Goal: Task Accomplishment & Management: Manage account settings

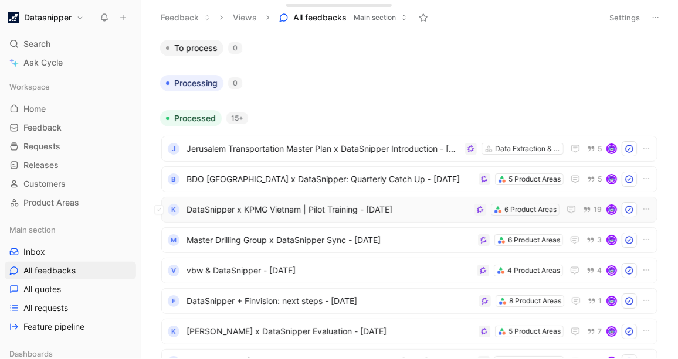
click at [443, 207] on span "DataSnipper x KPMG Vietnam | Pilot Training - [DATE]" at bounding box center [327, 210] width 283 height 14
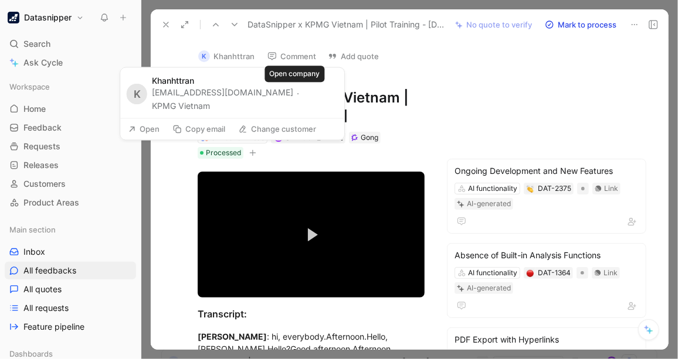
click at [210, 100] on button "KPMG Vietnam" at bounding box center [181, 107] width 58 height 14
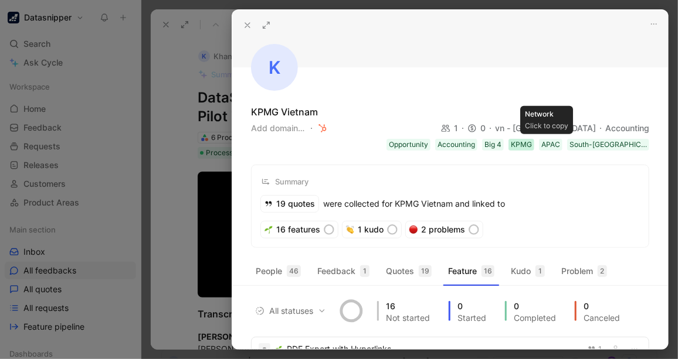
click at [497, 144] on div "KPMG" at bounding box center [521, 145] width 21 height 12
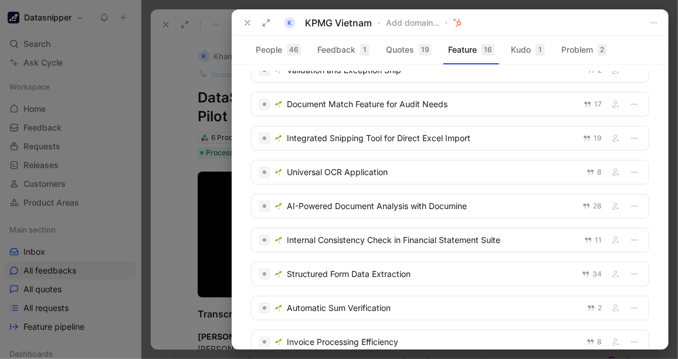
scroll to position [338, 0]
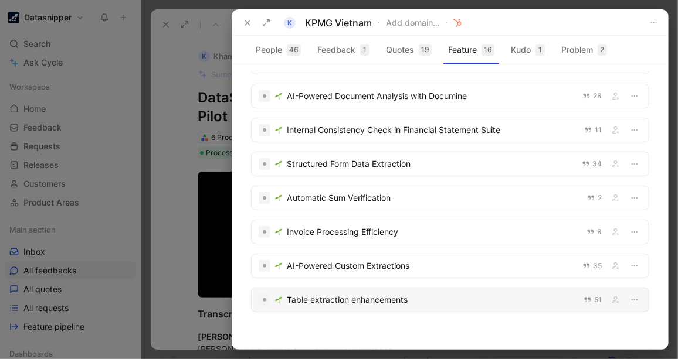
click at [362, 263] on div "Table extraction enhancements" at bounding box center [432, 300] width 290 height 14
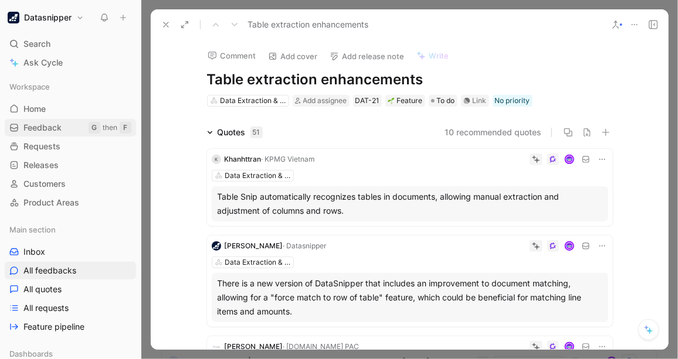
click at [46, 130] on span "Feedback" at bounding box center [42, 128] width 38 height 12
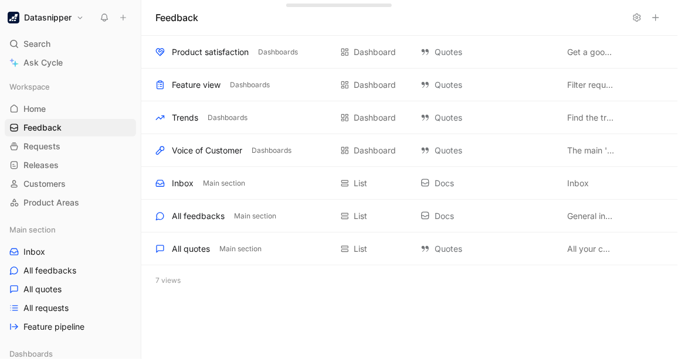
click at [497, 263] on div "Feedback Product satisfaction Dashboards Dashboard Quotes Get a good at the gen…" at bounding box center [409, 179] width 536 height 359
click at [221, 149] on div "Voice of Customer" at bounding box center [207, 151] width 70 height 14
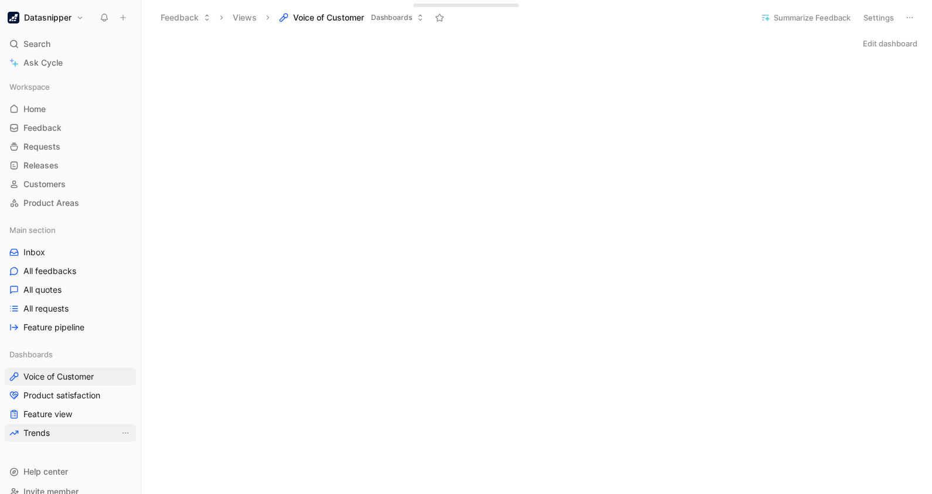
scroll to position [15, 0]
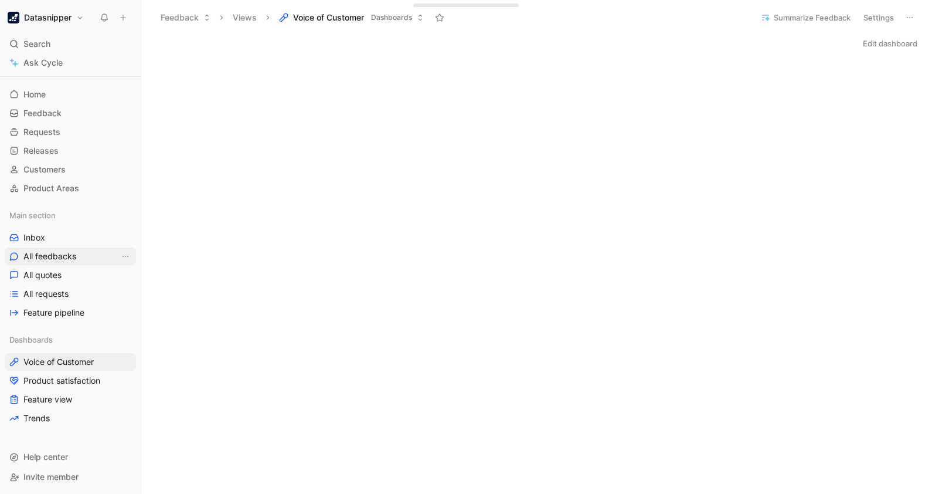
click at [77, 255] on link "All feedbacks" at bounding box center [70, 256] width 131 height 18
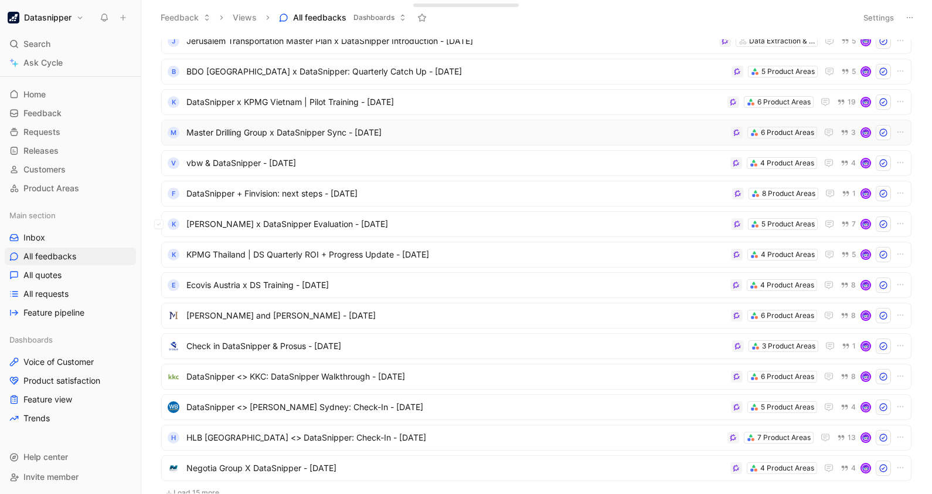
scroll to position [214, 0]
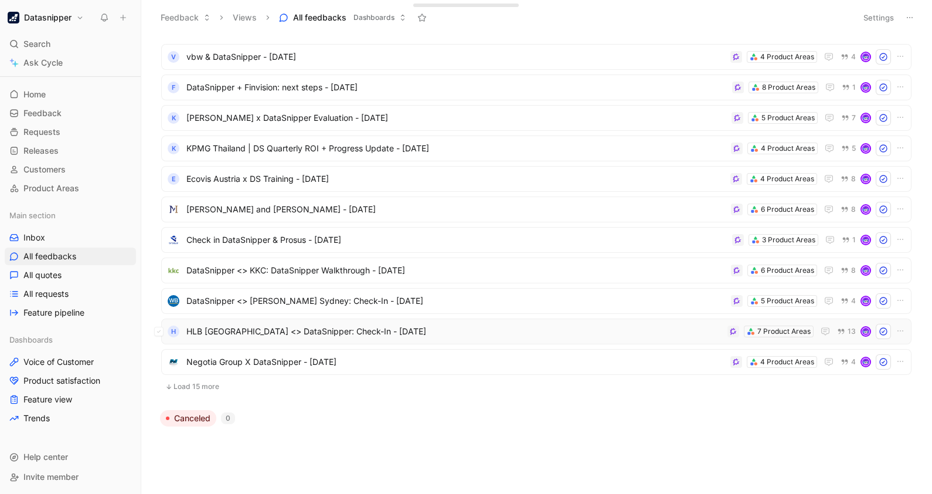
click at [416, 263] on span "HLB NSW <> DataSnipper: Check-In - 8/13/2025" at bounding box center [454, 331] width 536 height 14
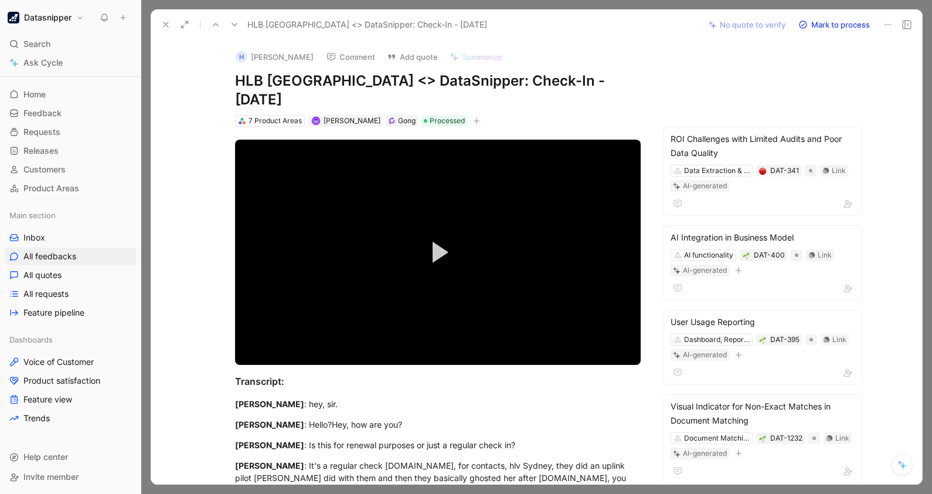
click at [162, 18] on button at bounding box center [166, 24] width 16 height 16
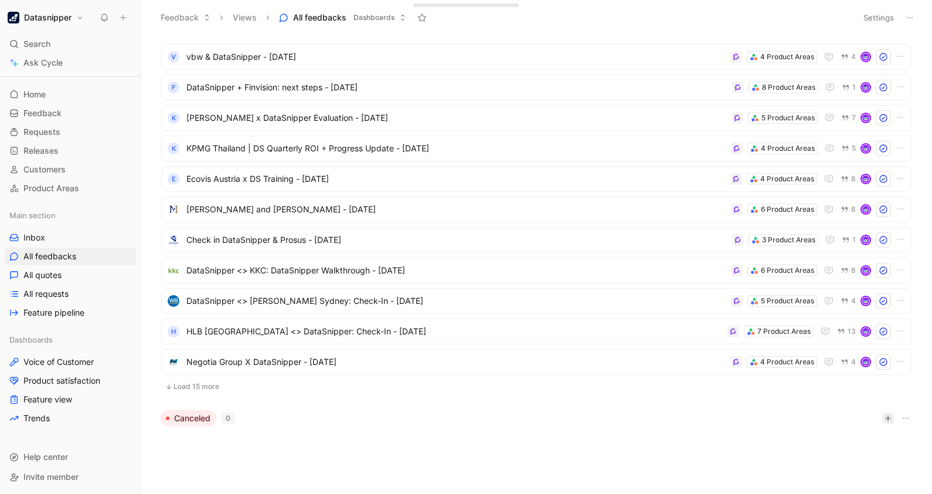
click at [497, 263] on button "button" at bounding box center [888, 418] width 12 height 12
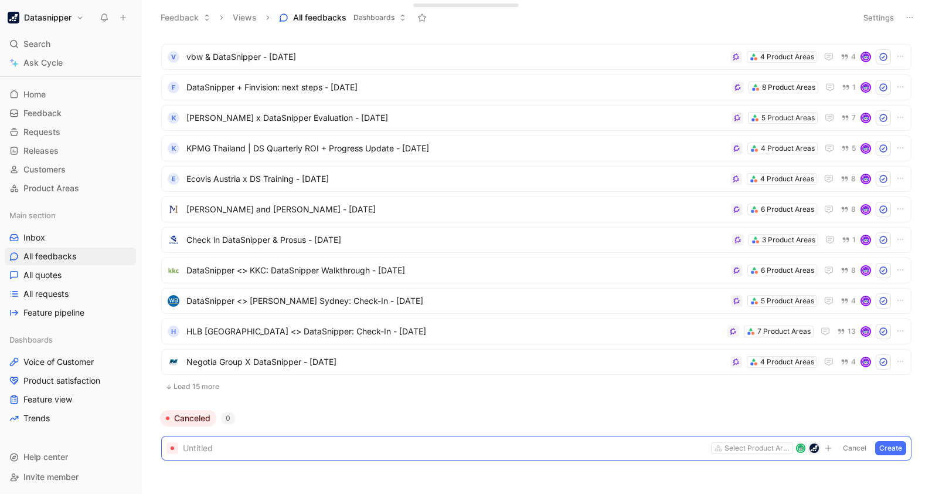
click at [497, 263] on div "To process 0 Processing 0 Processed 15+ J Jerusalem Transportation Master Plan …" at bounding box center [535, 266] width 775 height 454
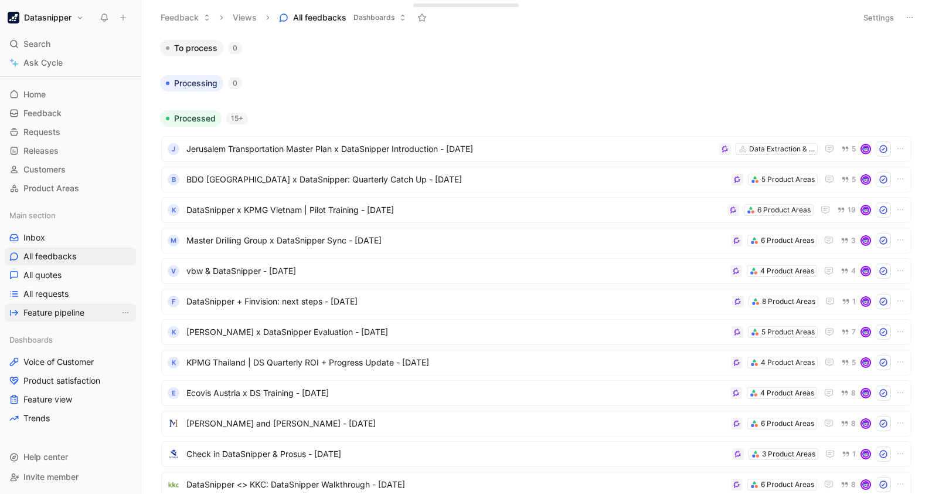
click at [70, 263] on span "Feature pipeline" at bounding box center [53, 313] width 61 height 12
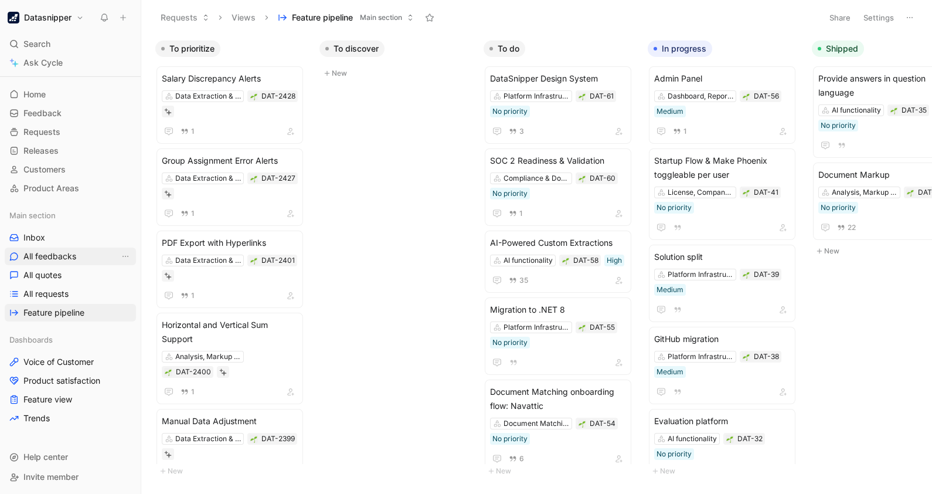
click at [76, 254] on link "All feedbacks" at bounding box center [70, 256] width 131 height 18
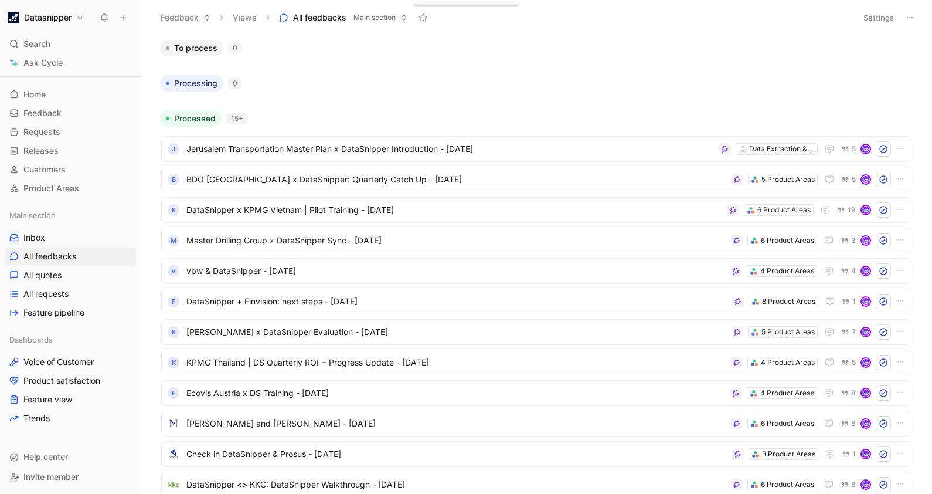
click at [497, 263] on body "Datasnipper Search Ctrl K Ask Cycle Workspace Home G then H Feedback G then F R…" at bounding box center [466, 247] width 932 height 494
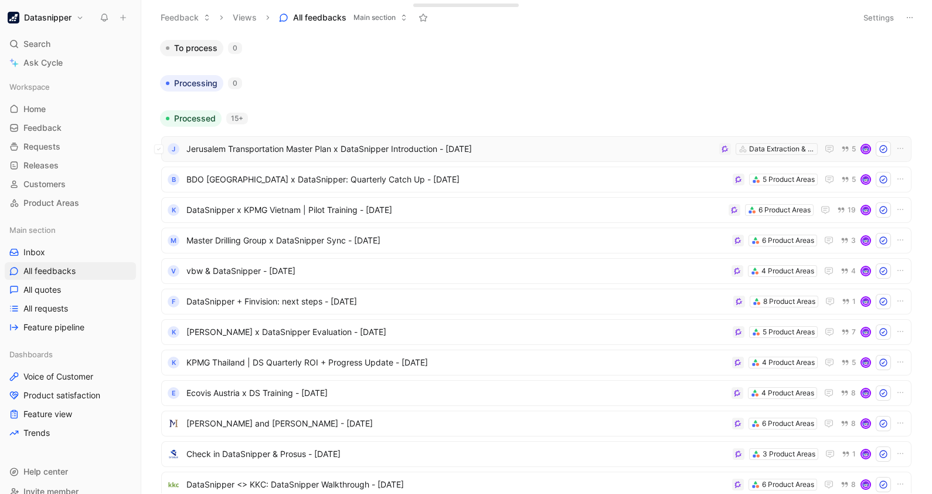
click at [489, 153] on span "Jerusalem Transportation Master Plan x DataSnipper Introduction - [DATE]" at bounding box center [450, 149] width 528 height 14
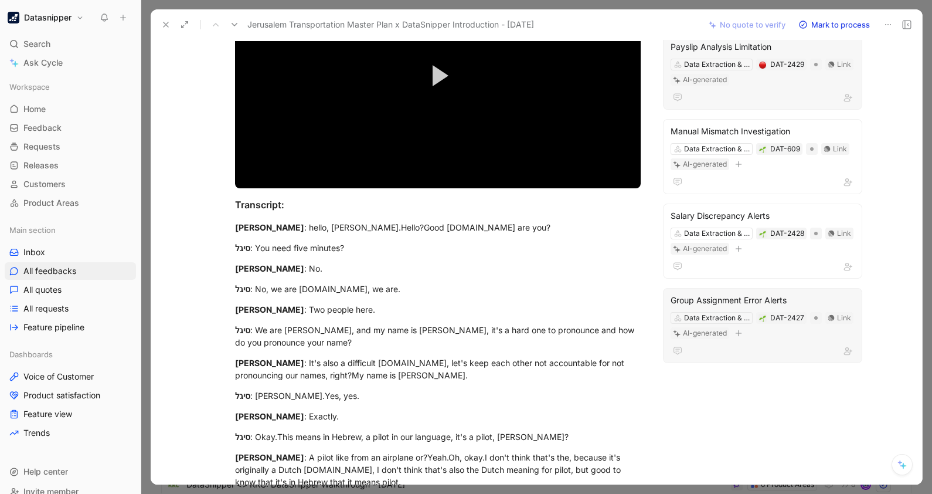
scroll to position [176, 0]
click at [879, 376] on div "J Jtmt Comment Add quote Summarize Jerusalem Transportation Master Plan x DataS…" at bounding box center [536, 262] width 771 height 444
click at [870, 381] on div "J Jtmt Comment Add quote Summarize Jerusalem Transportation Master Plan x DataS…" at bounding box center [536, 262] width 771 height 444
click at [161, 21] on icon at bounding box center [165, 24] width 9 height 9
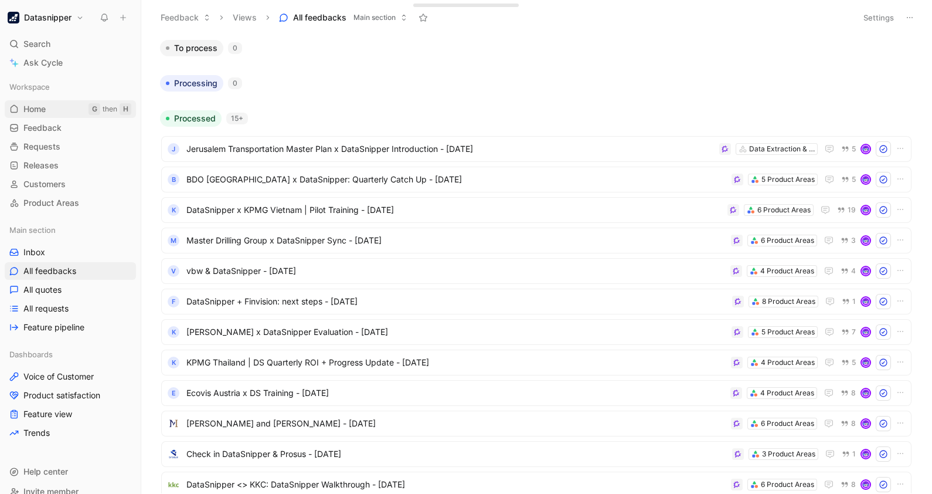
click at [10, 103] on link "Home G then H" at bounding box center [70, 109] width 131 height 18
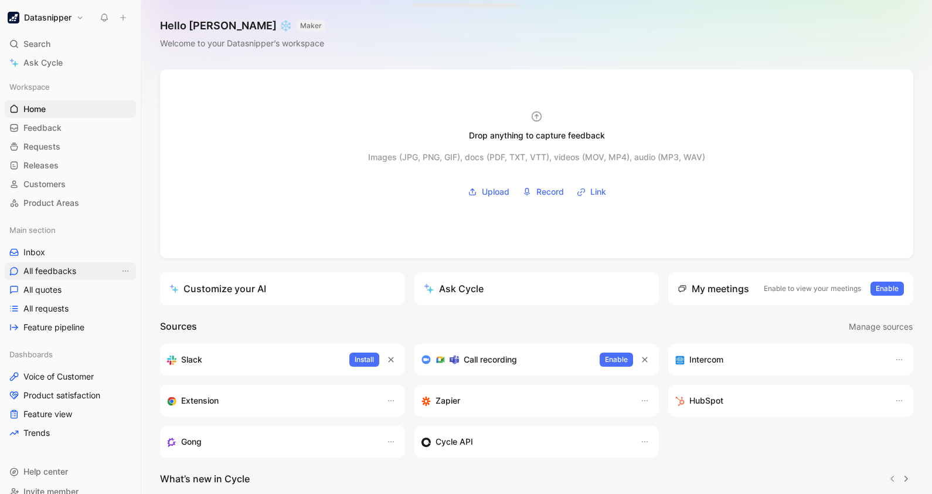
click at [39, 271] on span "All feedbacks" at bounding box center [49, 271] width 53 height 12
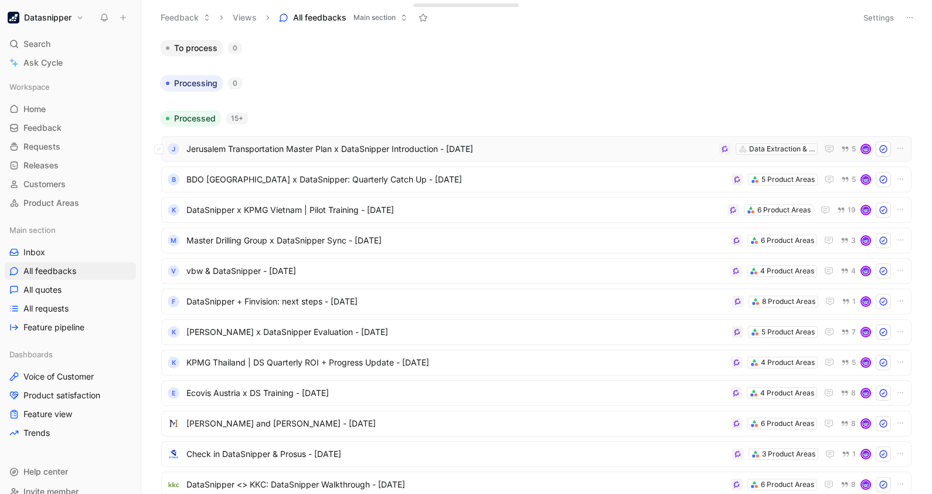
click at [529, 151] on span "Jerusalem Transportation Master Plan x DataSnipper Introduction - [DATE]" at bounding box center [450, 149] width 528 height 14
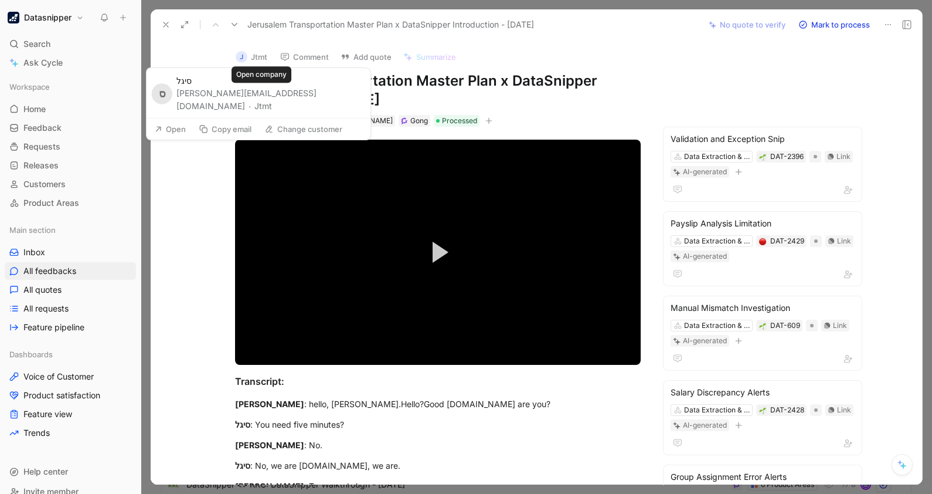
click at [261, 99] on button "Jtmt" at bounding box center [263, 106] width 18 height 14
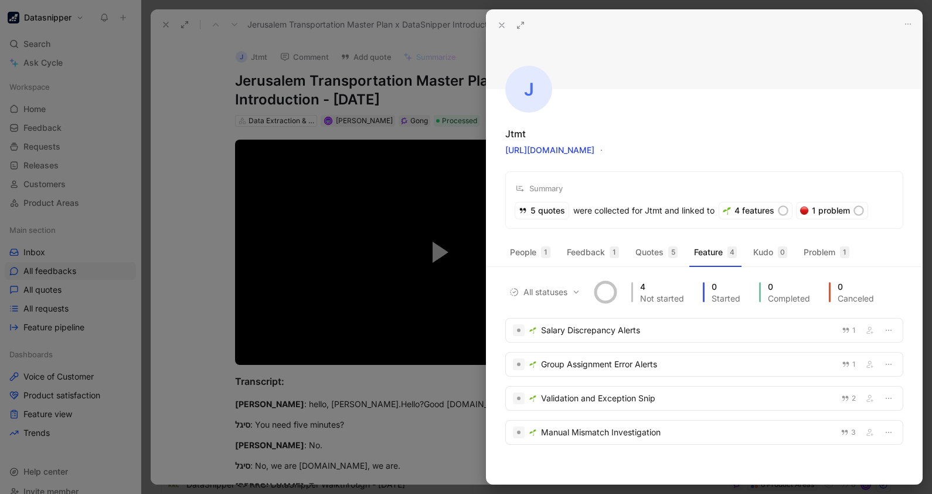
click at [393, 151] on div at bounding box center [466, 247] width 932 height 494
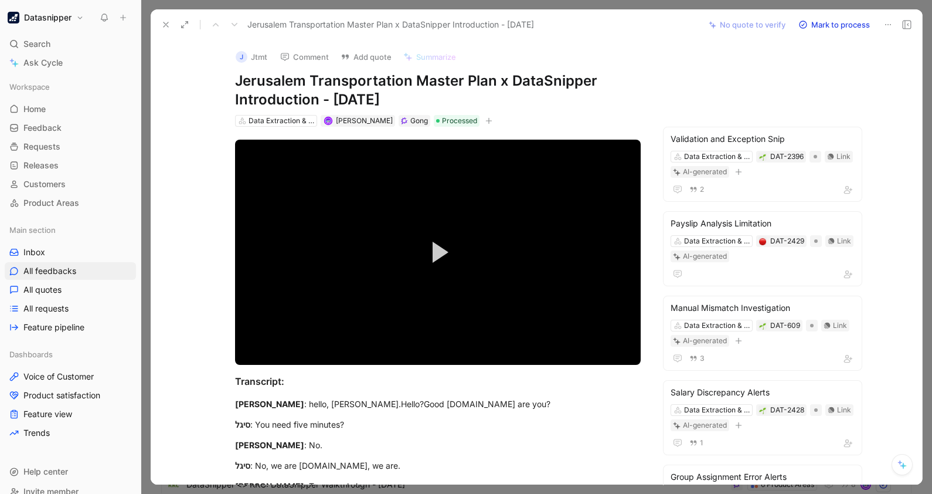
click at [162, 23] on icon at bounding box center [165, 24] width 9 height 9
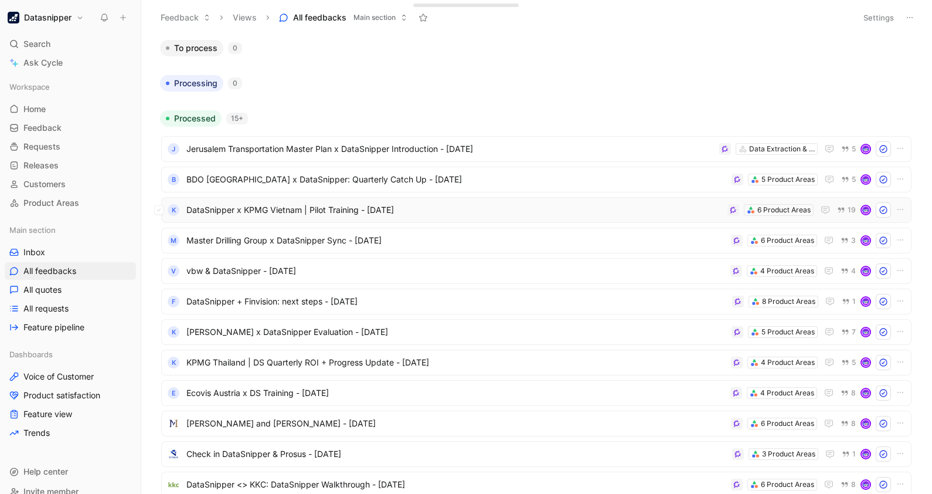
click at [372, 204] on span "DataSnipper x KPMG Vietnam | Pilot Training - [DATE]" at bounding box center [454, 210] width 536 height 14
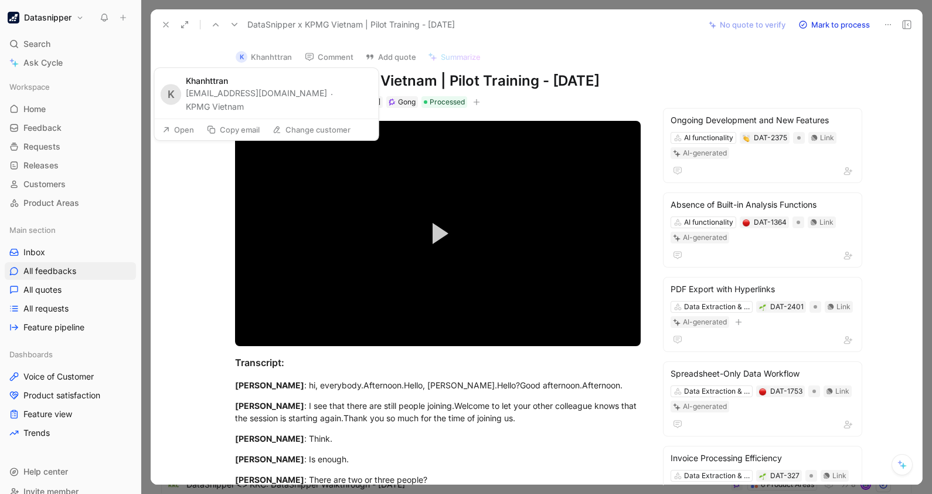
click at [244, 100] on button "KPMG Vietnam" at bounding box center [215, 107] width 58 height 14
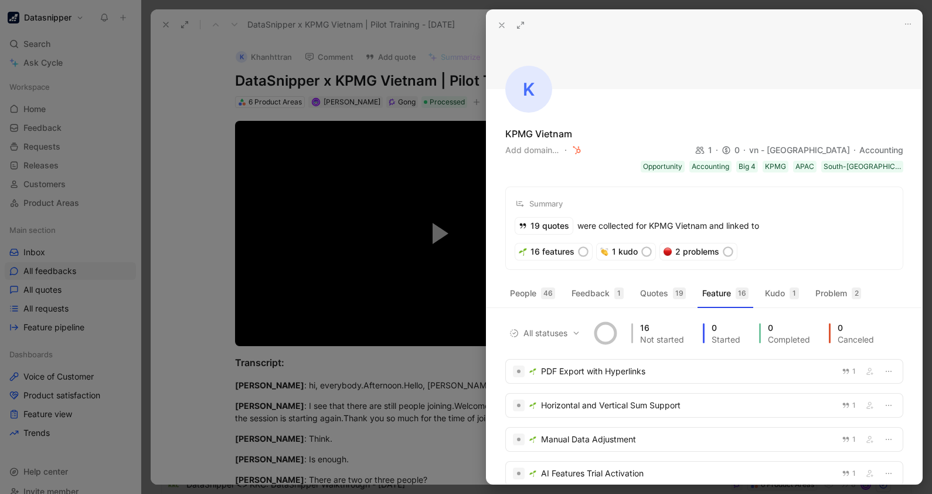
click at [501, 23] on icon at bounding box center [501, 25] width 9 height 9
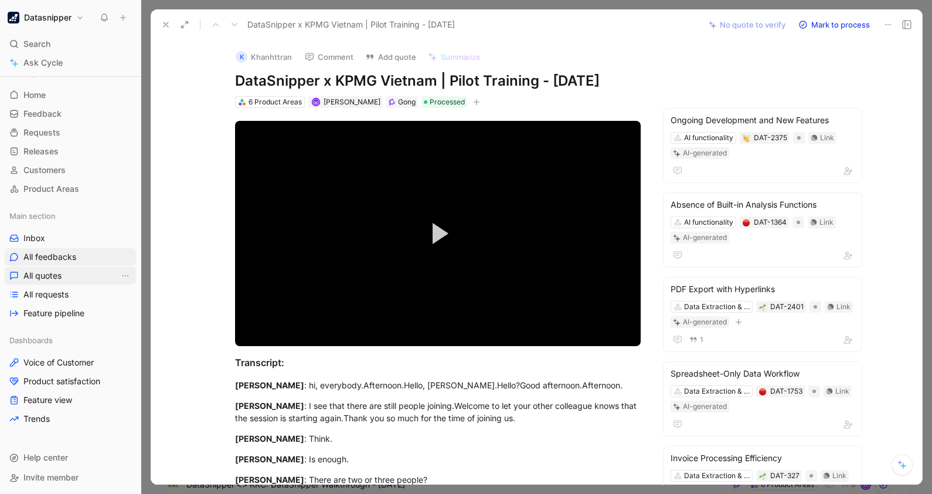
scroll to position [14, 0]
click at [59, 365] on span "Voice of Customer" at bounding box center [58, 362] width 70 height 12
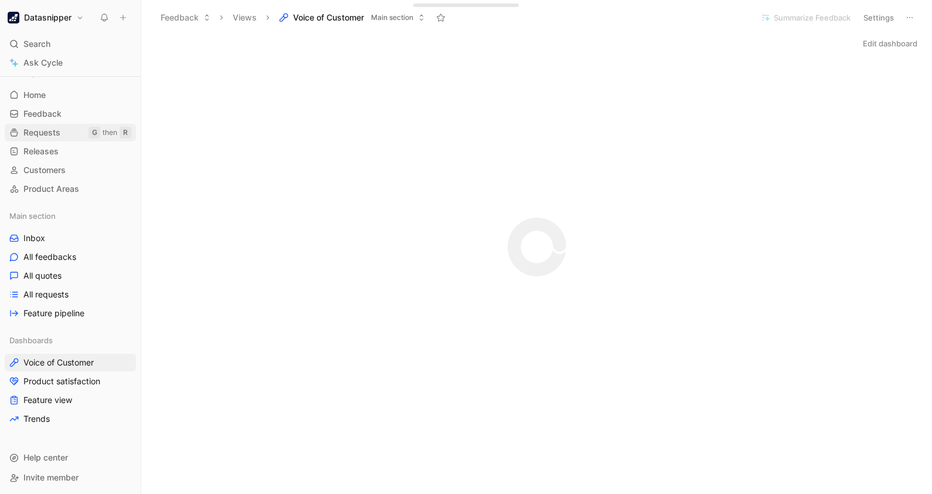
click at [59, 132] on span "Requests" at bounding box center [41, 133] width 37 height 12
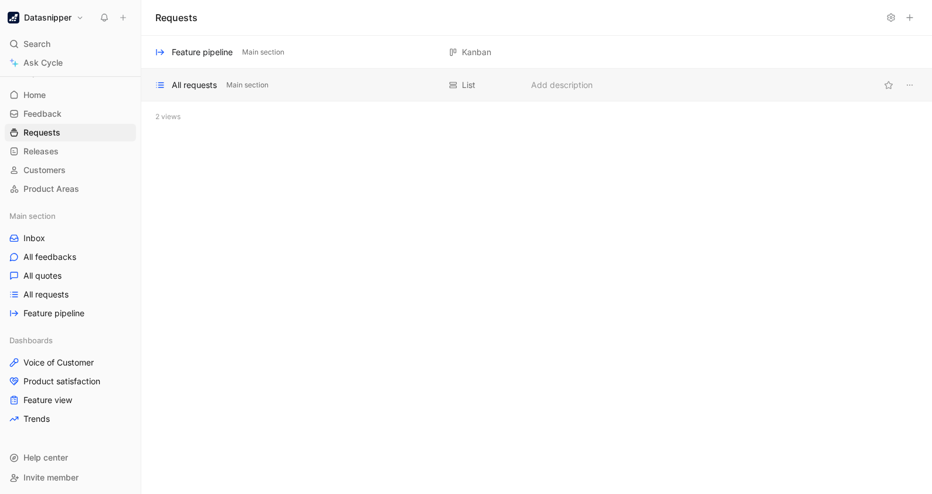
click at [223, 94] on div "All requests Main section List Add description" at bounding box center [536, 85] width 791 height 33
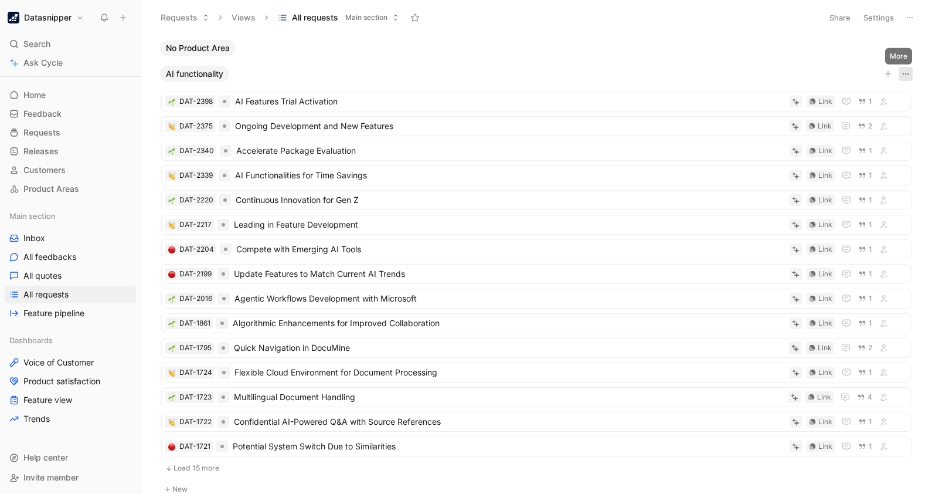
click at [901, 70] on icon "button" at bounding box center [905, 73] width 9 height 9
click at [901, 75] on icon "button" at bounding box center [905, 73] width 9 height 9
click at [879, 21] on button "Settings" at bounding box center [878, 17] width 41 height 16
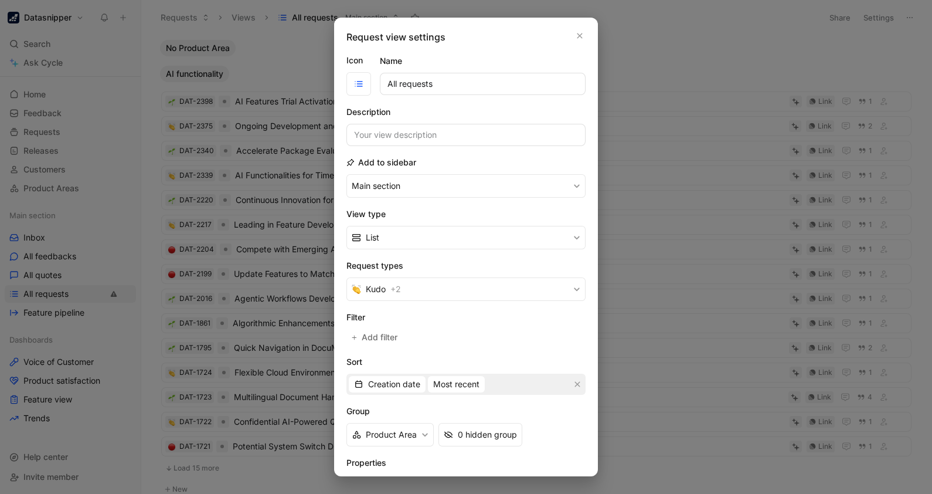
scroll to position [73, 0]
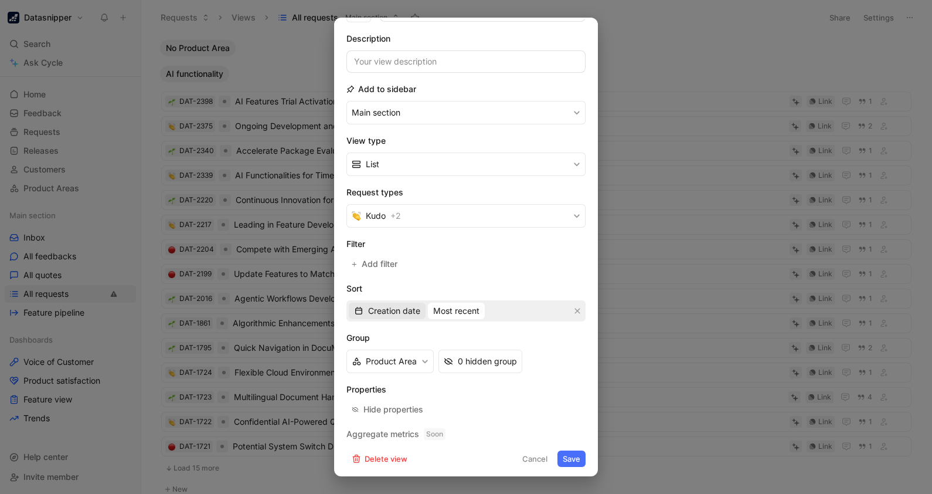
click at [376, 306] on span "Creation date" at bounding box center [394, 311] width 52 height 14
click at [375, 261] on span "Add filter" at bounding box center [380, 264] width 37 height 14
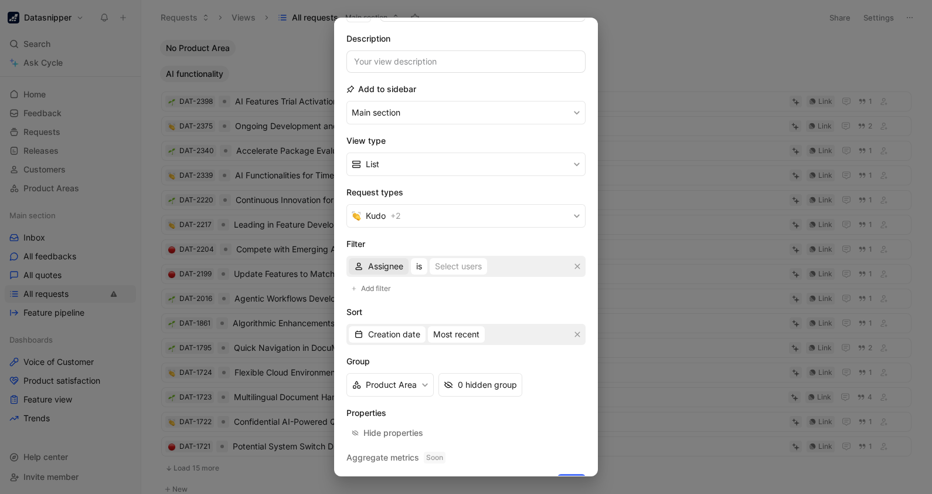
click at [392, 267] on span "Assignee" at bounding box center [385, 266] width 35 height 14
click at [670, 38] on div at bounding box center [466, 247] width 932 height 494
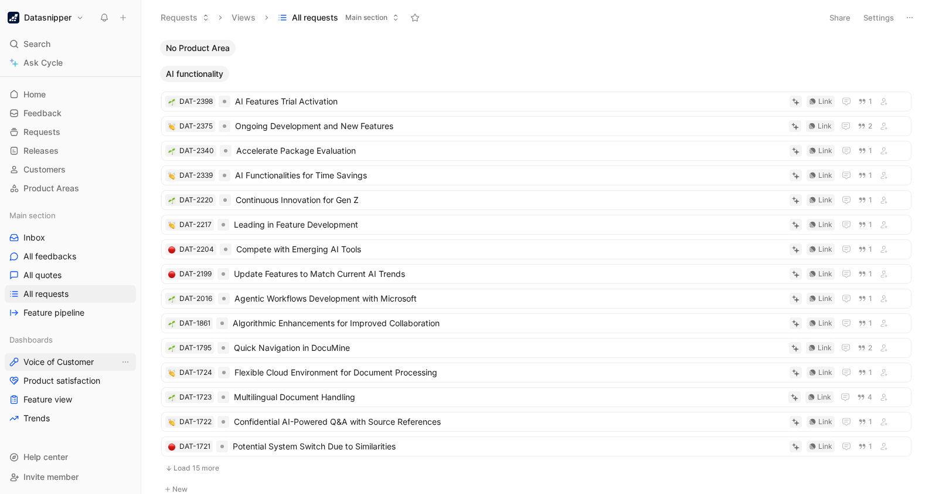
click at [56, 366] on link "Voice of Customer" at bounding box center [70, 362] width 131 height 18
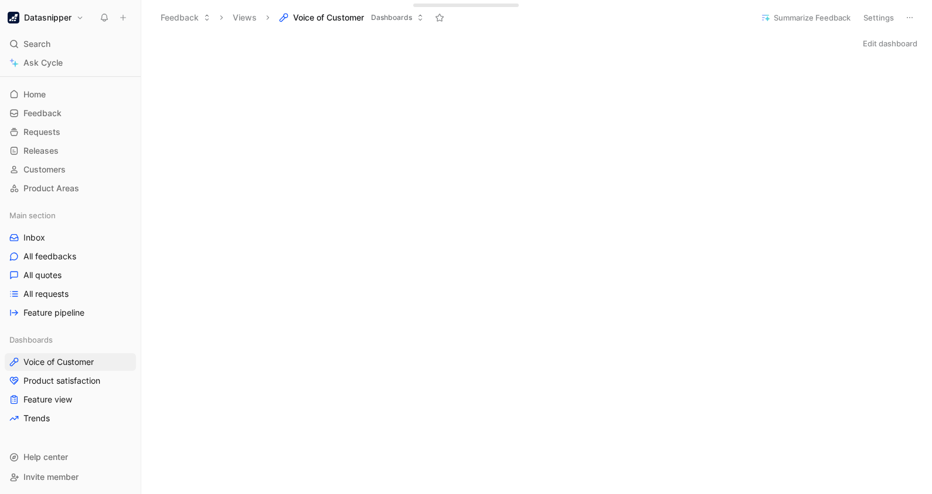
click at [405, 35] on header "Feedback Views Voice of Customer Dashboards Summarize Feedback Settings" at bounding box center [536, 17] width 791 height 35
click at [42, 126] on span "Requests" at bounding box center [41, 132] width 37 height 12
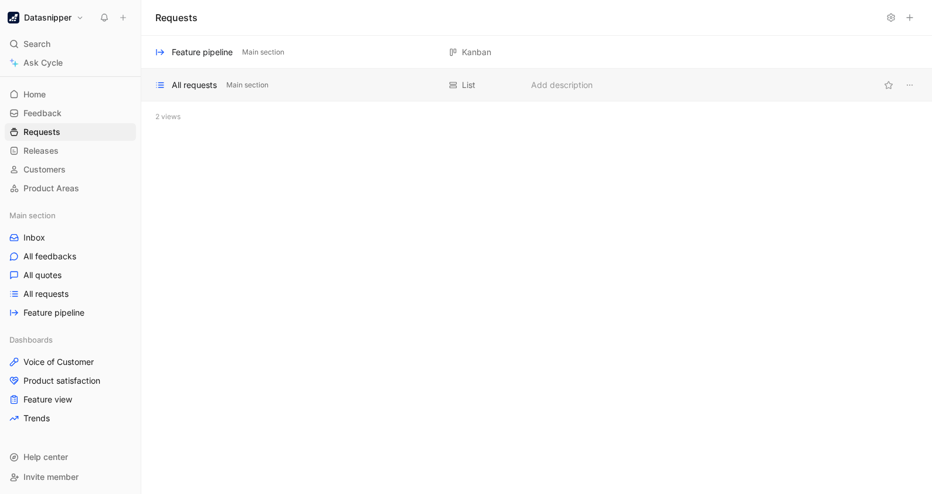
click at [211, 90] on div "All requests" at bounding box center [194, 85] width 45 height 14
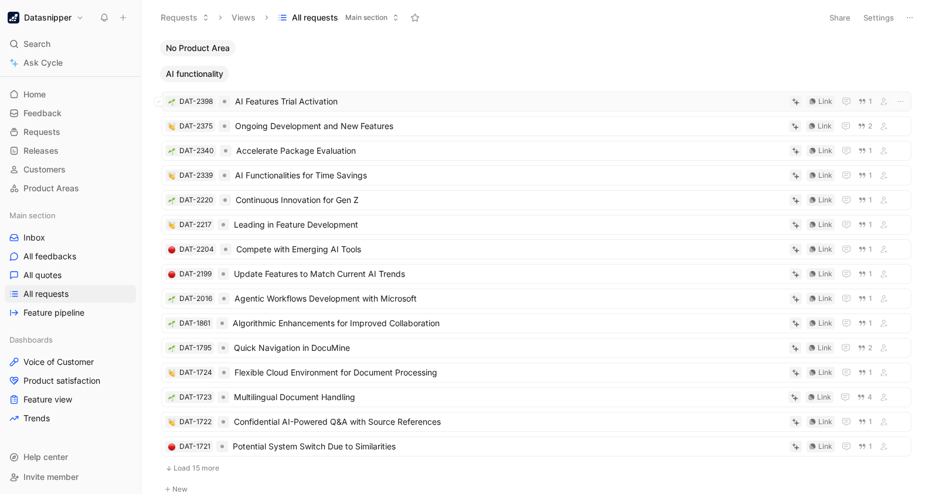
click at [329, 100] on span "AI Features Trial Activation" at bounding box center [510, 101] width 550 height 14
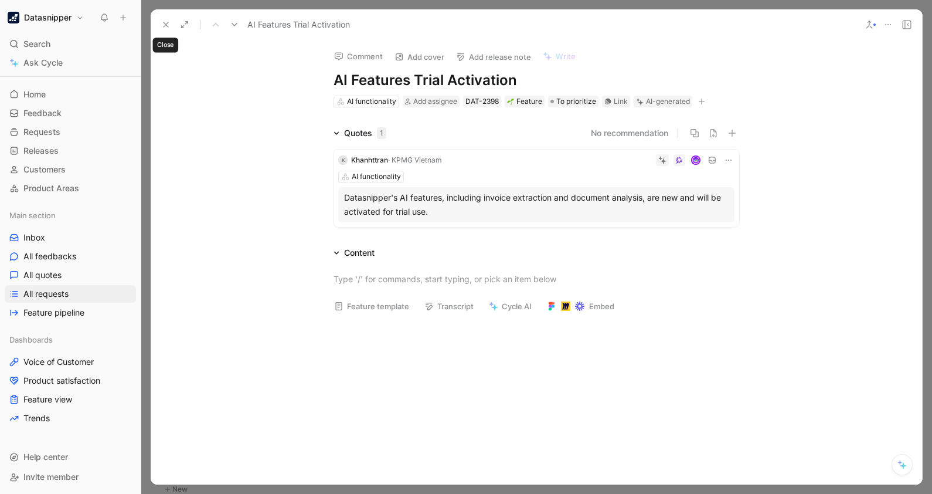
click at [161, 26] on icon at bounding box center [165, 24] width 9 height 9
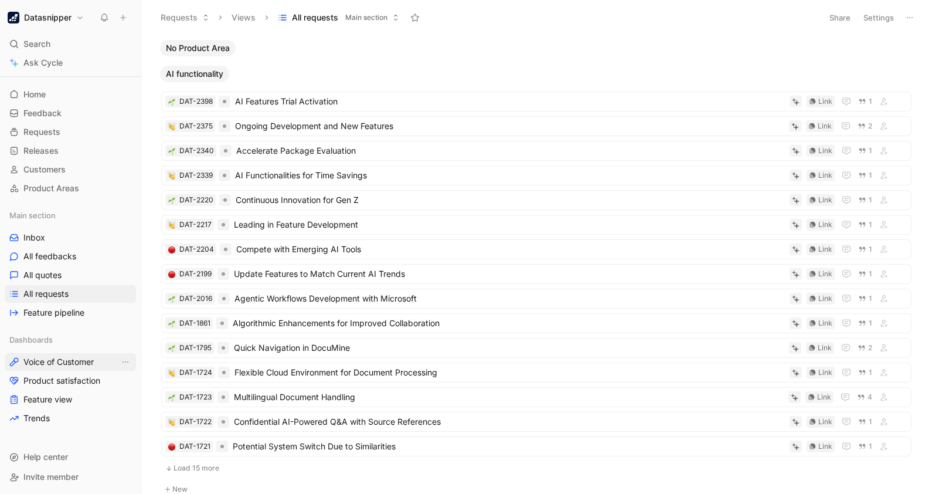
click at [58, 353] on link "Voice of Customer" at bounding box center [70, 362] width 131 height 18
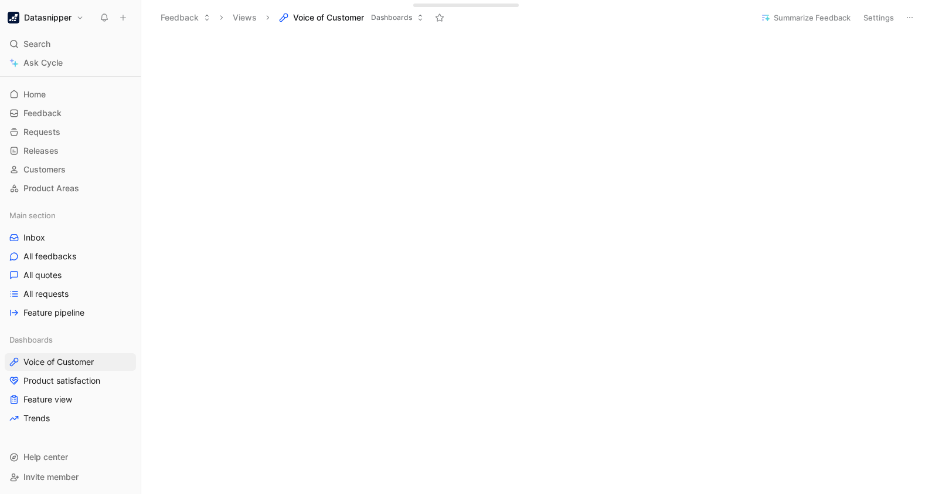
scroll to position [666, 0]
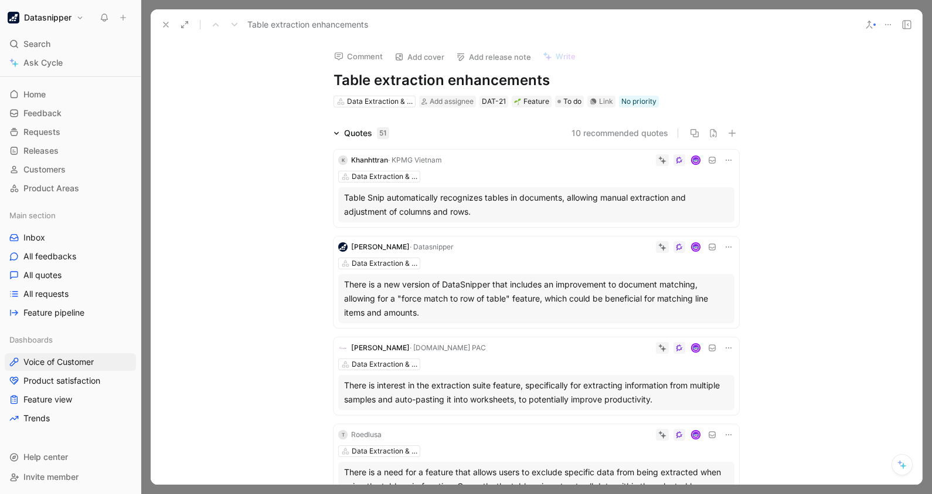
click at [163, 25] on icon at bounding box center [165, 24] width 9 height 9
click at [495, 76] on h1 "Table extraction enhancements" at bounding box center [537, 80] width 406 height 19
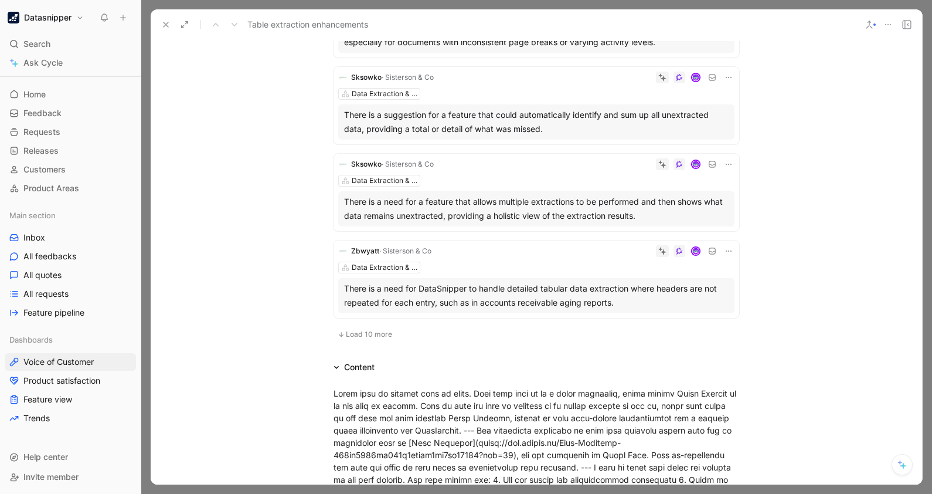
scroll to position [693, 0]
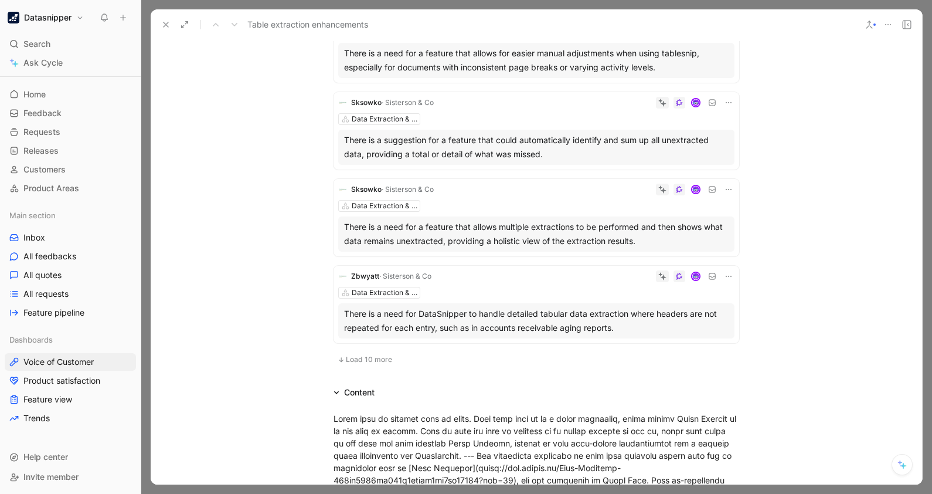
click at [354, 363] on button "Load 10 more" at bounding box center [365, 359] width 63 height 14
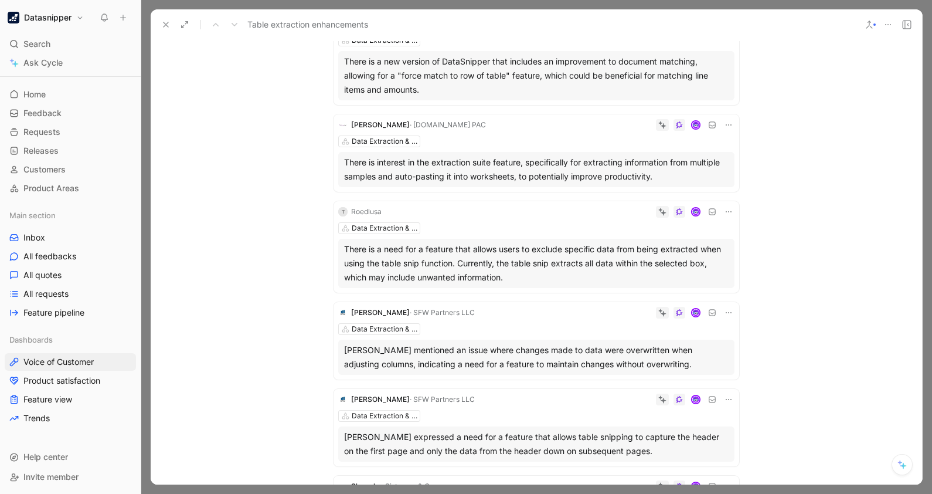
scroll to position [0, 0]
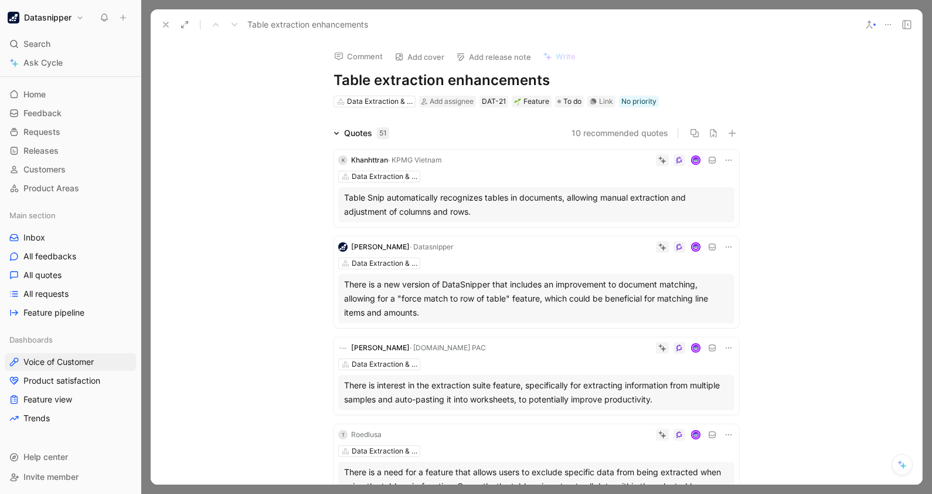
click at [164, 27] on icon at bounding box center [165, 24] width 9 height 9
click at [167, 23] on use at bounding box center [166, 24] width 5 height 5
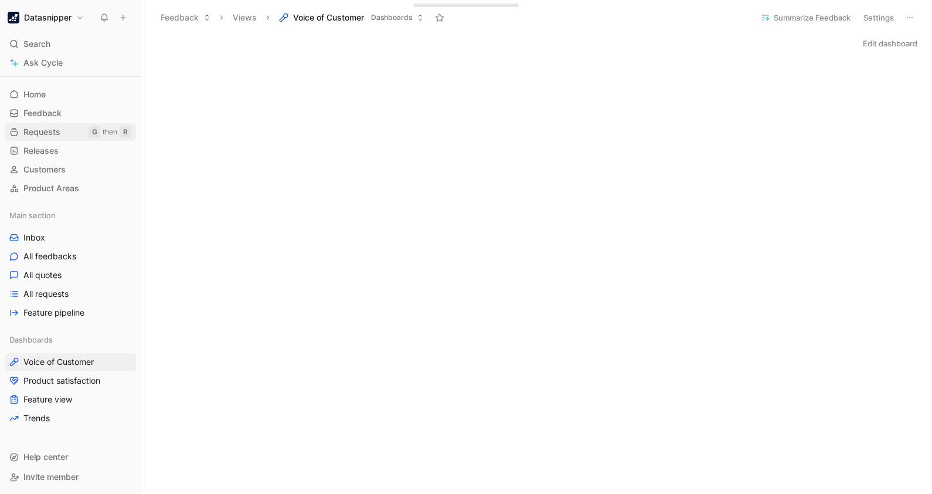
click at [40, 132] on span "Requests" at bounding box center [41, 132] width 37 height 12
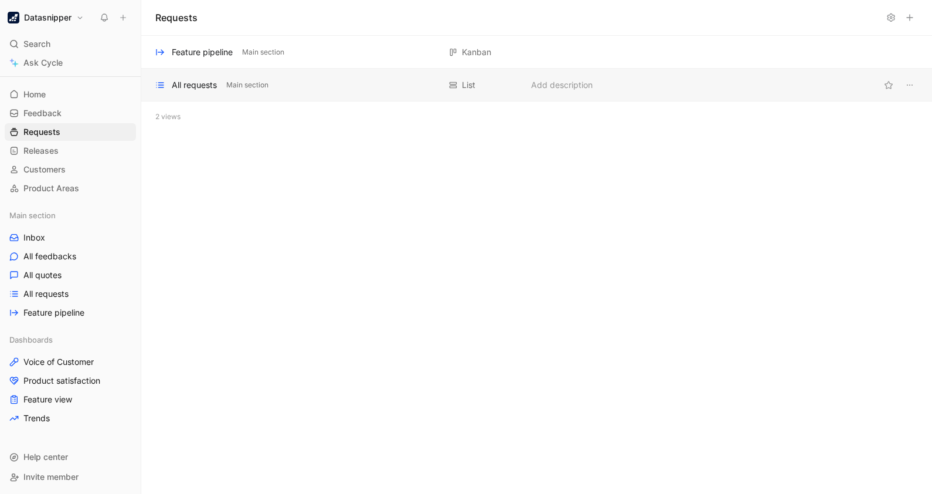
click at [241, 76] on div "All requests Main section List Add description" at bounding box center [536, 85] width 791 height 33
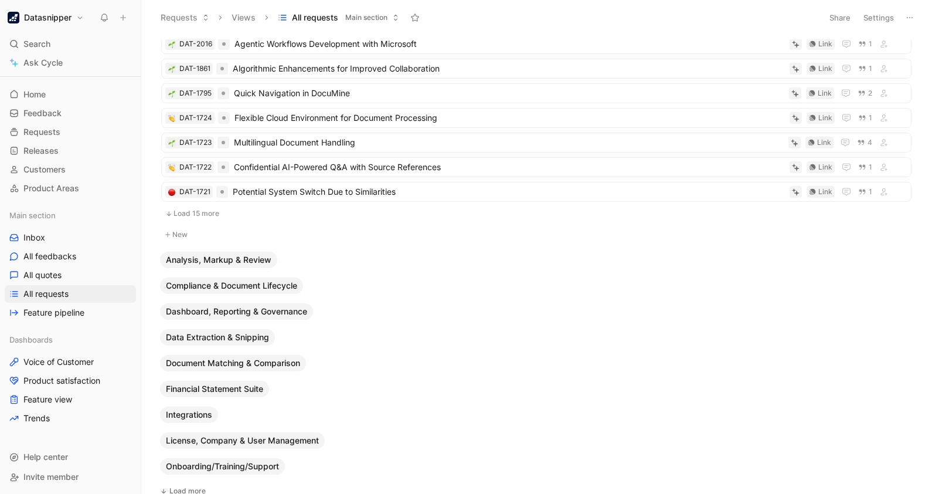
scroll to position [314, 0]
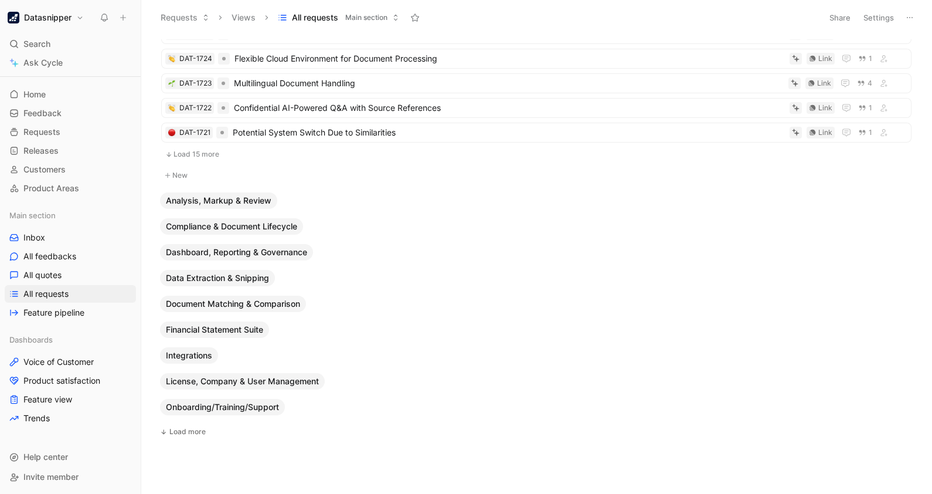
click at [217, 195] on span "Analysis, Markup & Review" at bounding box center [219, 201] width 106 height 12
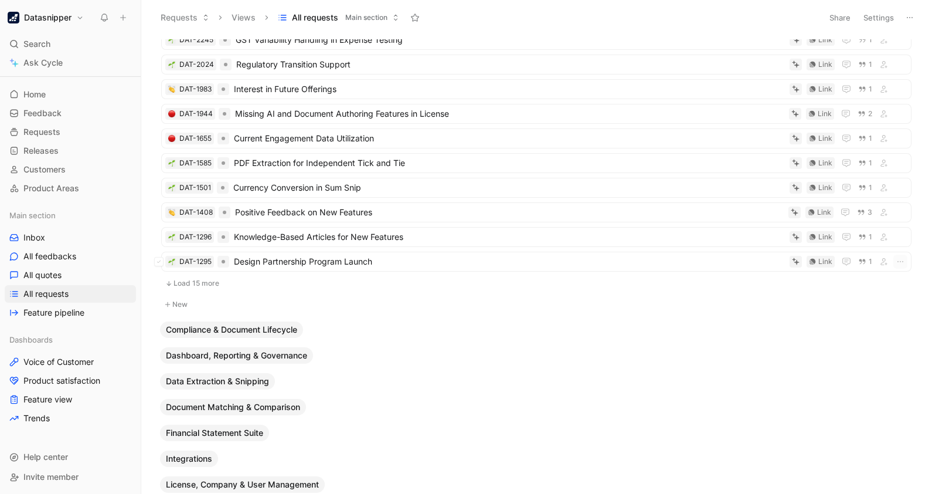
scroll to position [623, 0]
click at [262, 321] on button "Compliance & Document Lifecycle" at bounding box center [231, 329] width 143 height 16
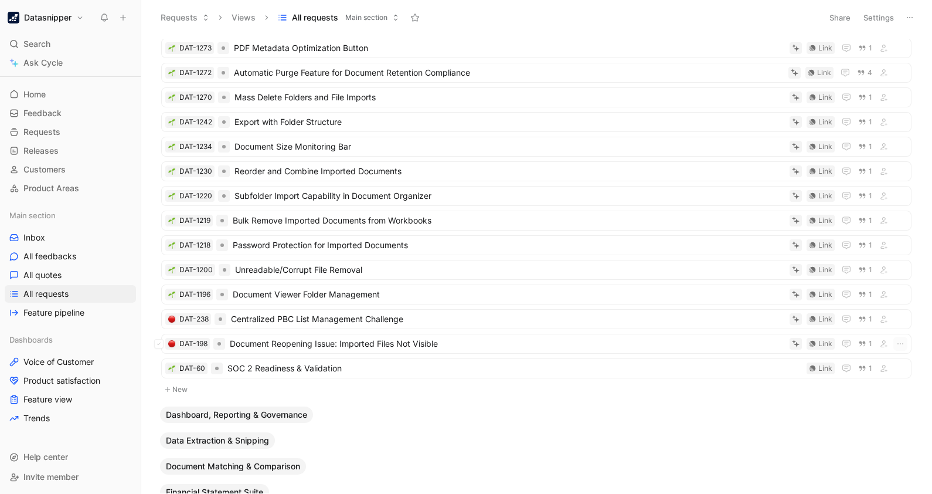
scroll to position [954, 0]
click at [276, 410] on span "Dashboard, Reporting & Governance" at bounding box center [236, 414] width 141 height 12
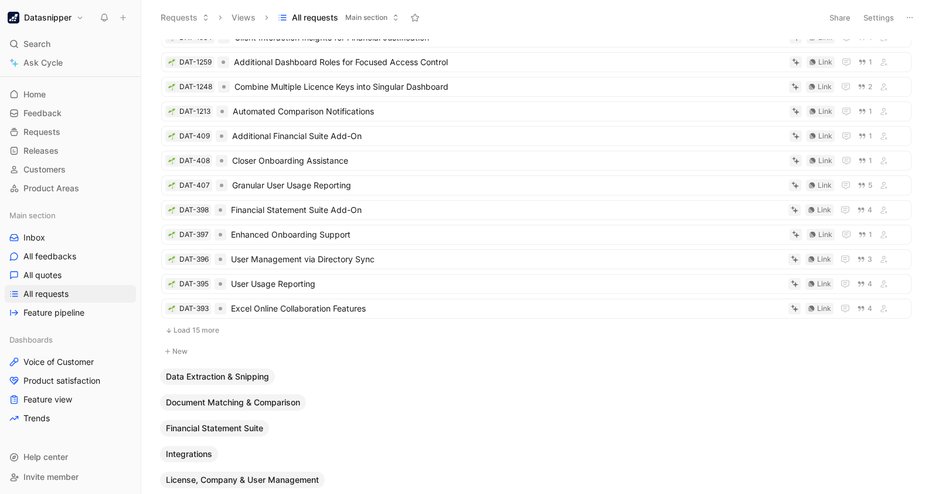
scroll to position [1465, 0]
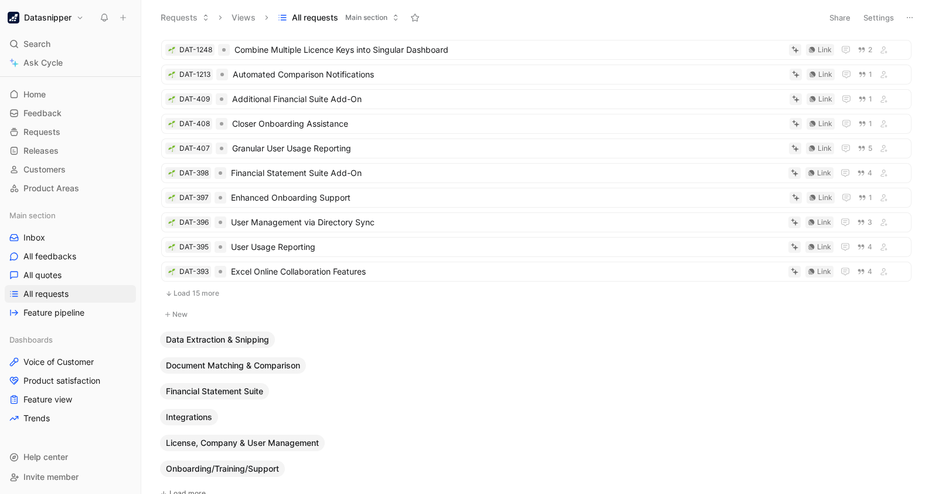
click at [240, 339] on span "Data Extraction & Snipping" at bounding box center [217, 340] width 103 height 12
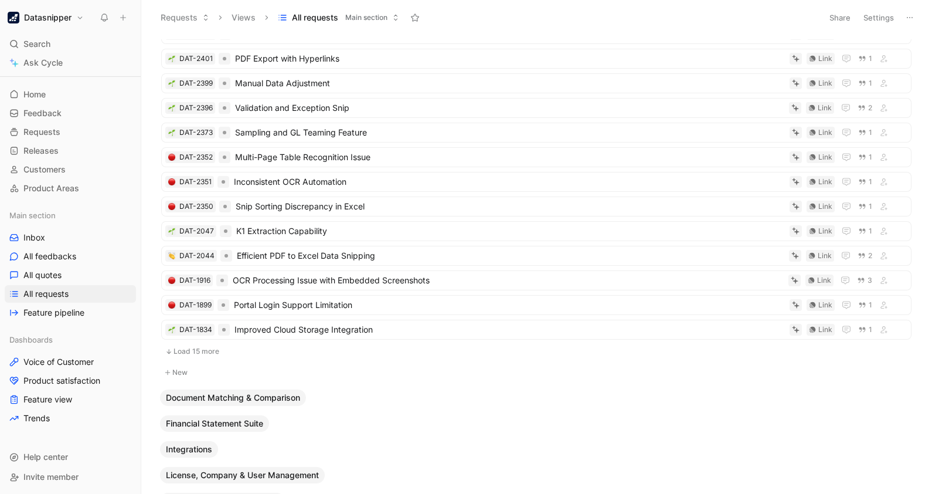
scroll to position [1895, 0]
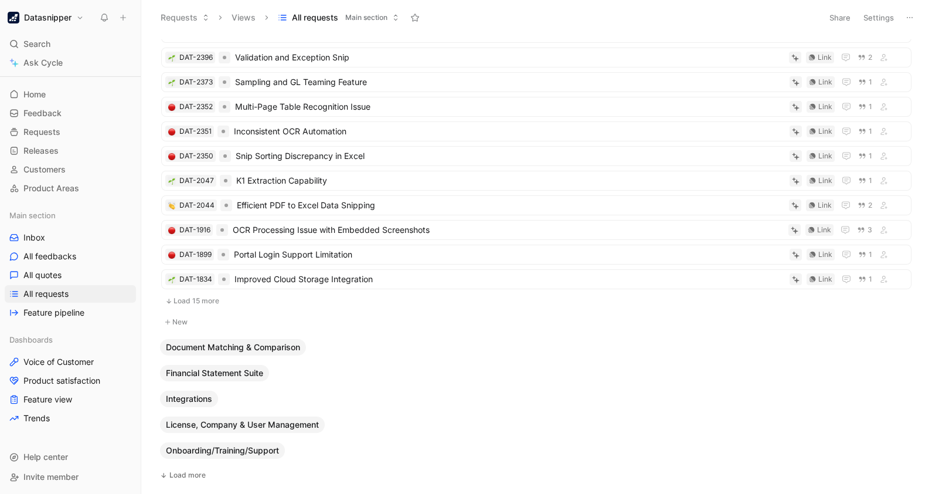
click at [270, 341] on span "Document Matching & Comparison" at bounding box center [233, 347] width 134 height 12
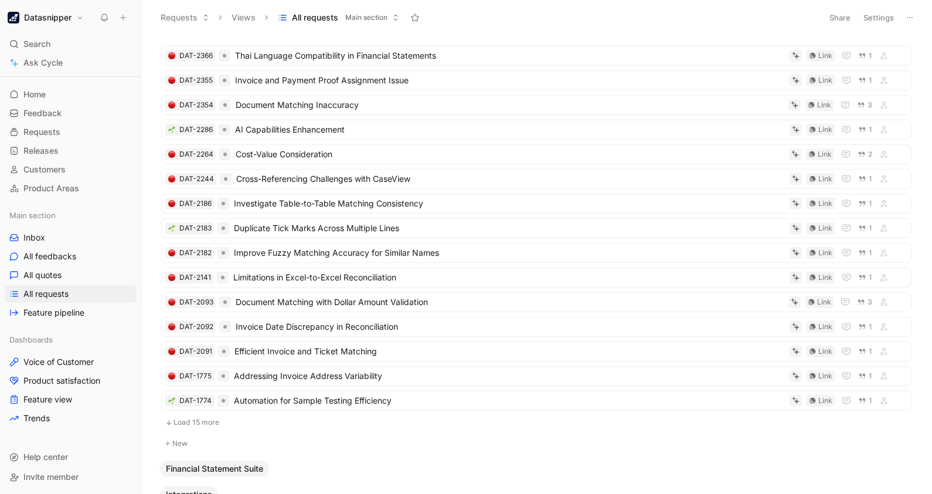
scroll to position [2291, 0]
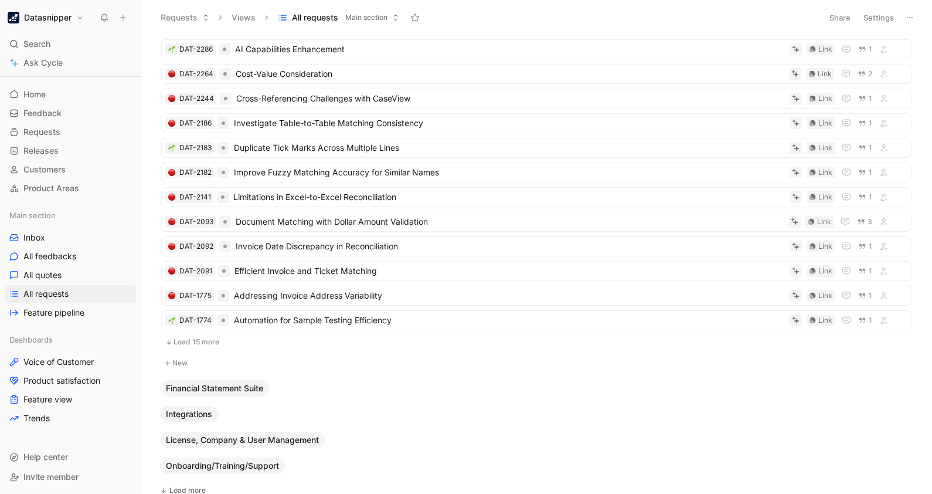
click at [263, 382] on span "Financial Statement Suite" at bounding box center [214, 388] width 97 height 12
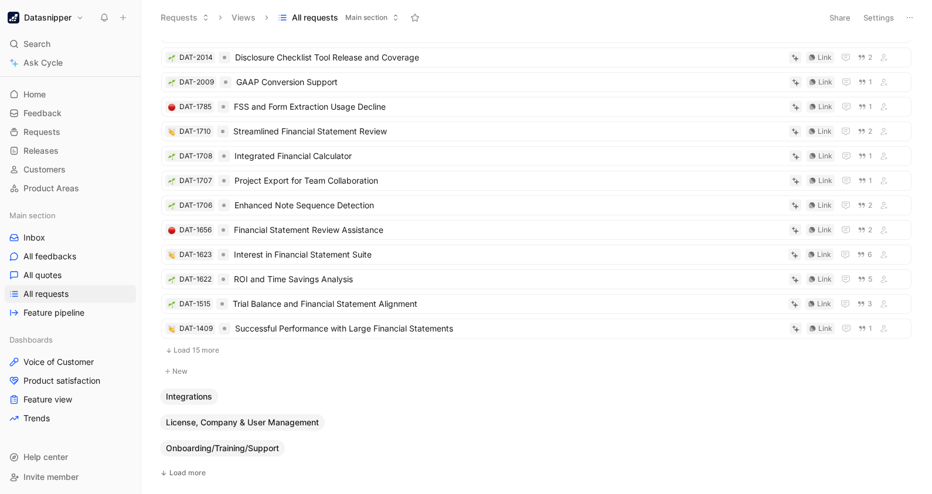
scroll to position [2730, 0]
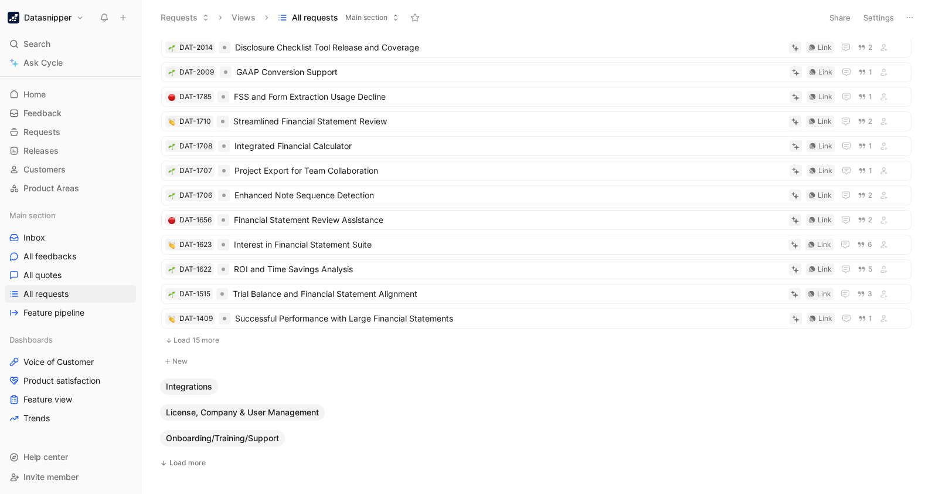
click at [194, 381] on span "Integrations" at bounding box center [189, 386] width 46 height 12
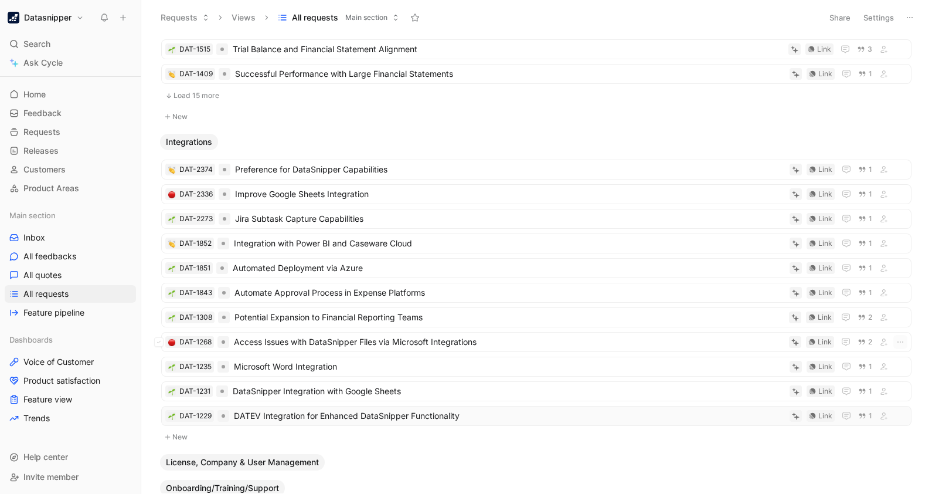
scroll to position [2994, 0]
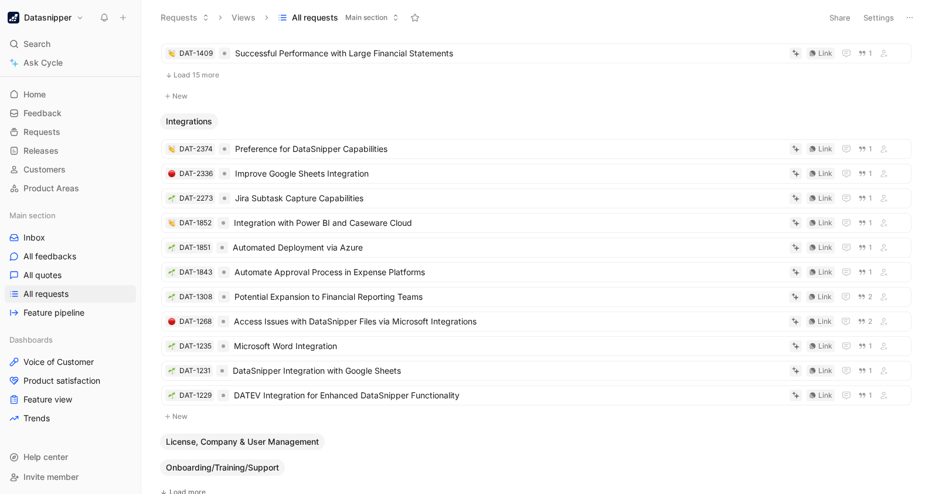
click at [270, 436] on span "License, Company & User Management" at bounding box center [242, 442] width 153 height 12
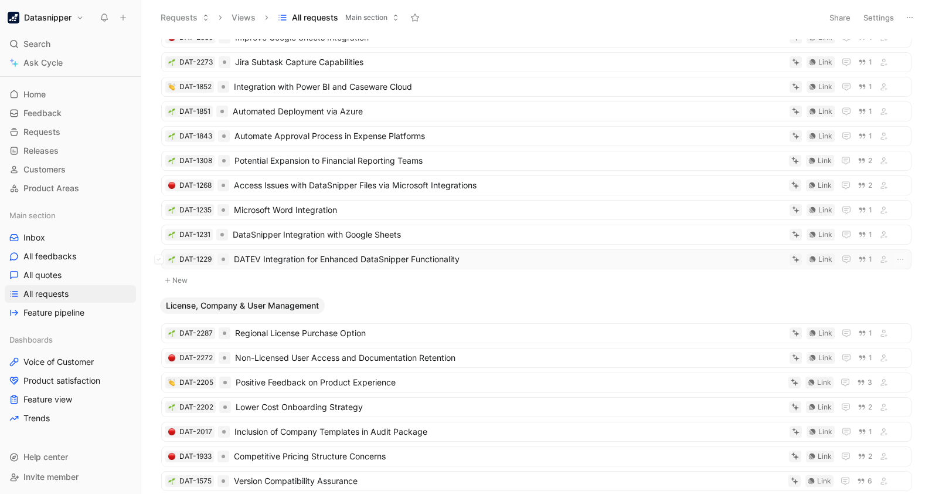
scroll to position [3463, 0]
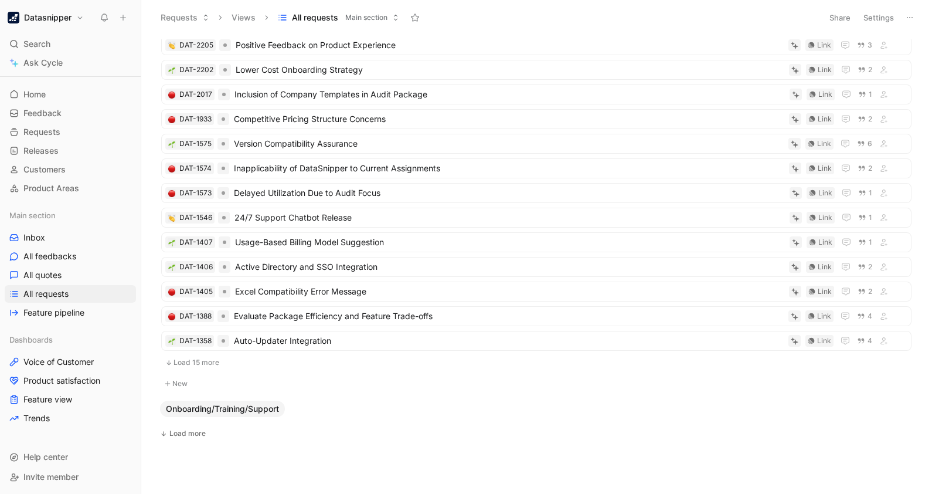
click at [252, 407] on span "Onboarding/Training/Support" at bounding box center [222, 409] width 113 height 12
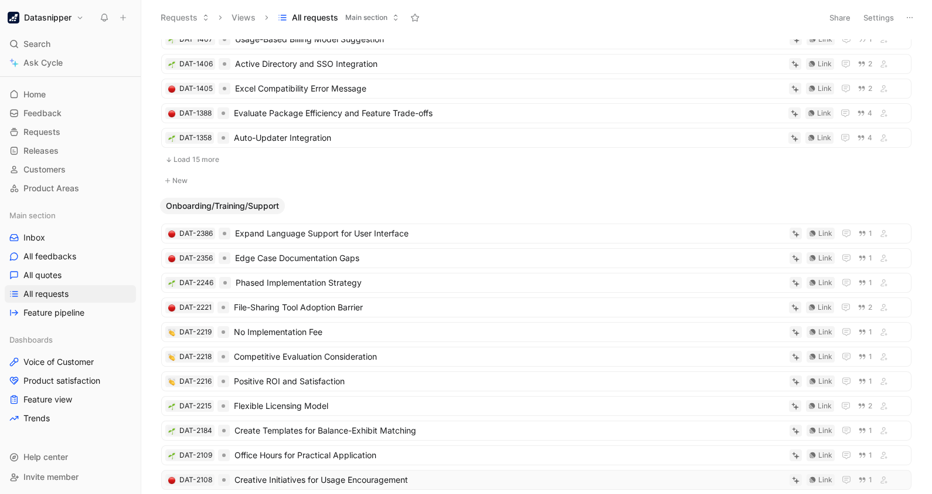
scroll to position [3874, 0]
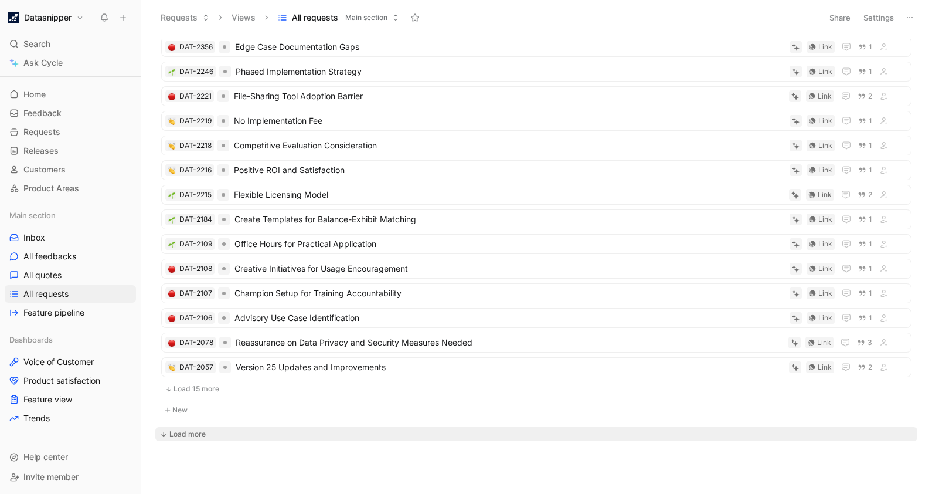
click at [184, 428] on div "Load more" at bounding box center [187, 434] width 36 height 12
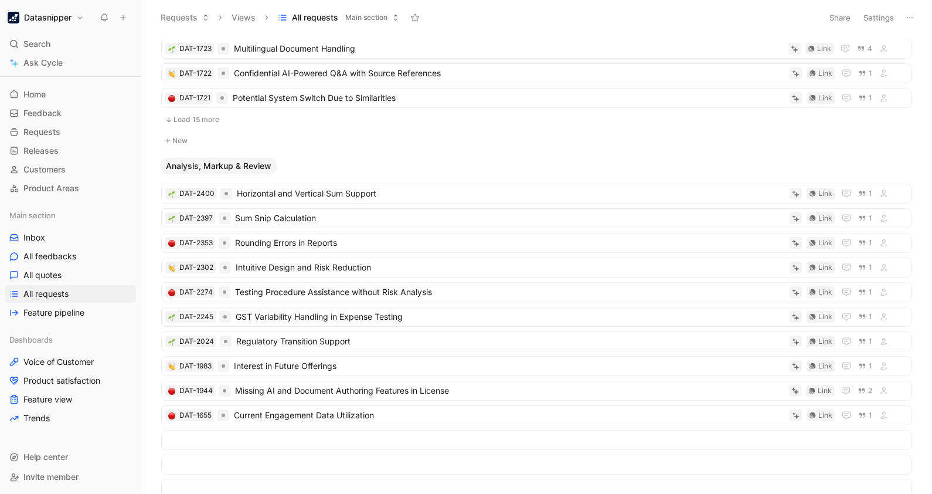
scroll to position [0, 0]
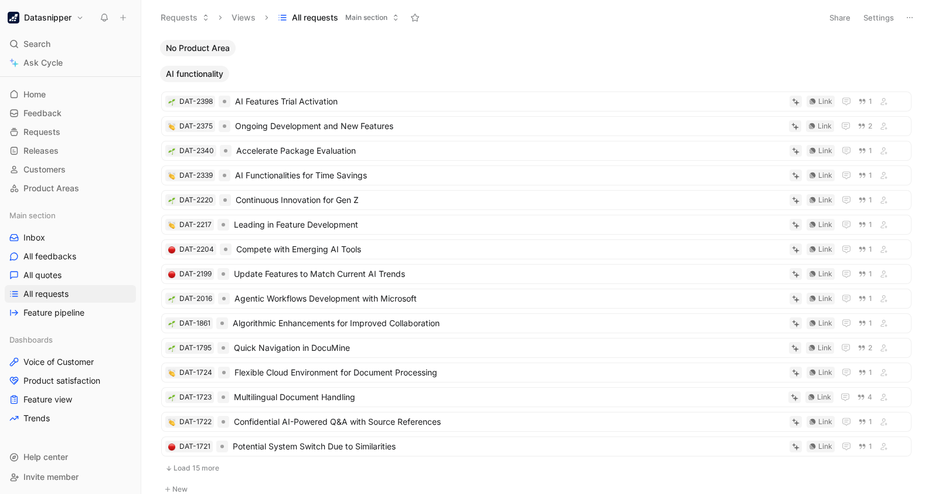
click at [208, 68] on span "AI functionality" at bounding box center [194, 74] width 57 height 12
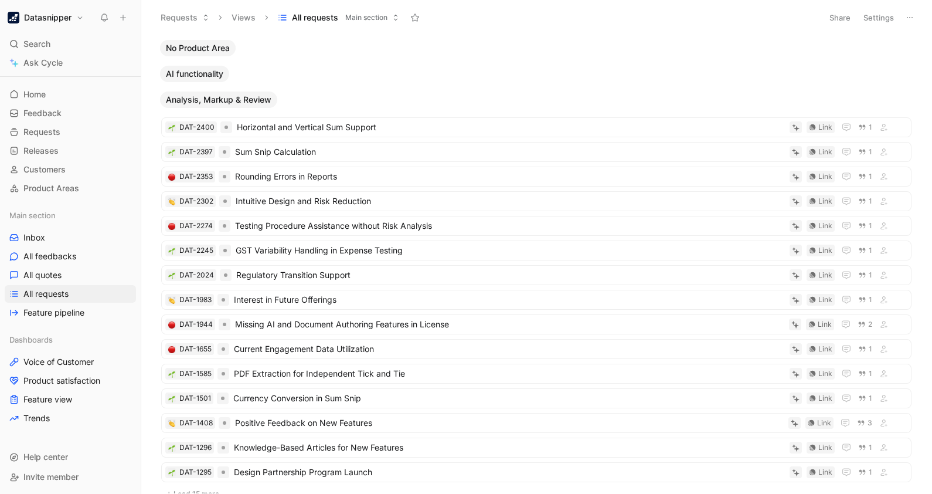
click at [238, 100] on span "Analysis, Markup & Review" at bounding box center [219, 100] width 106 height 12
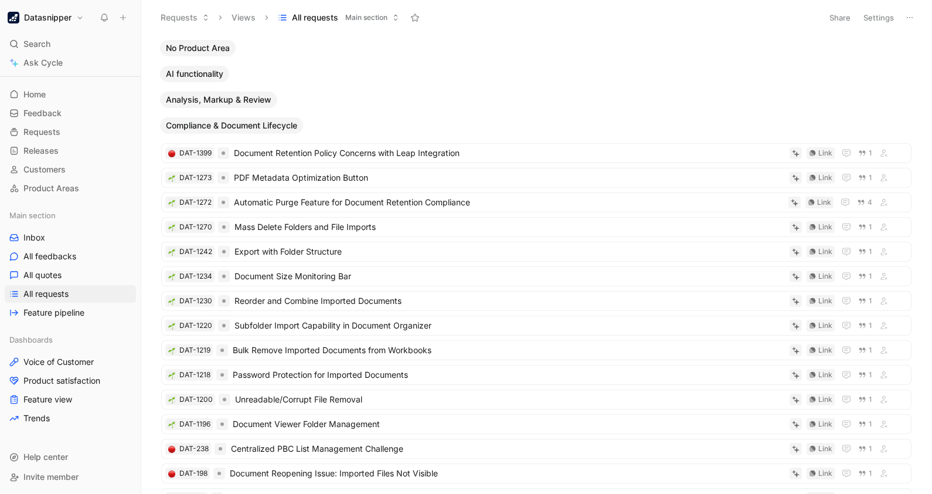
click at [257, 124] on span "Compliance & Document Lifecycle" at bounding box center [231, 126] width 131 height 12
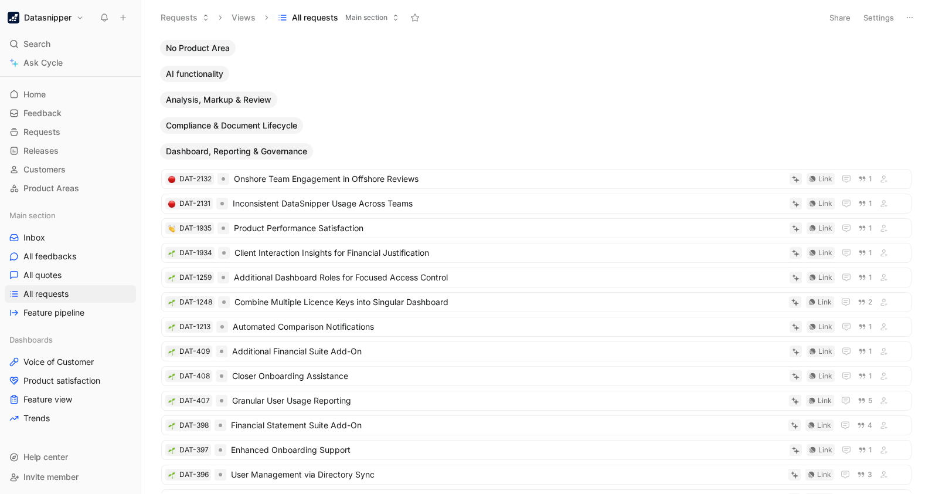
click at [251, 158] on button "Dashboard, Reporting & Governance" at bounding box center [236, 151] width 153 height 16
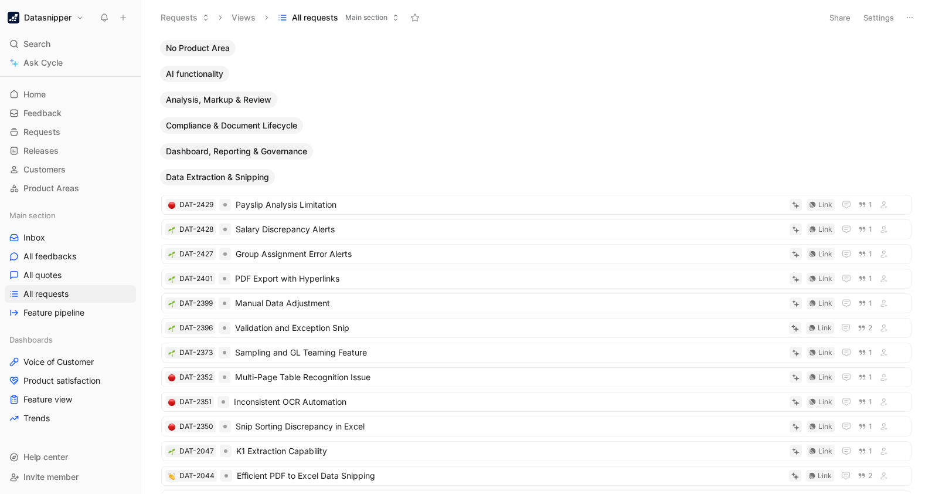
click at [253, 179] on span "Data Extraction & Snipping" at bounding box center [217, 177] width 103 height 12
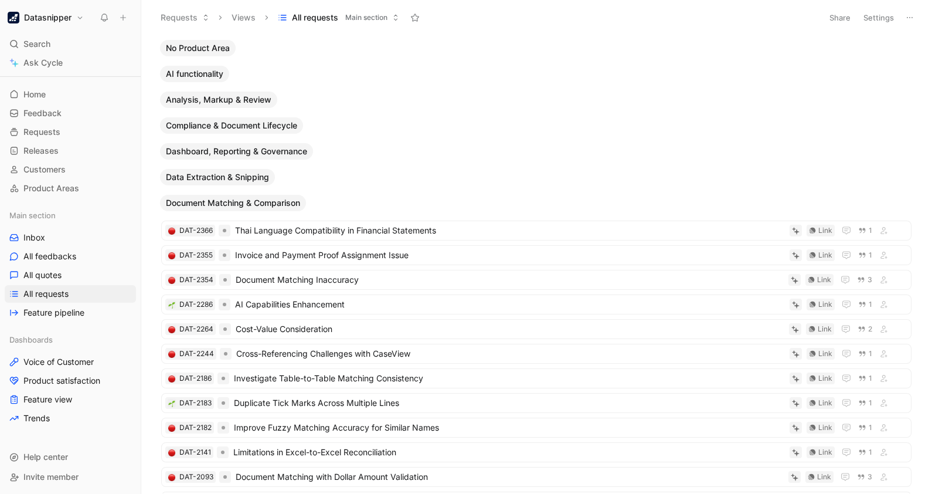
click at [268, 193] on div "Document Matching & Comparison" at bounding box center [233, 202] width 151 height 21
click at [273, 199] on span "Document Matching & Comparison" at bounding box center [233, 203] width 134 height 12
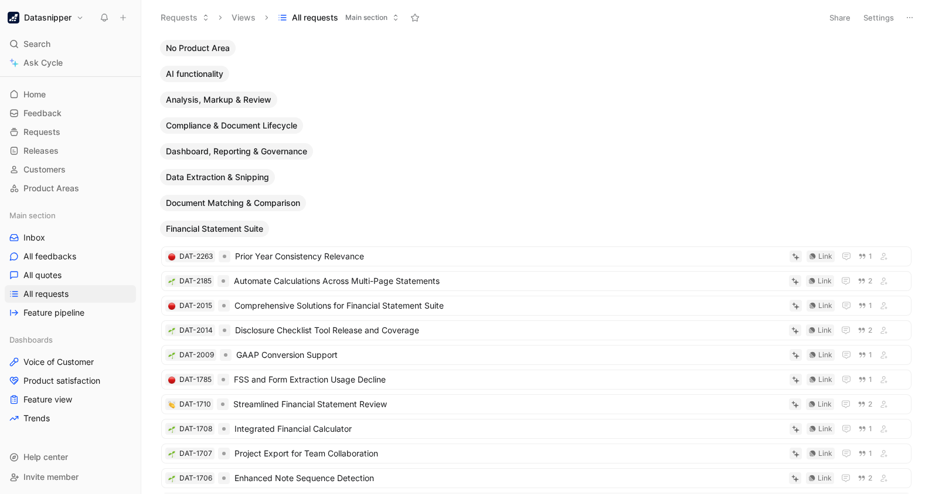
click at [266, 219] on div "Financial Statement Suite" at bounding box center [215, 228] width 114 height 21
click at [251, 227] on span "Financial Statement Suite" at bounding box center [214, 229] width 97 height 12
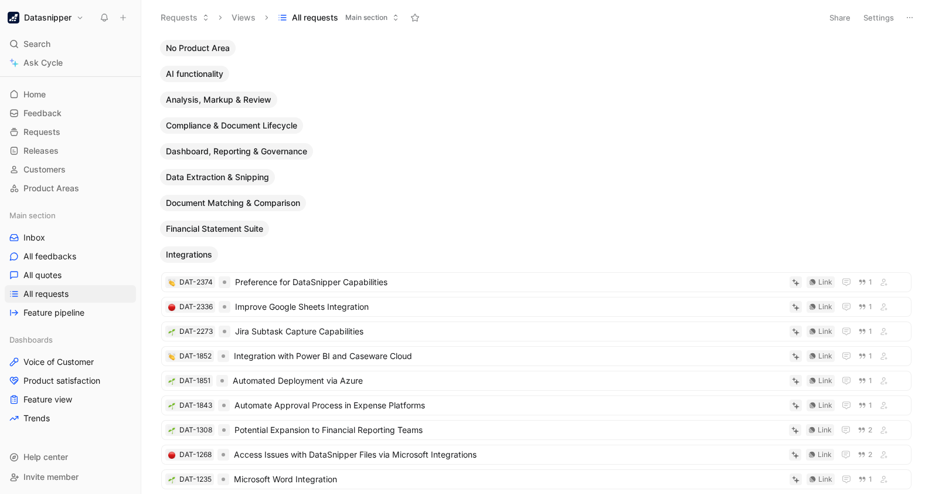
click at [202, 250] on span "Integrations" at bounding box center [189, 255] width 46 height 12
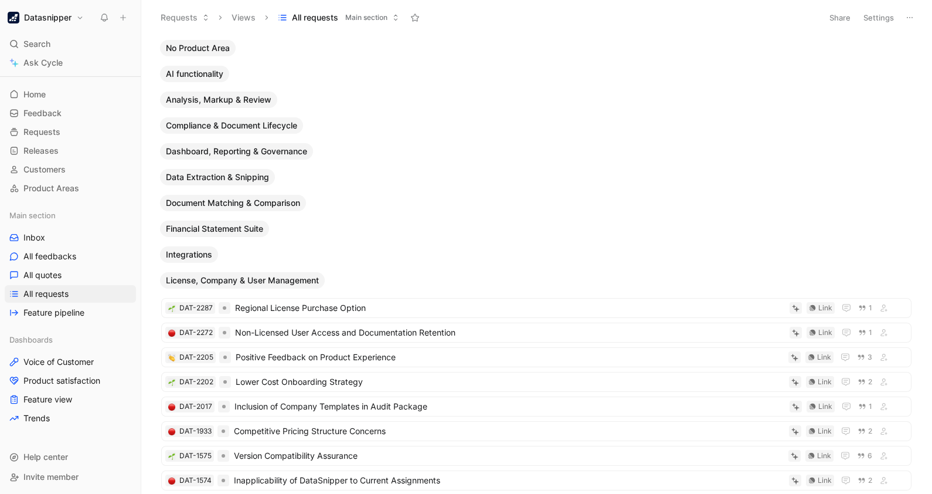
click at [296, 285] on span "License, Company & User Management" at bounding box center [242, 280] width 153 height 12
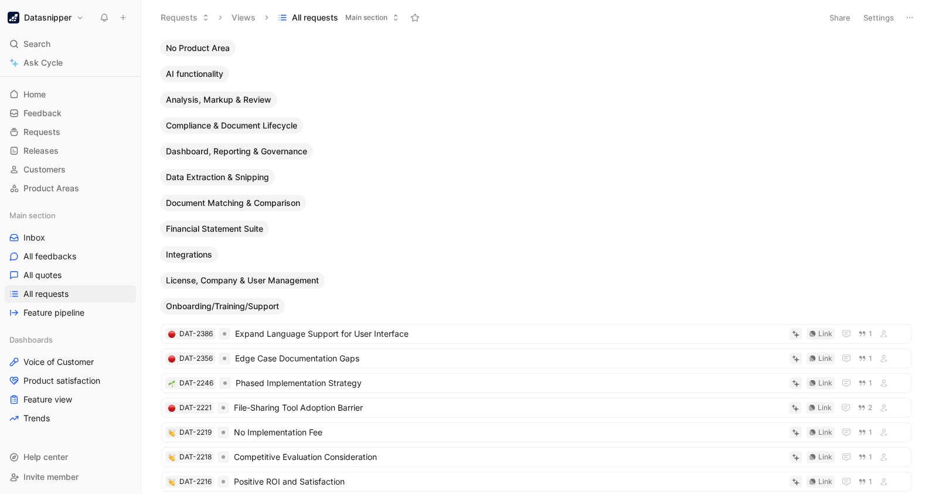
click at [238, 305] on span "Onboarding/Training/Support" at bounding box center [222, 306] width 113 height 12
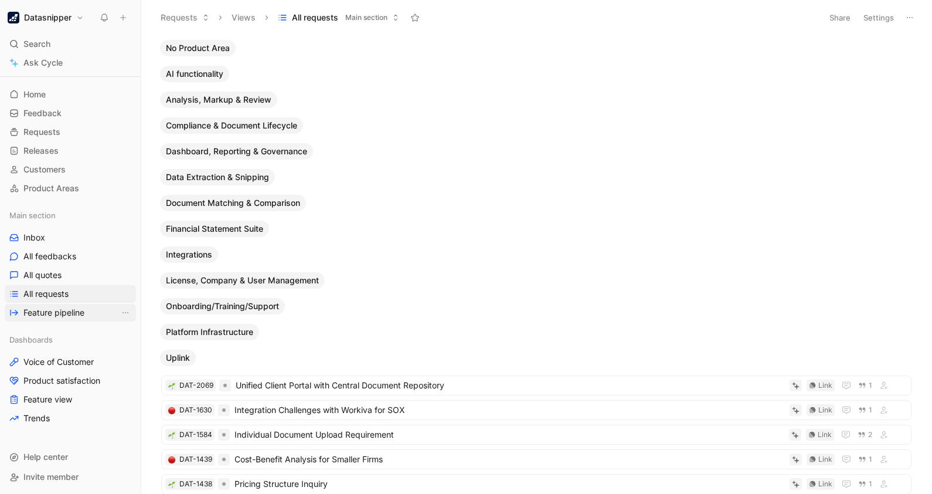
click at [62, 311] on span "Feature pipeline" at bounding box center [53, 313] width 61 height 12
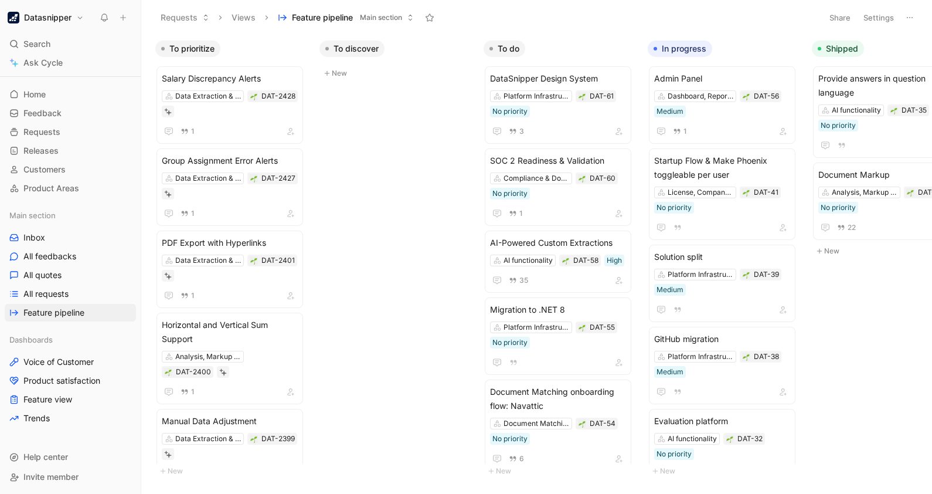
click at [886, 19] on button "Settings" at bounding box center [878, 17] width 41 height 16
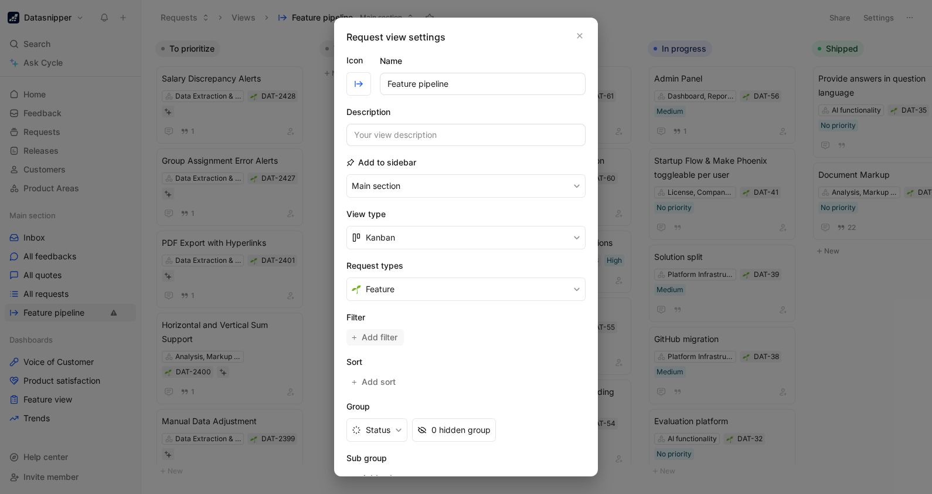
click at [375, 334] on span "Add filter" at bounding box center [380, 337] width 37 height 14
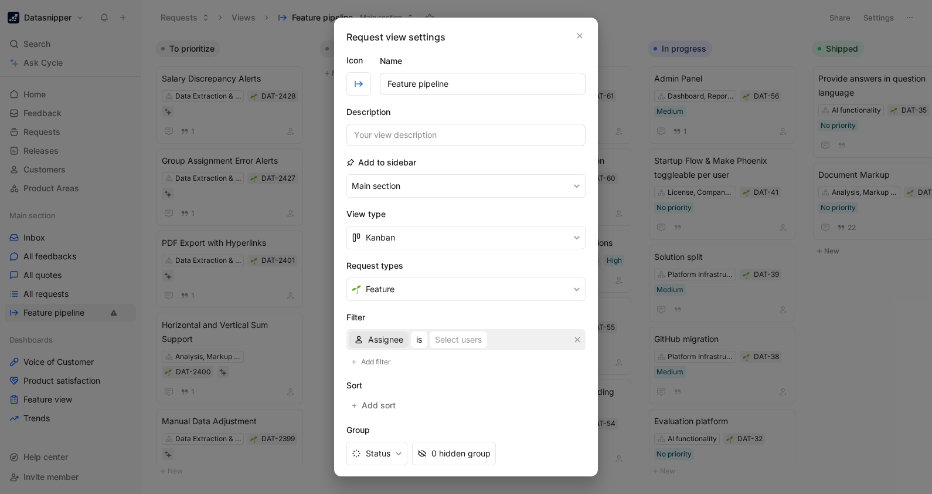
click at [392, 334] on span "Assignee" at bounding box center [385, 339] width 35 height 14
click at [409, 413] on span "Product Area" at bounding box center [393, 415] width 51 height 10
click at [488, 332] on div "Selected Product Area" at bounding box center [494, 339] width 87 height 14
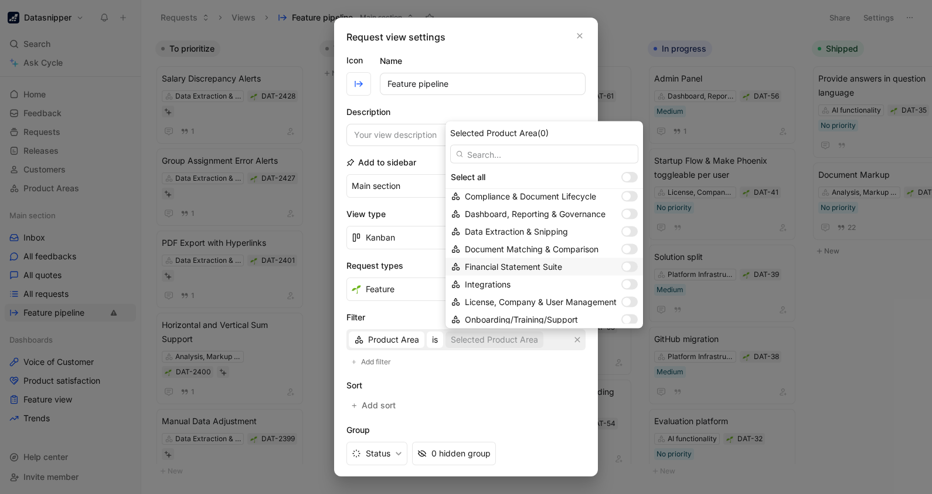
scroll to position [50, 0]
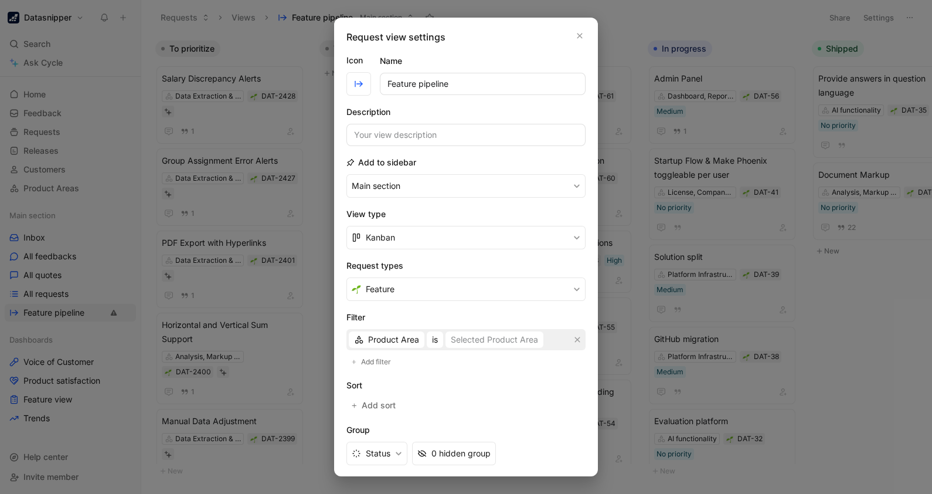
click at [311, 234] on div at bounding box center [466, 247] width 932 height 494
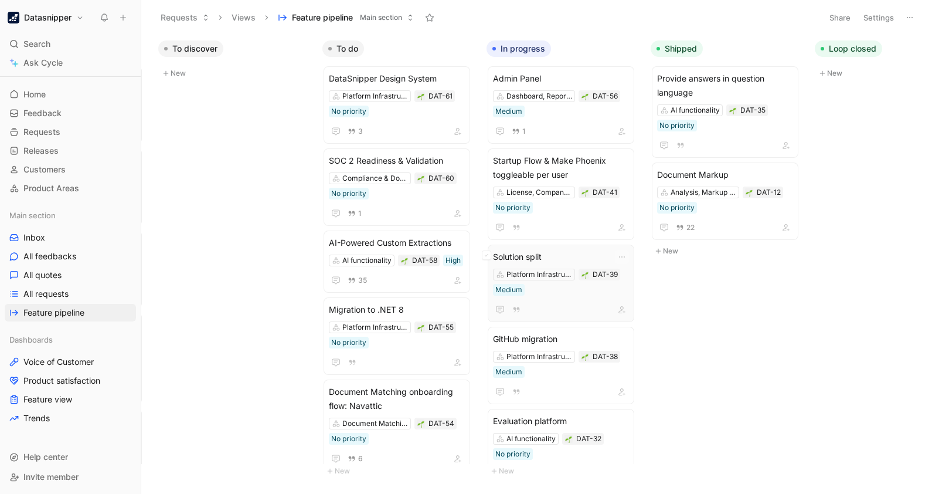
scroll to position [0, 162]
click at [715, 175] on span "Document Markup" at bounding box center [724, 175] width 136 height 14
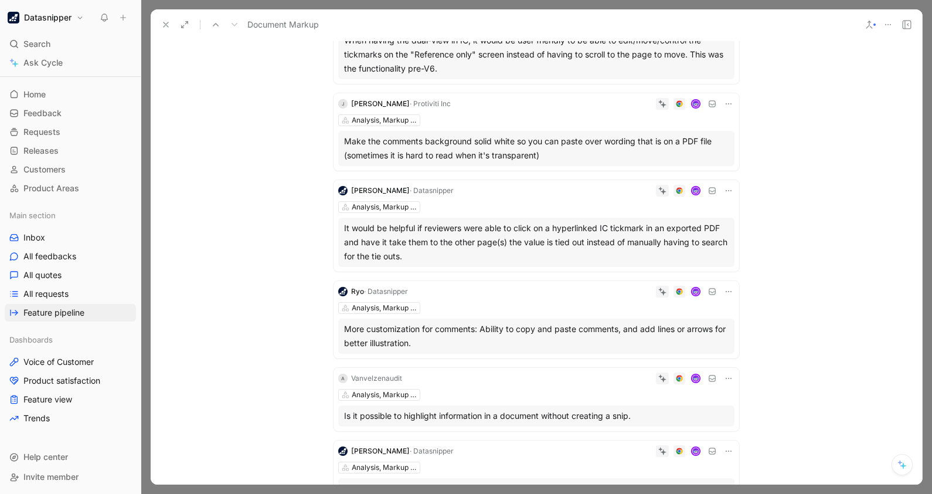
scroll to position [667, 0]
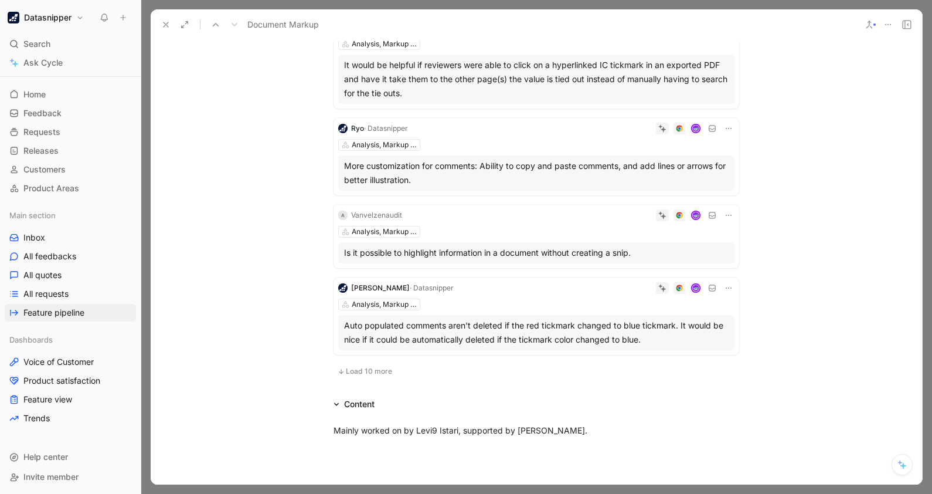
click at [370, 369] on span "Load 10 more" at bounding box center [369, 370] width 46 height 9
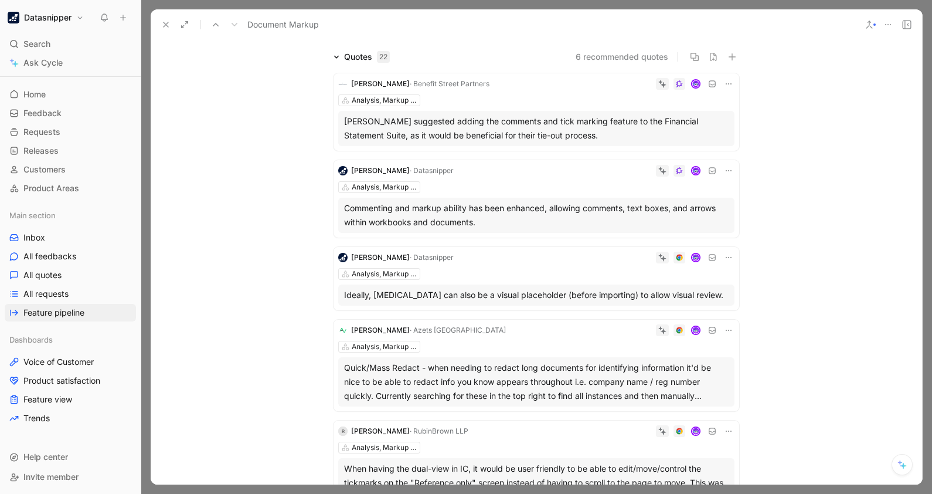
scroll to position [0, 0]
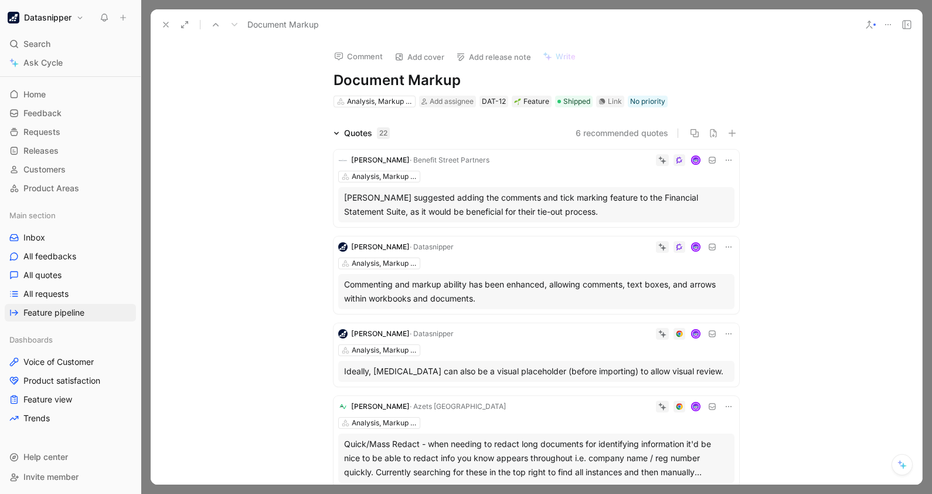
click at [162, 23] on icon at bounding box center [165, 24] width 9 height 9
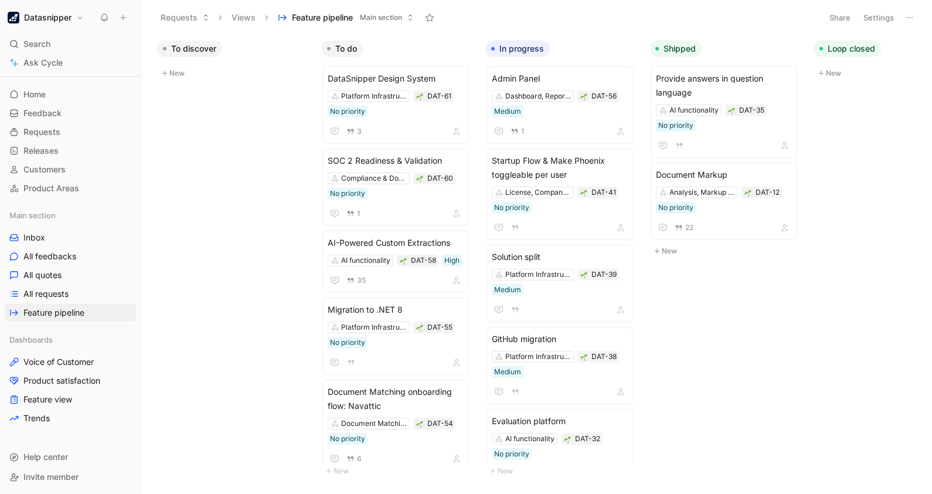
click at [67, 13] on h1 "Datasnipper" at bounding box center [47, 17] width 47 height 11
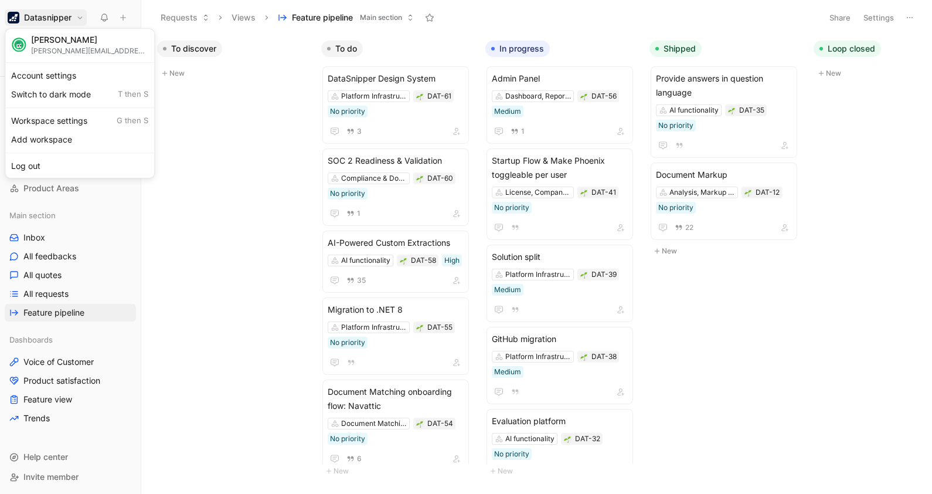
click at [226, 223] on div at bounding box center [466, 247] width 932 height 494
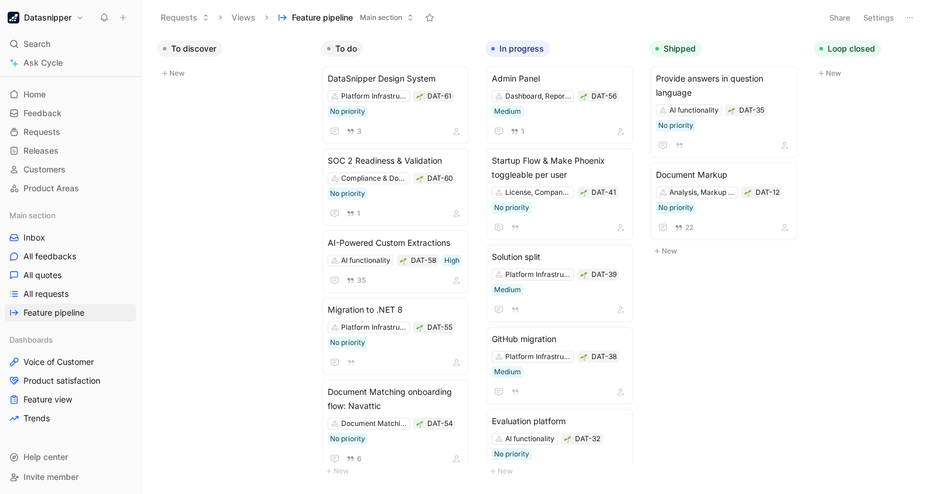
click at [61, 19] on h1 "Datasnipper" at bounding box center [47, 17] width 47 height 11
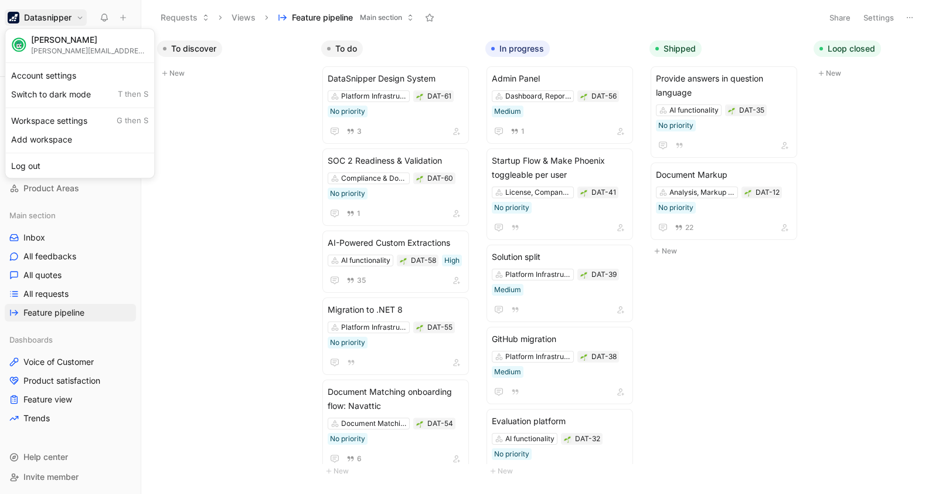
click at [203, 128] on div at bounding box center [466, 247] width 932 height 494
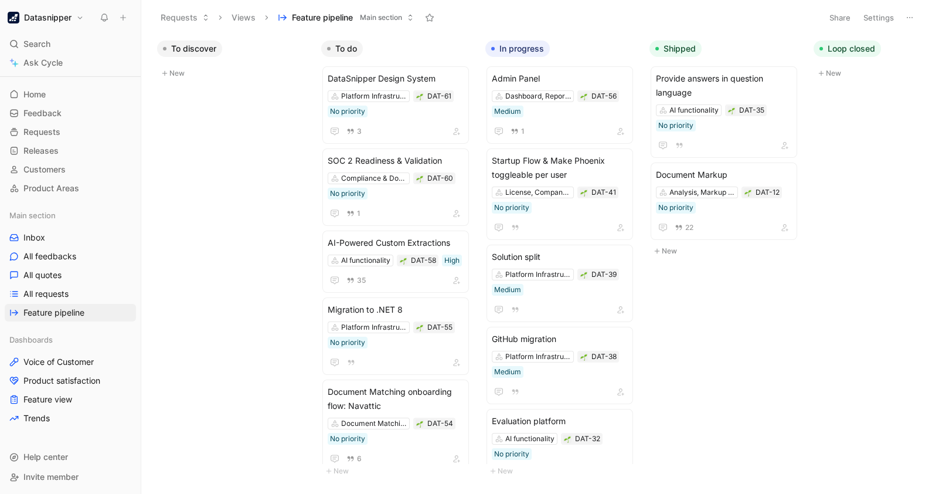
click at [61, 12] on h1 "Datasnipper" at bounding box center [47, 17] width 47 height 11
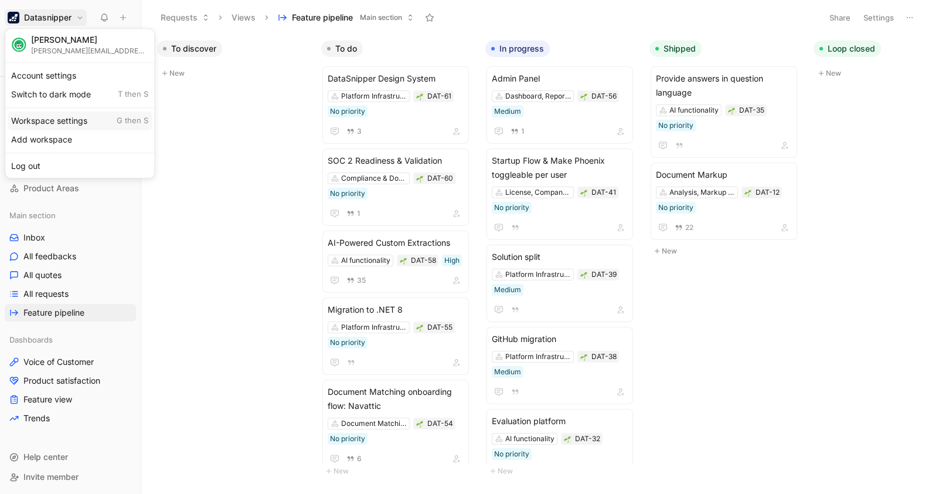
click at [64, 118] on div "Workspace settings G then S" at bounding box center [80, 120] width 144 height 19
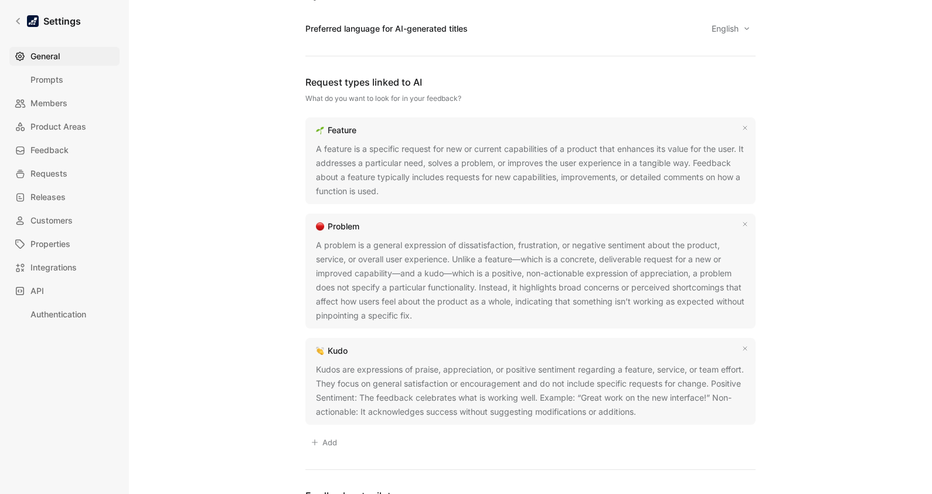
scroll to position [699, 0]
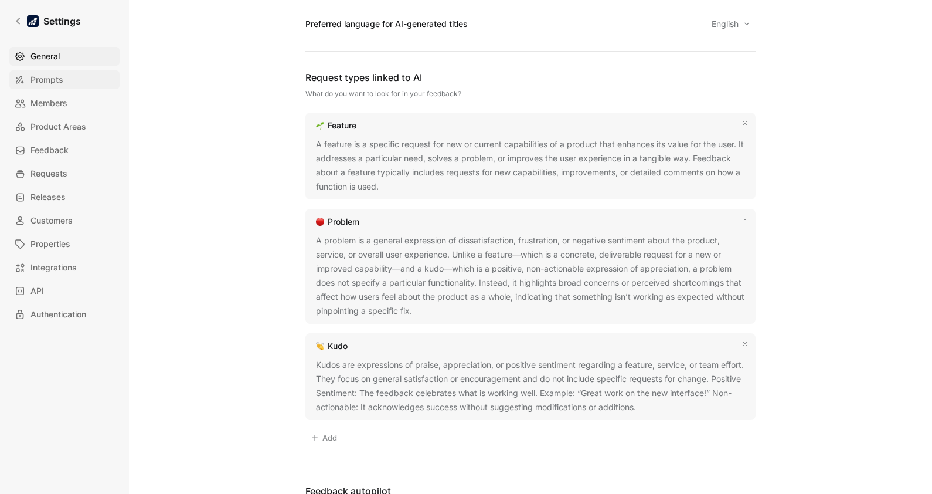
click at [65, 76] on link "Prompts" at bounding box center [64, 79] width 110 height 19
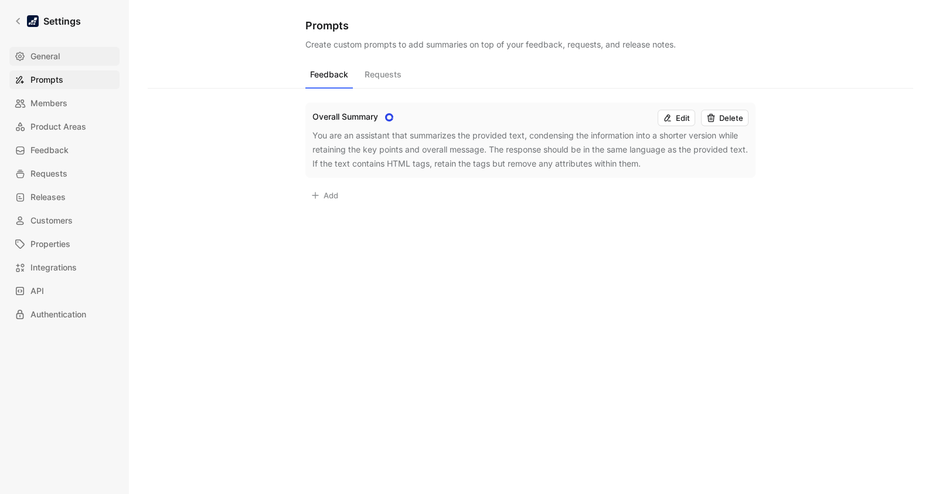
click at [47, 50] on span "General" at bounding box center [44, 56] width 29 height 14
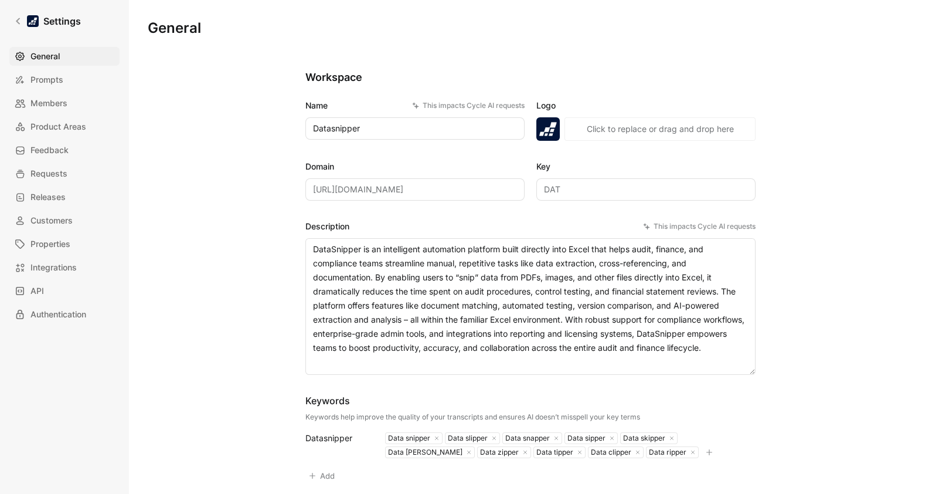
click at [60, 257] on div "General Prompts Members Product Areas Feedback Requests Releases Customers Prop…" at bounding box center [68, 185] width 118 height 277
click at [61, 260] on span "Integrations" at bounding box center [53, 267] width 46 height 14
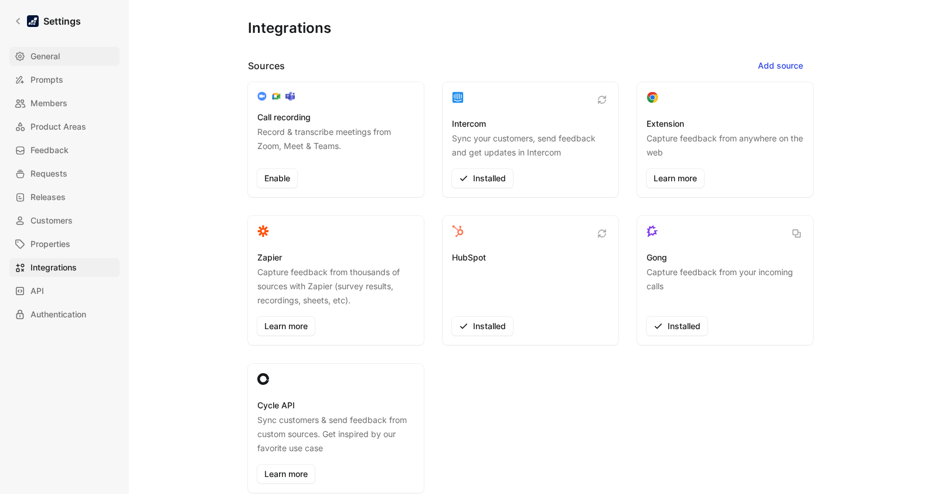
click at [63, 56] on link "General" at bounding box center [64, 56] width 110 height 19
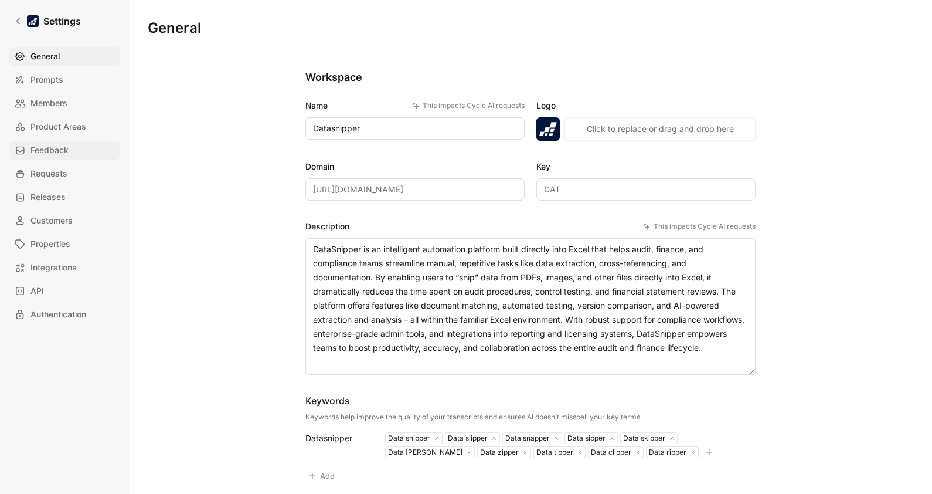
click at [59, 147] on span "Feedback" at bounding box center [49, 150] width 38 height 14
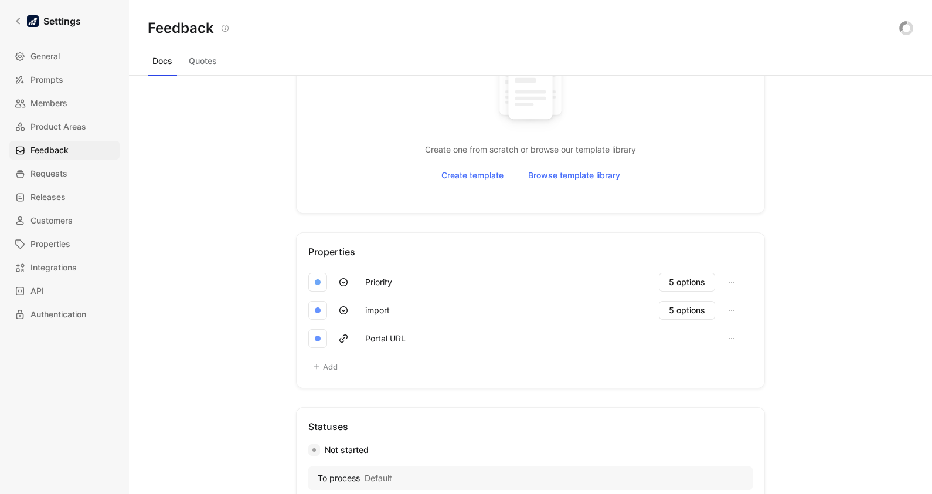
scroll to position [393, 0]
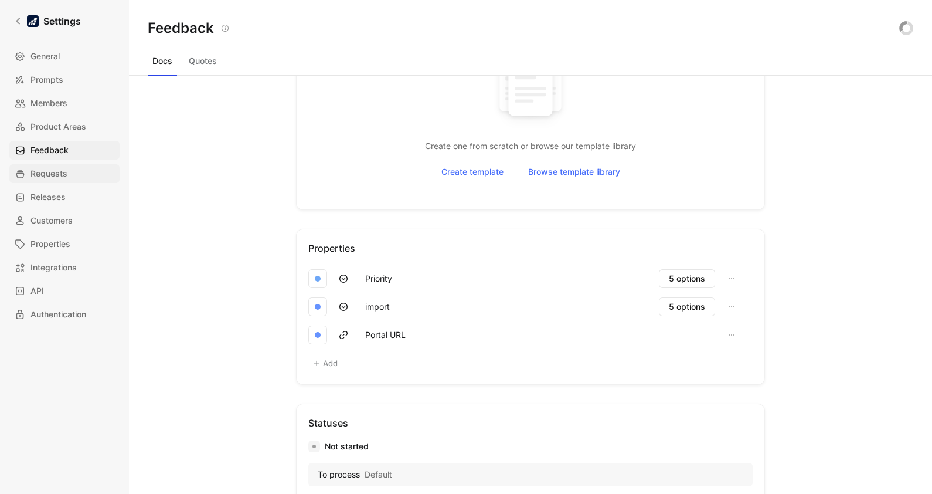
click at [41, 174] on span "Requests" at bounding box center [48, 173] width 37 height 14
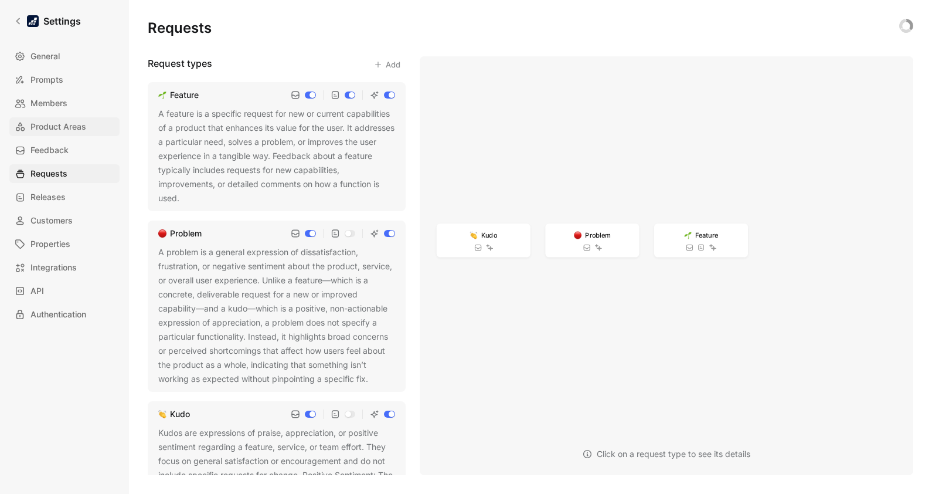
click at [62, 120] on span "Product Areas" at bounding box center [58, 127] width 56 height 14
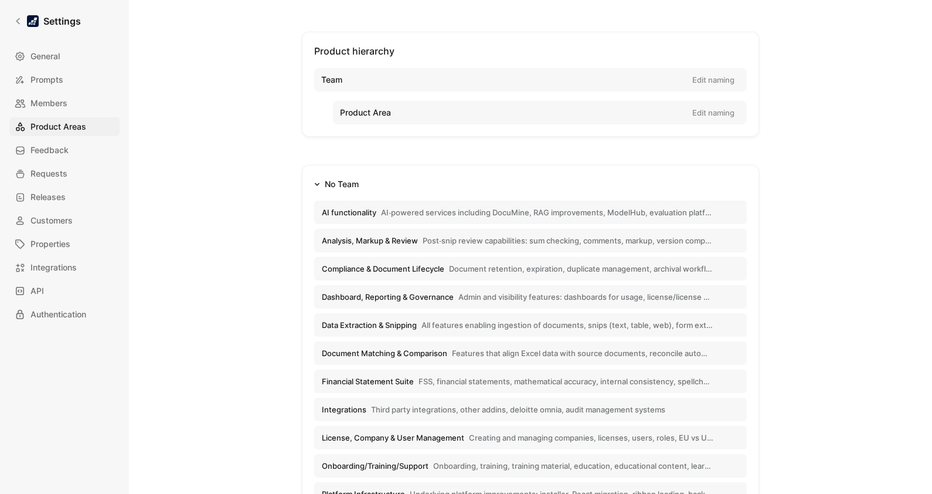
scroll to position [38, 0]
click at [56, 270] on span "Integrations" at bounding box center [53, 267] width 46 height 14
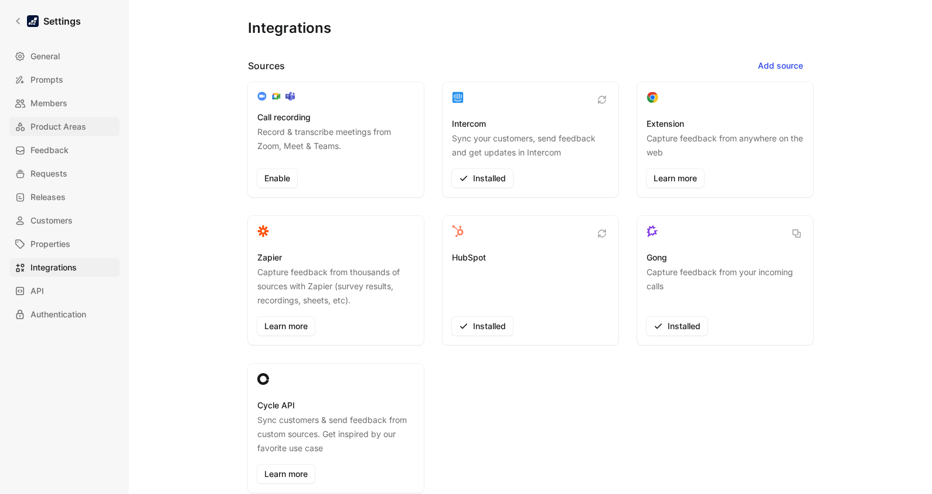
click at [57, 135] on link "Product Areas" at bounding box center [64, 126] width 110 height 19
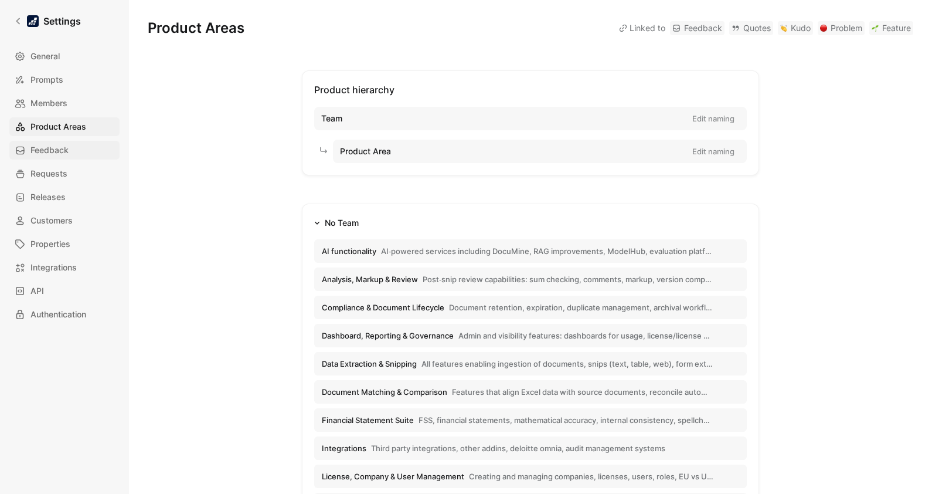
click at [52, 144] on span "Feedback" at bounding box center [49, 150] width 38 height 14
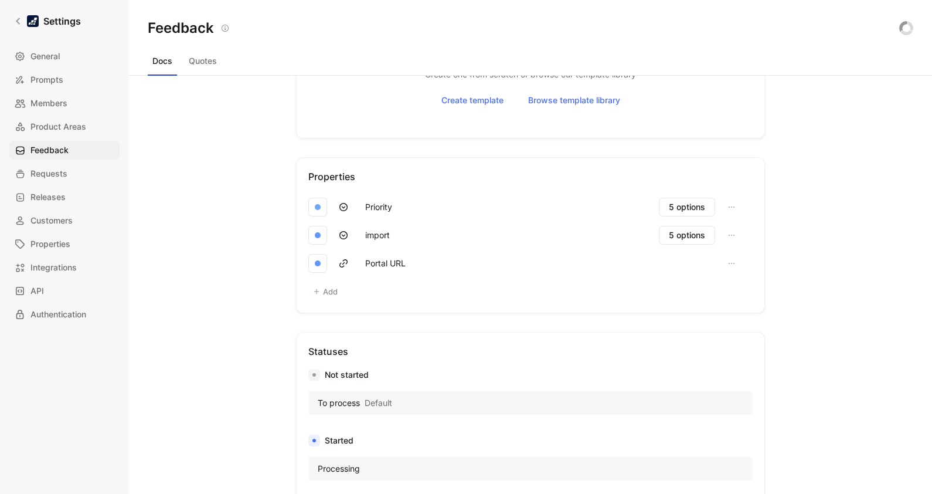
scroll to position [391, 0]
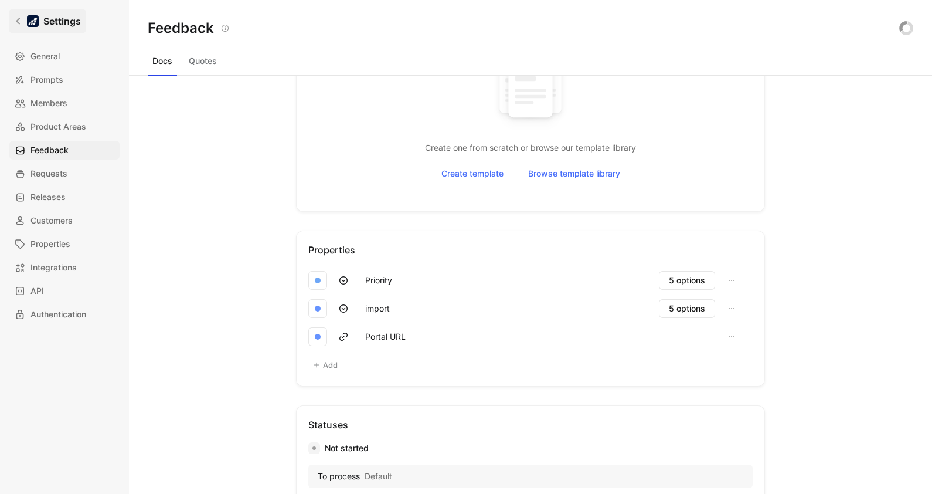
click at [23, 15] on link "Settings" at bounding box center [47, 20] width 76 height 23
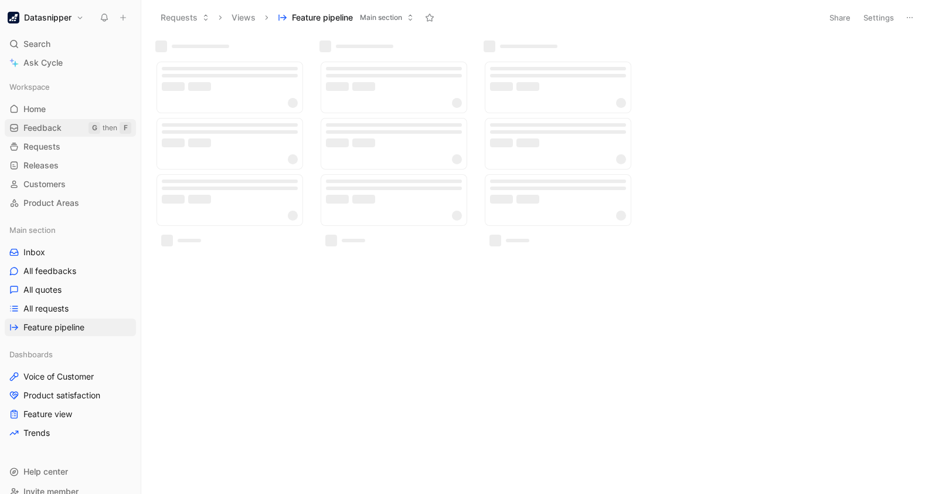
click at [47, 124] on span "Feedback" at bounding box center [42, 128] width 38 height 12
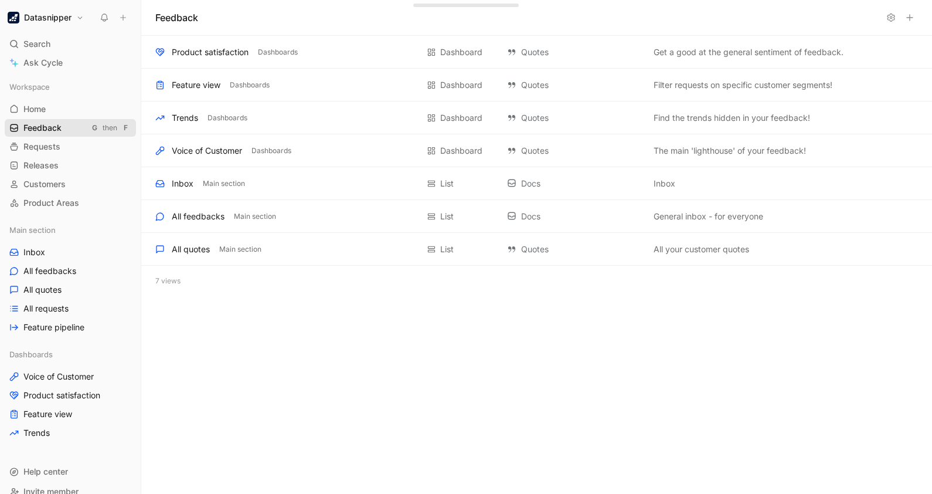
click at [47, 124] on span "Feedback" at bounding box center [42, 128] width 38 height 12
click at [224, 220] on div "All feedbacks" at bounding box center [198, 216] width 53 height 14
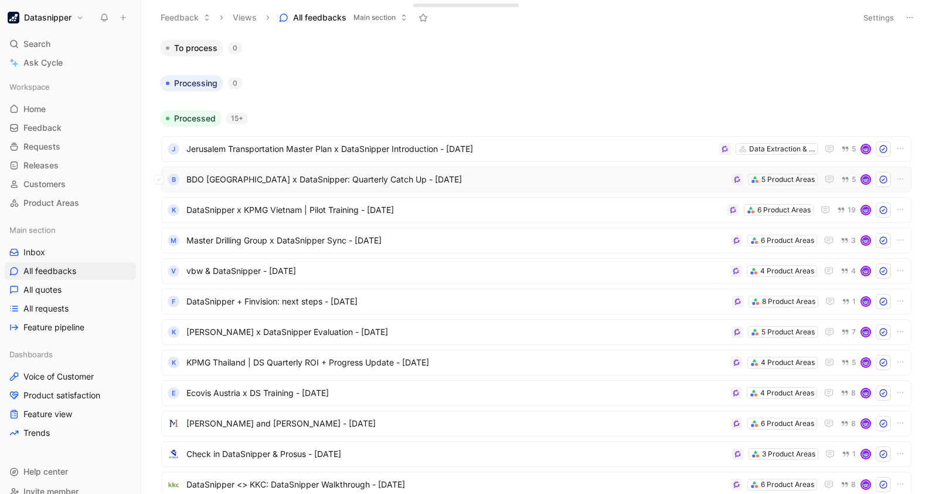
click at [501, 174] on span "BDO [GEOGRAPHIC_DATA] x DataSnipper: Quarterly Catch Up - [DATE]" at bounding box center [456, 179] width 540 height 14
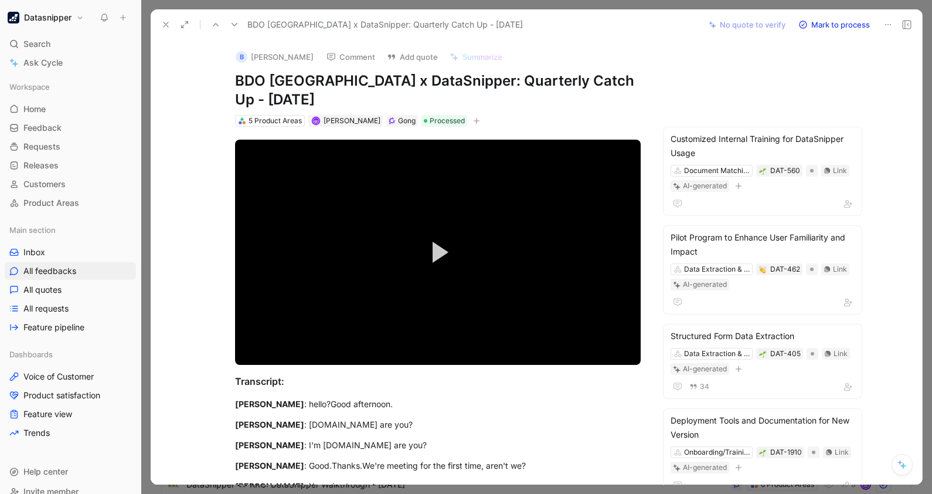
click at [892, 24] on icon at bounding box center [887, 24] width 9 height 9
click at [49, 21] on h1 "Datasnipper" at bounding box center [47, 17] width 47 height 11
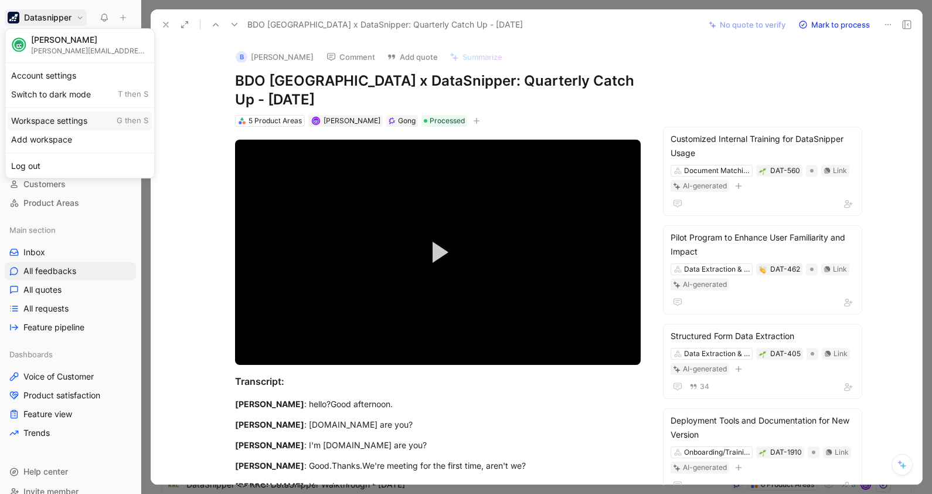
click at [45, 114] on div "Workspace settings G then S" at bounding box center [80, 120] width 144 height 19
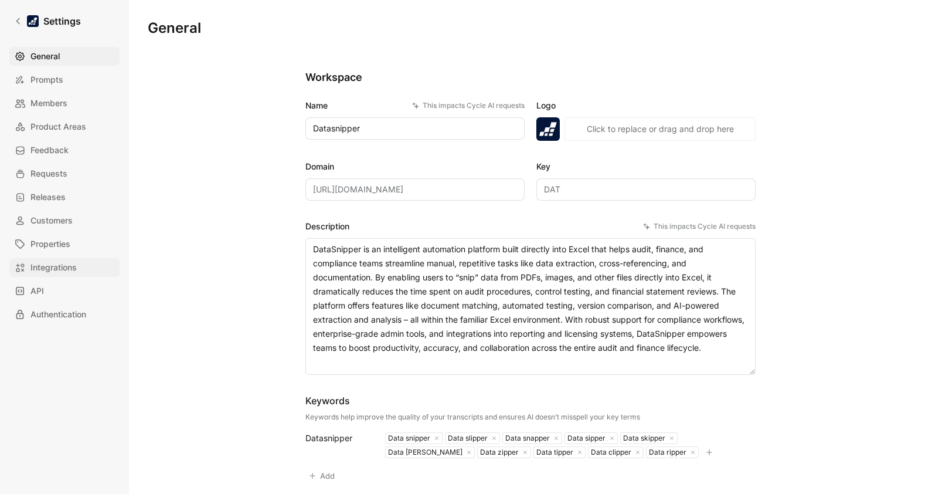
click at [59, 267] on span "Integrations" at bounding box center [53, 267] width 46 height 14
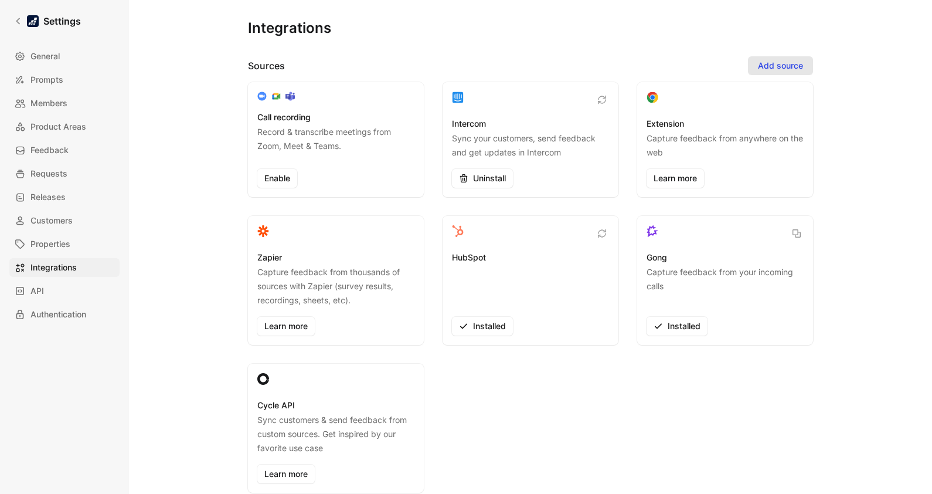
click at [778, 69] on span "Add source" at bounding box center [780, 66] width 45 height 14
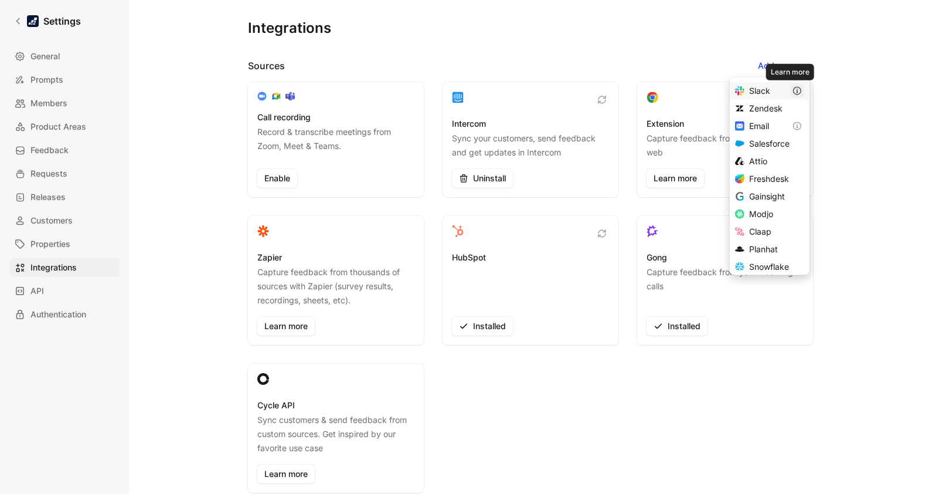
click at [796, 92] on button "button" at bounding box center [797, 91] width 14 height 14
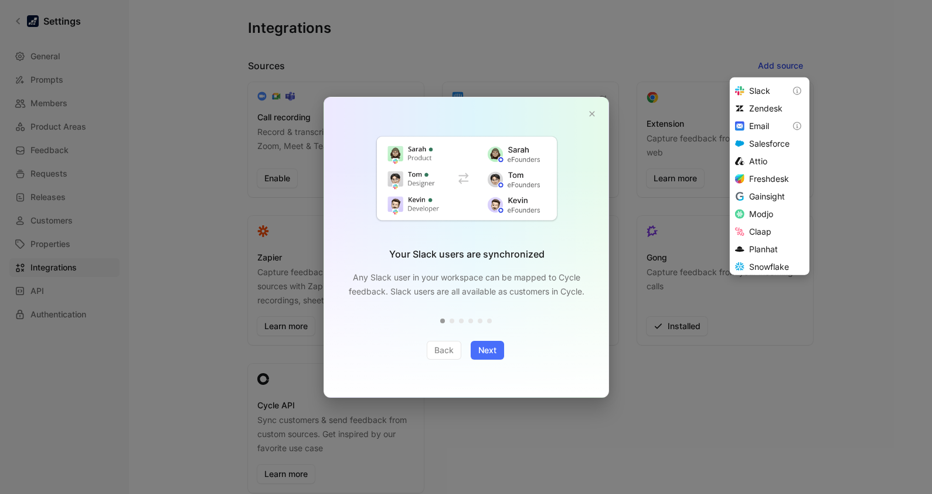
click at [431, 345] on div "Back" at bounding box center [444, 350] width 35 height 19
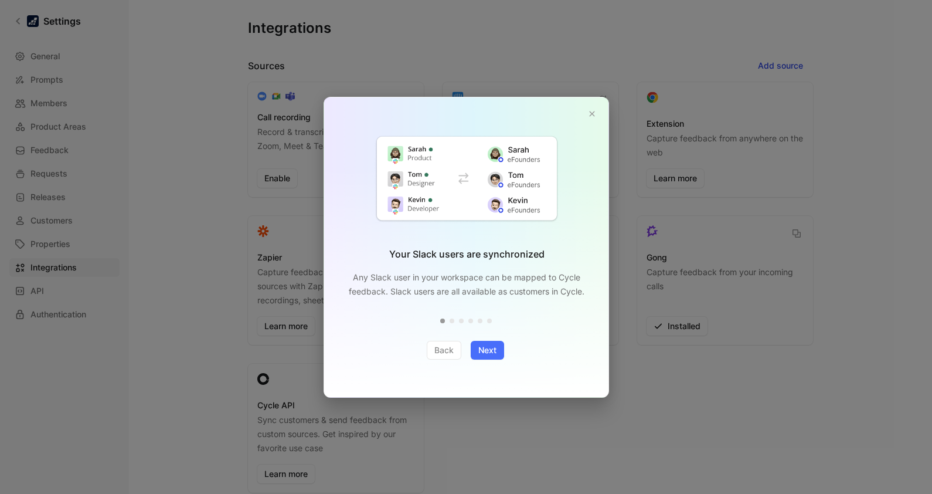
click at [438, 349] on div "Back" at bounding box center [444, 350] width 35 height 19
click at [446, 348] on div "Back" at bounding box center [444, 350] width 35 height 19
click at [451, 353] on div "Back" at bounding box center [444, 350] width 35 height 19
click at [594, 111] on icon "button" at bounding box center [592, 113] width 7 height 7
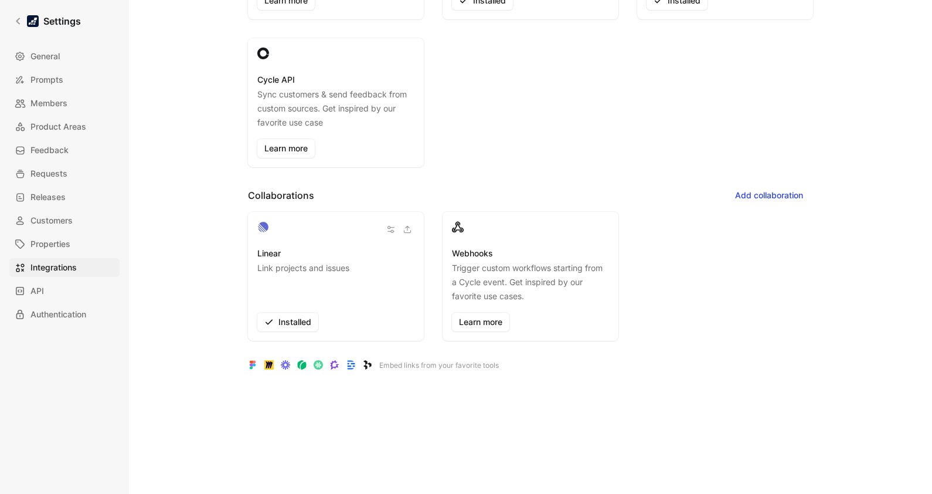
scroll to position [342, 0]
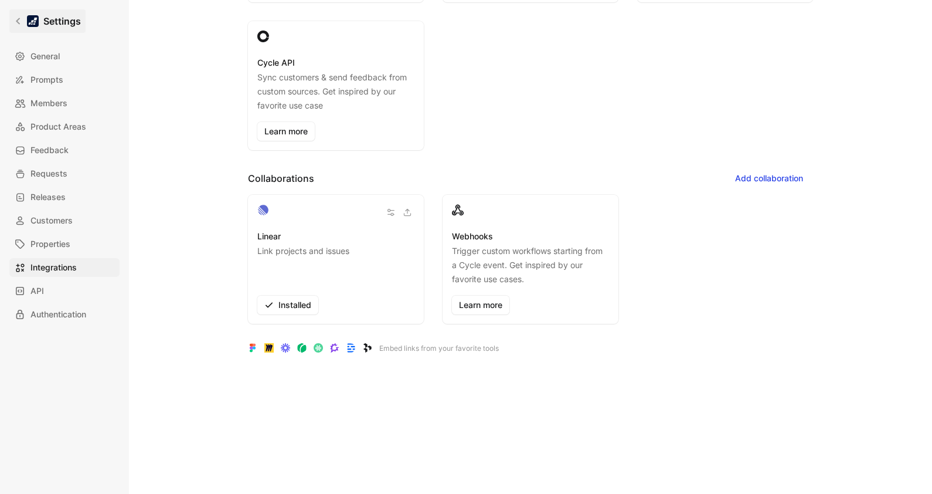
click at [24, 10] on link "Settings" at bounding box center [47, 20] width 76 height 23
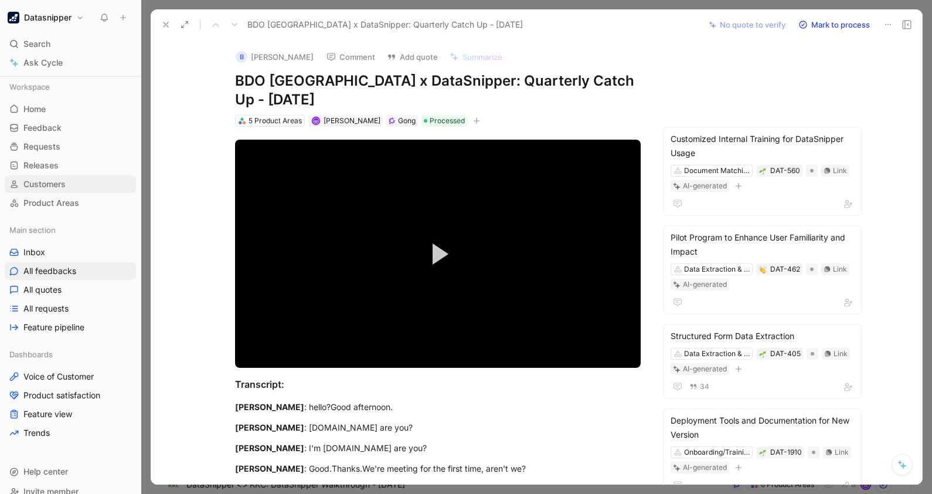
scroll to position [15, 0]
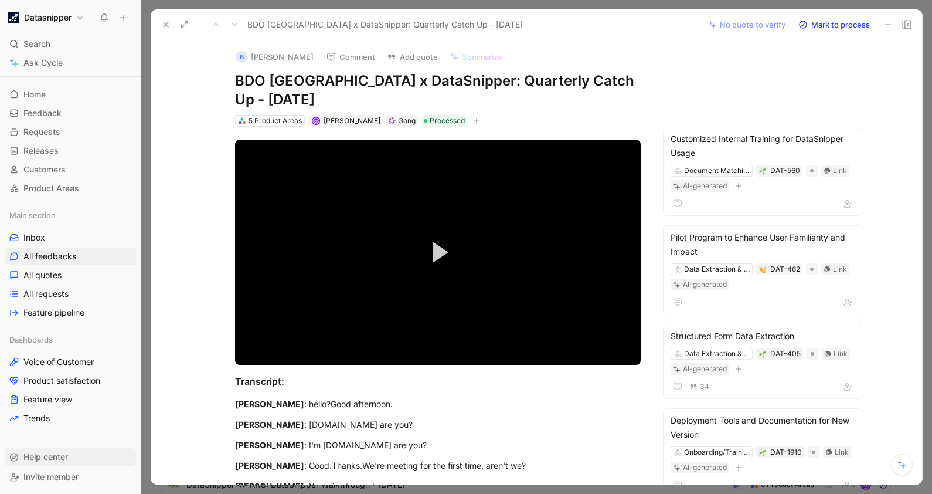
click at [47, 451] on span "Help center" at bounding box center [45, 456] width 45 height 10
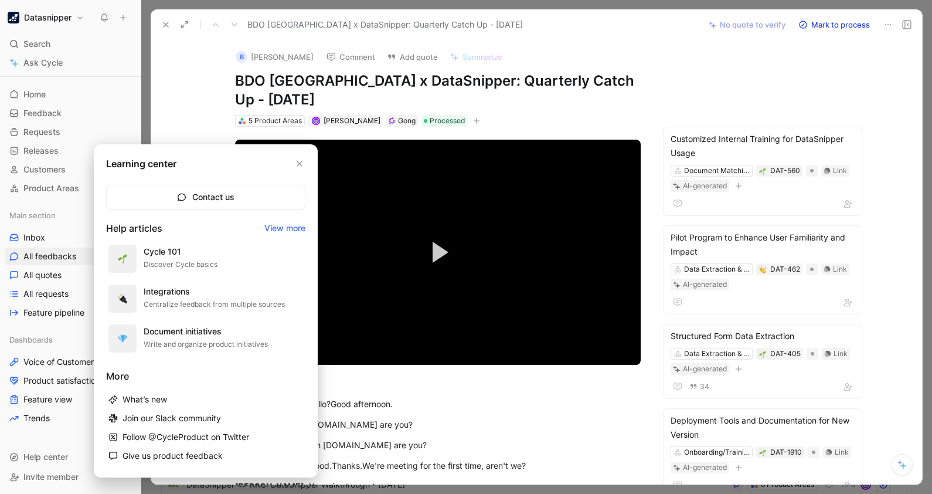
click at [295, 225] on link "View more" at bounding box center [284, 228] width 41 height 14
click at [185, 108] on div at bounding box center [466, 247] width 932 height 494
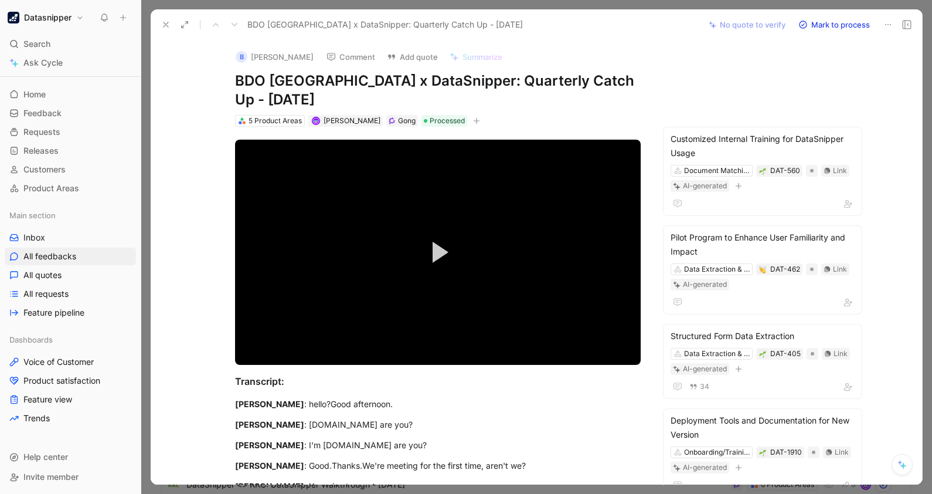
click at [159, 29] on button at bounding box center [166, 24] width 16 height 16
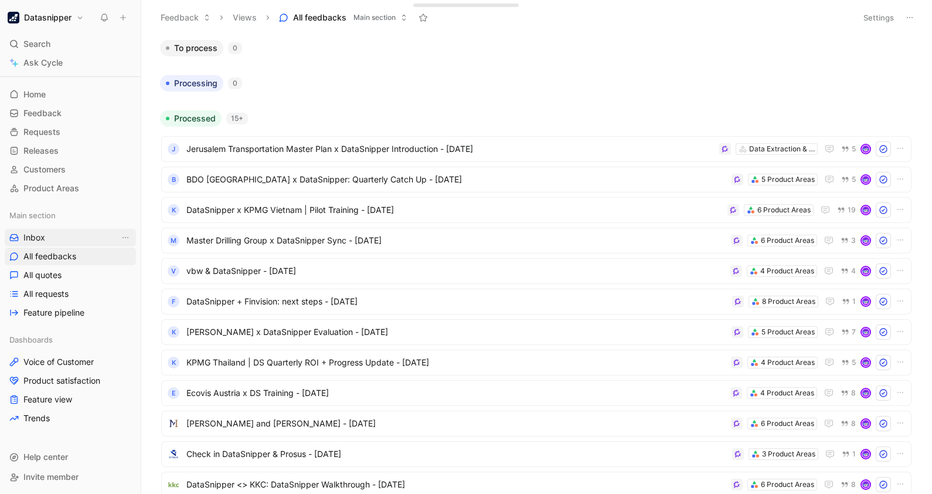
drag, startPoint x: 58, startPoint y: 247, endPoint x: 49, endPoint y: 243, distance: 10.5
click at [58, 247] on link "All feedbacks" at bounding box center [70, 256] width 131 height 18
click at [45, 240] on link "Inbox" at bounding box center [70, 238] width 131 height 18
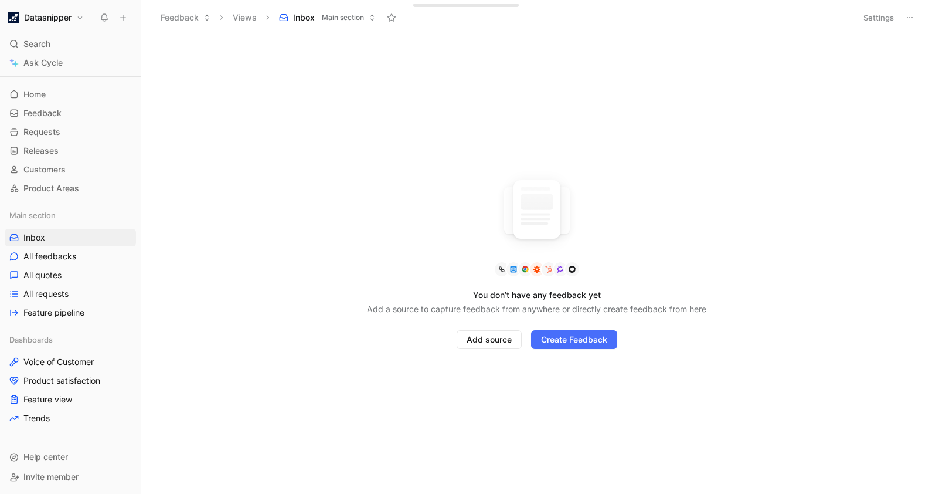
click at [329, 16] on span "Main section" at bounding box center [343, 18] width 42 height 12
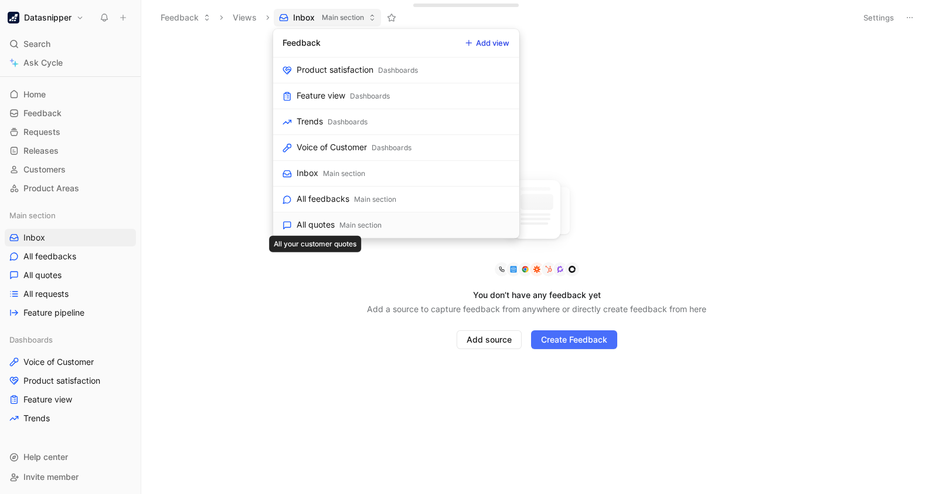
click at [319, 217] on div "All quotes" at bounding box center [316, 224] width 38 height 14
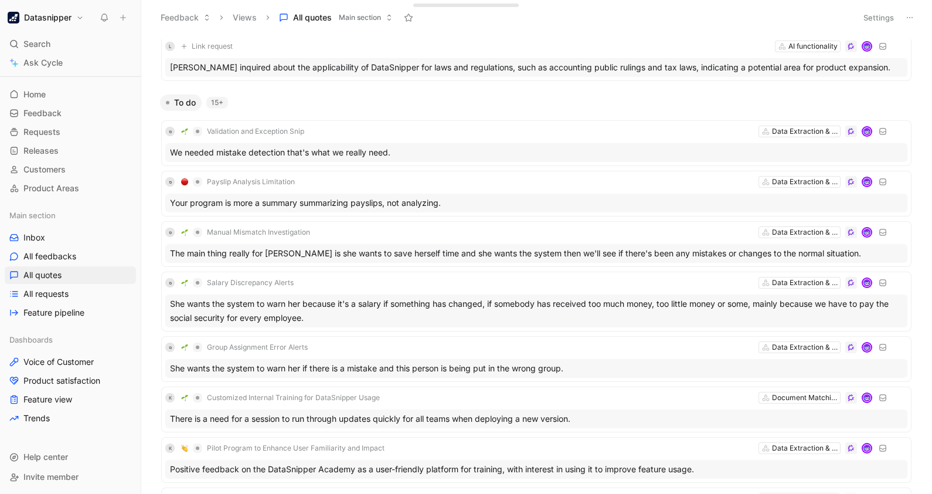
scroll to position [39, 0]
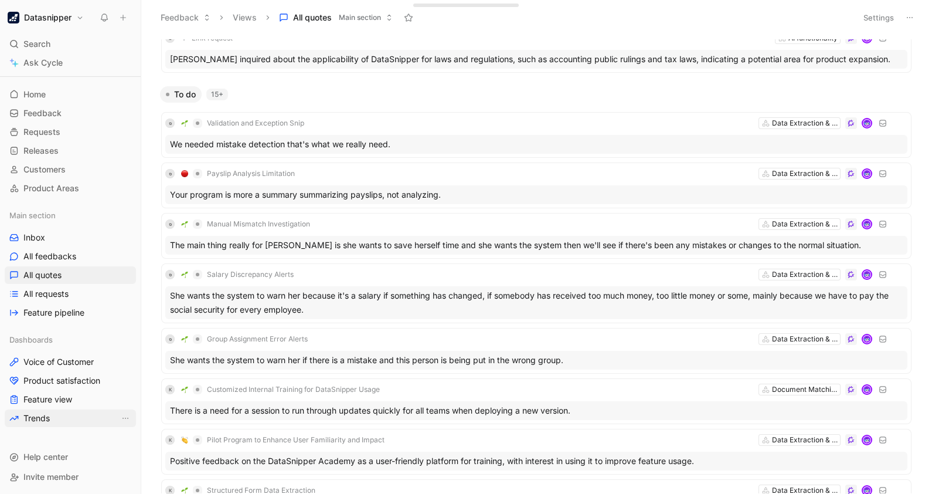
click at [50, 411] on link "Trends" at bounding box center [70, 418] width 131 height 18
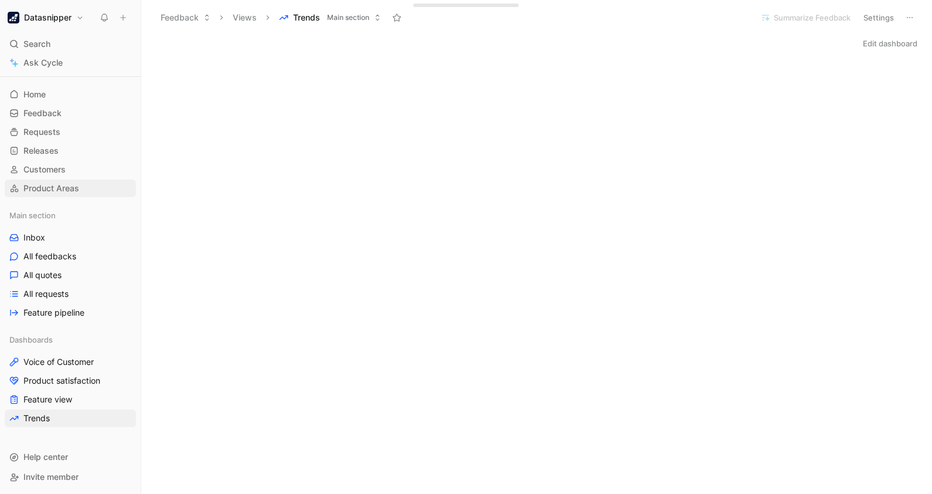
click at [47, 181] on link "Product Areas" at bounding box center [70, 188] width 131 height 18
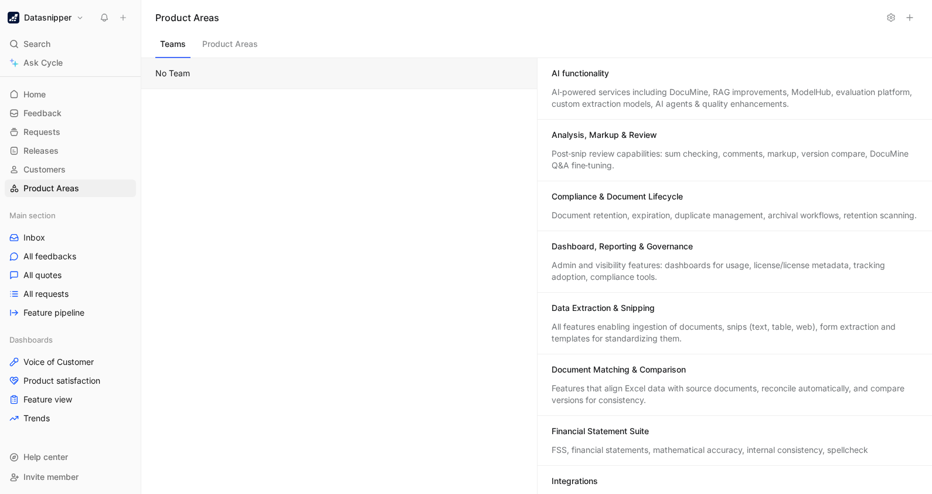
click at [648, 82] on div "AI functionality AI‑powered services including DocuMine, RAG improvements, Mode…" at bounding box center [735, 89] width 395 height 62
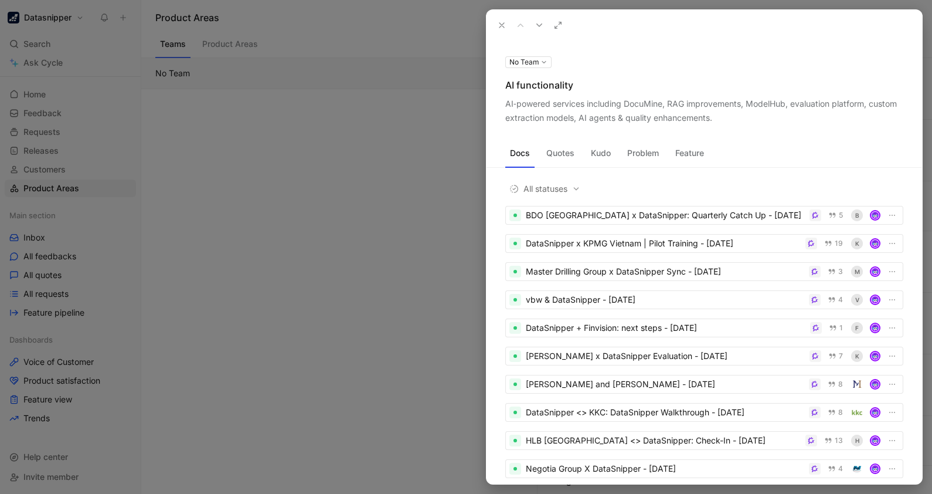
click at [562, 151] on button "Quotes" at bounding box center [561, 153] width 38 height 19
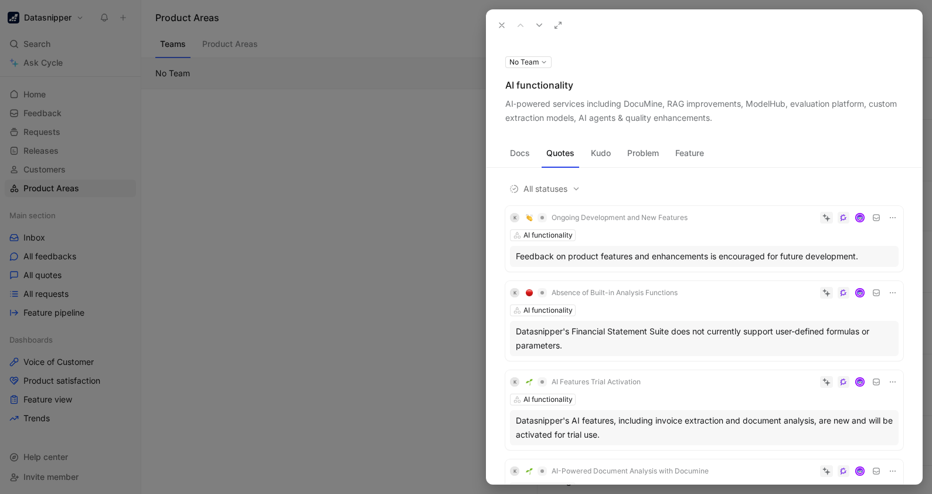
click at [522, 149] on button "Docs" at bounding box center [519, 153] width 29 height 19
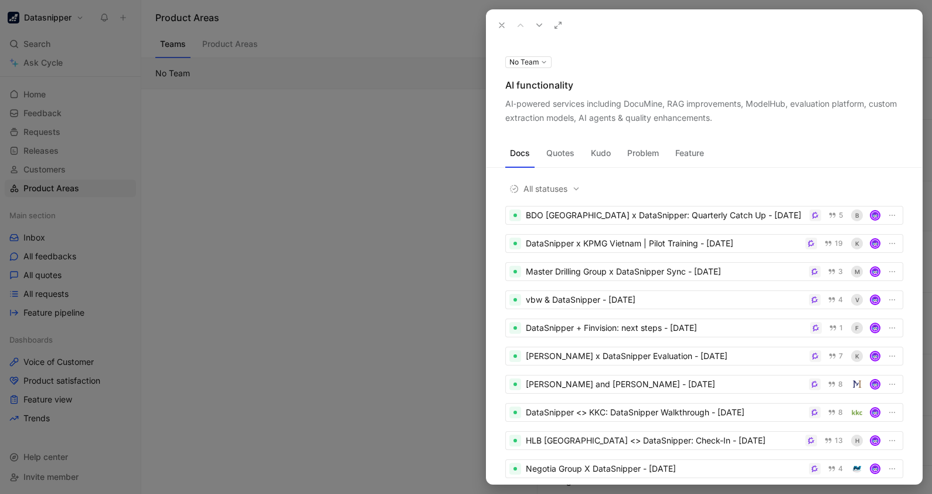
click at [377, 202] on div at bounding box center [466, 247] width 932 height 494
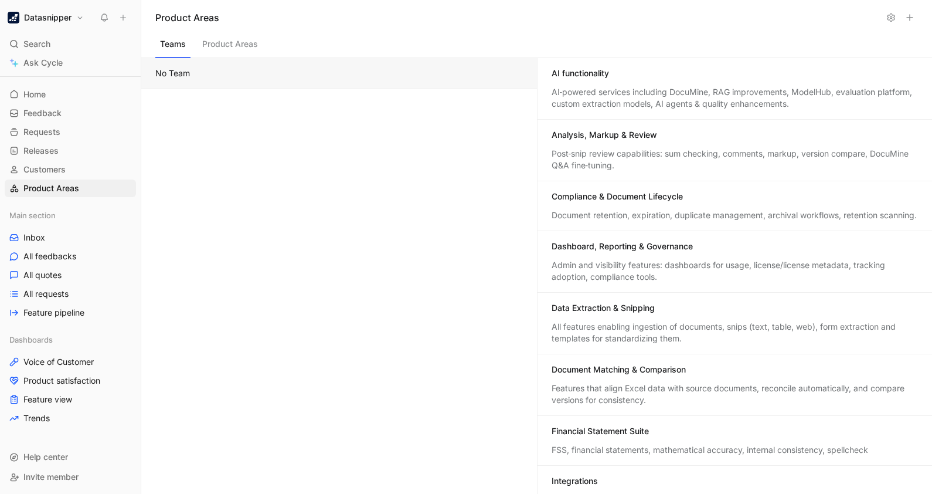
click at [178, 72] on button "No Team" at bounding box center [339, 73] width 396 height 31
click at [909, 10] on button at bounding box center [910, 17] width 16 height 16
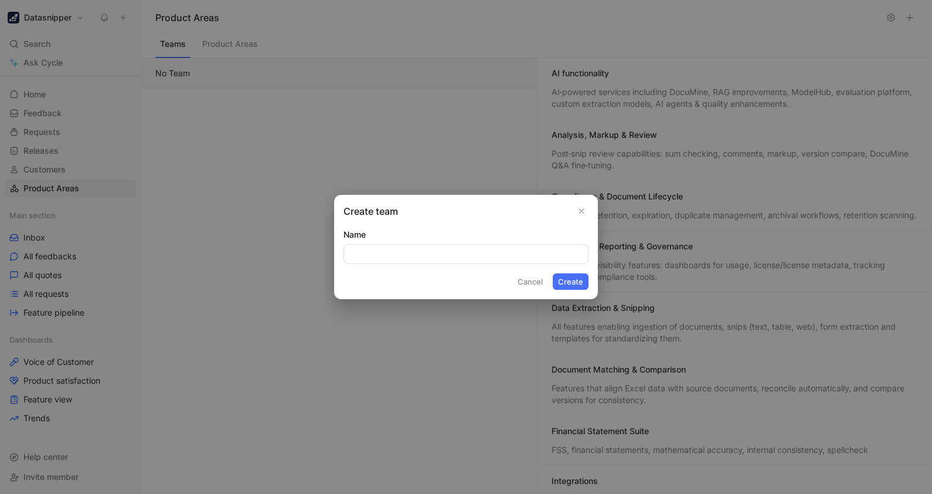
click at [481, 254] on input "Name" at bounding box center [466, 253] width 244 height 19
type input "test team"
click at [553, 273] on button "Create" at bounding box center [571, 281] width 36 height 16
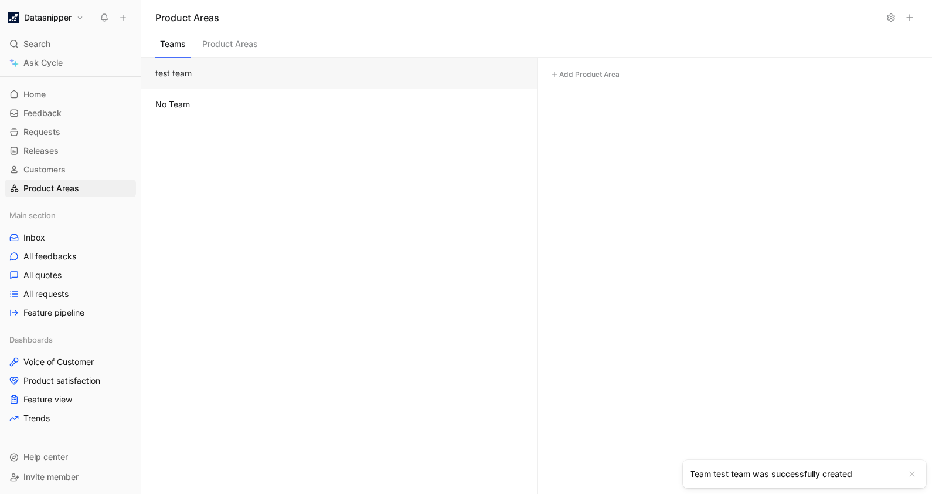
click at [181, 76] on button "test team" at bounding box center [339, 73] width 396 height 31
click at [550, 64] on footer "Add Product Area" at bounding box center [735, 74] width 395 height 33
click at [559, 70] on button "Add Product Area" at bounding box center [585, 74] width 77 height 14
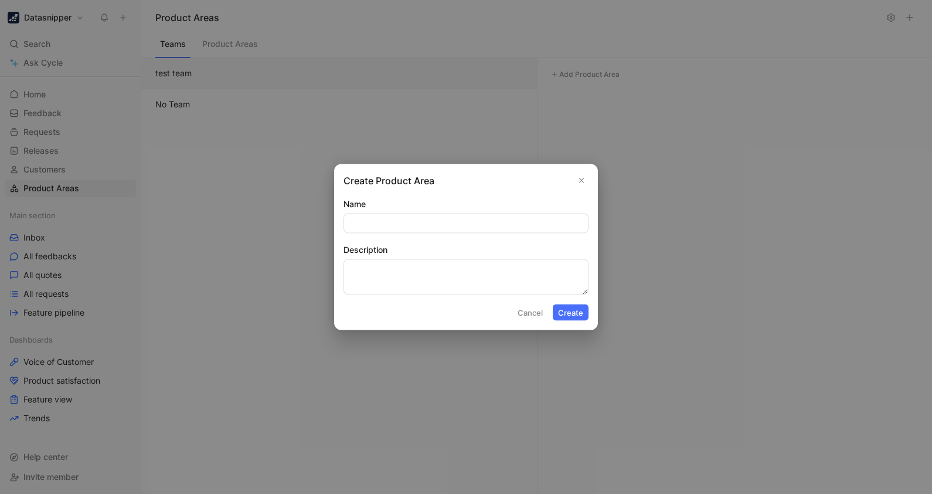
click at [588, 182] on button "Close" at bounding box center [581, 181] width 14 height 14
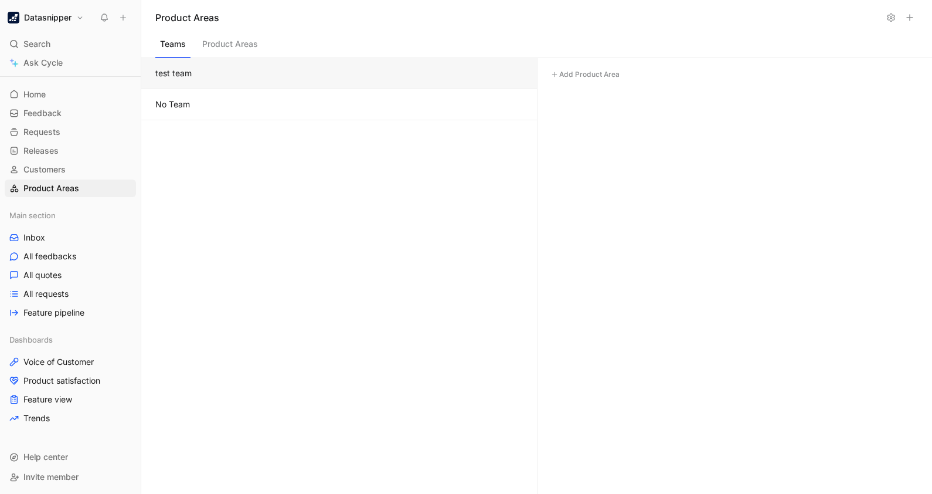
click at [222, 31] on header "Product Areas" at bounding box center [536, 17] width 791 height 35
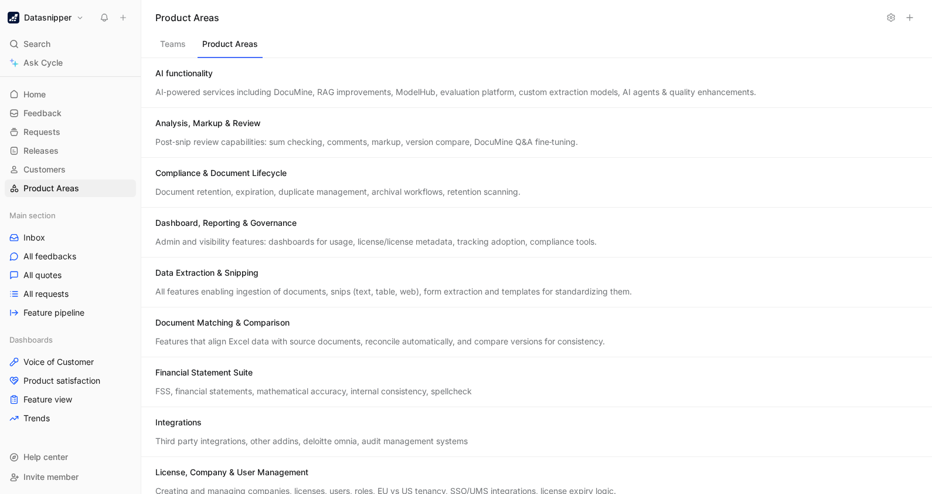
click at [236, 48] on button "Product Areas" at bounding box center [230, 47] width 65 height 22
drag, startPoint x: 378, startPoint y: 75, endPoint x: 176, endPoint y: 50, distance: 203.7
click at [176, 50] on div "Teams Product Areas AI functionality AI‑powered services including DocuMine, RA…" at bounding box center [536, 264] width 791 height 458
drag, startPoint x: 176, startPoint y: 50, endPoint x: 443, endPoint y: 50, distance: 266.7
click at [443, 50] on div "Teams Product Areas" at bounding box center [536, 46] width 791 height 23
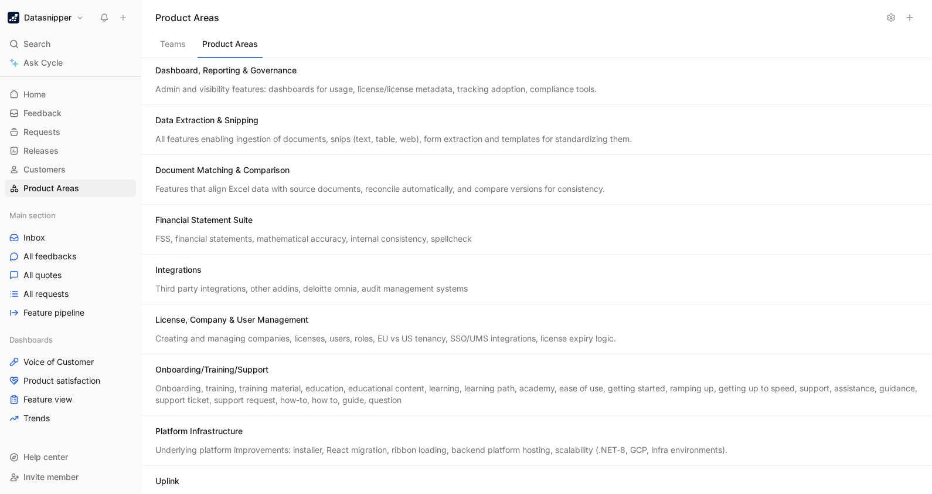
scroll to position [70, 0]
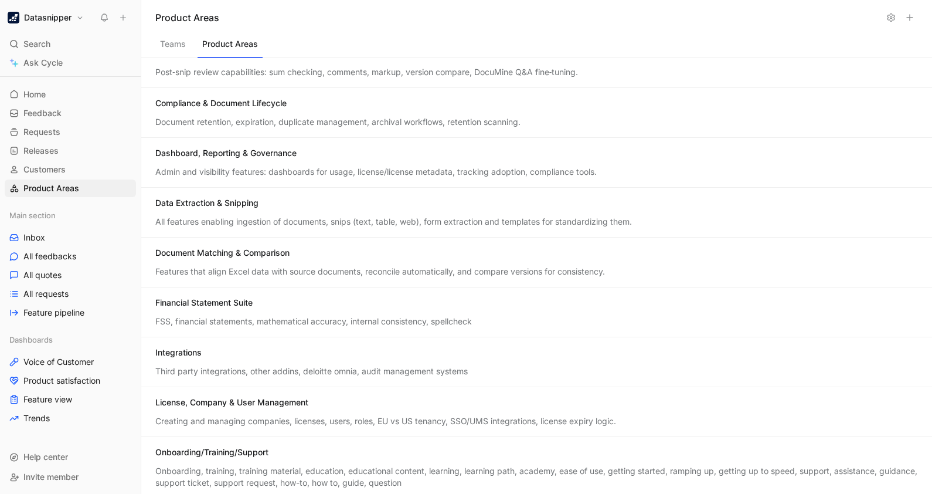
click at [485, 26] on header "Product Areas" at bounding box center [536, 17] width 791 height 35
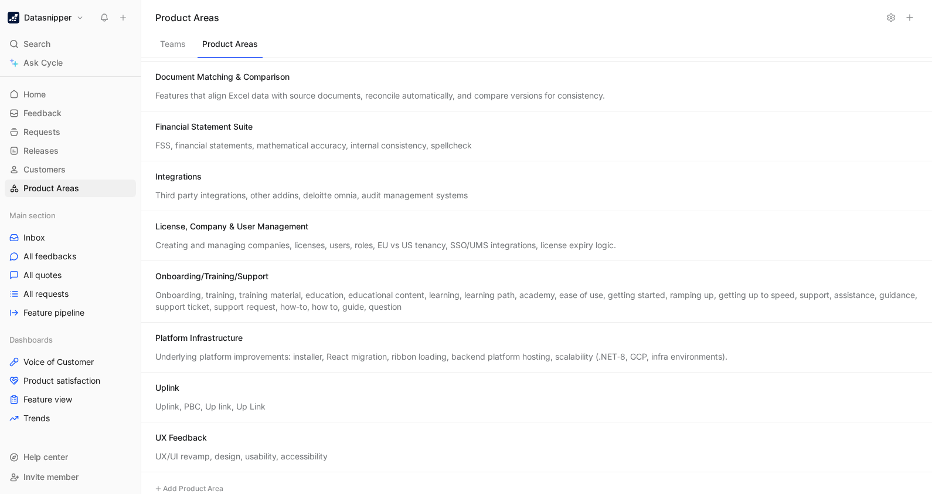
scroll to position [0, 0]
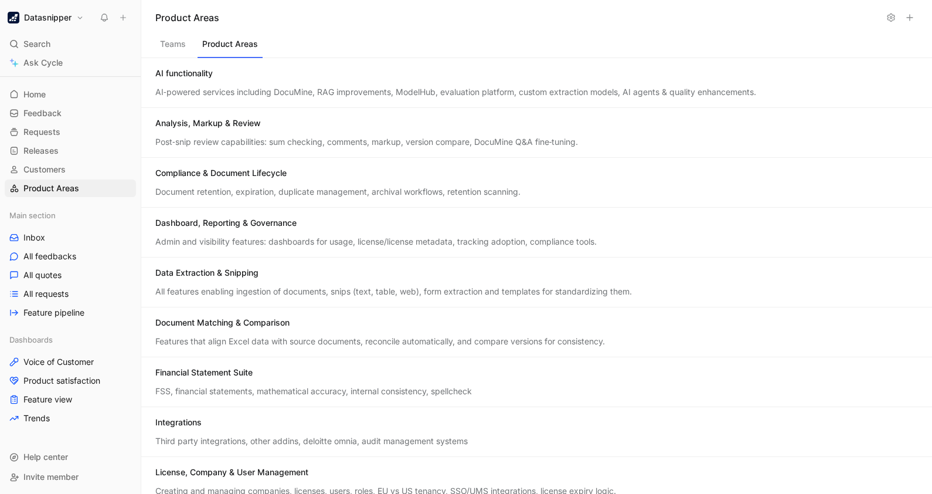
click at [188, 43] on button "Teams" at bounding box center [172, 47] width 35 height 22
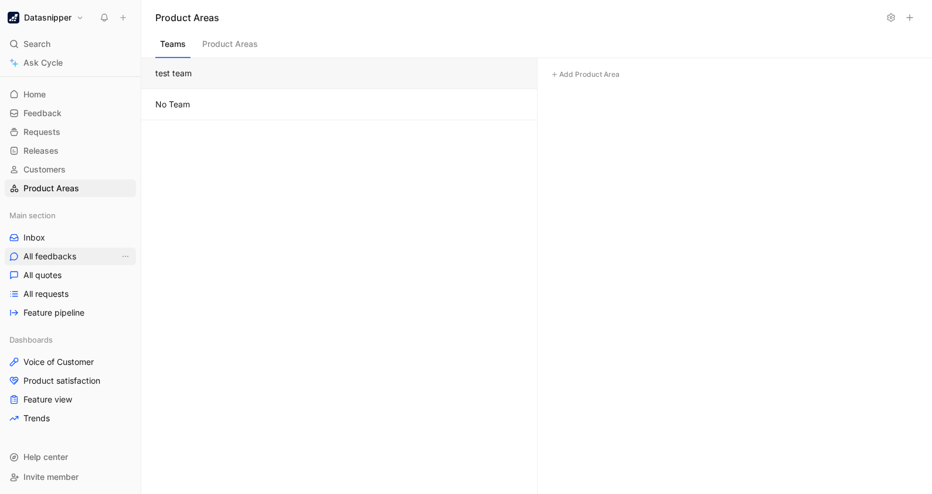
click at [75, 251] on span "All feedbacks" at bounding box center [49, 256] width 53 height 12
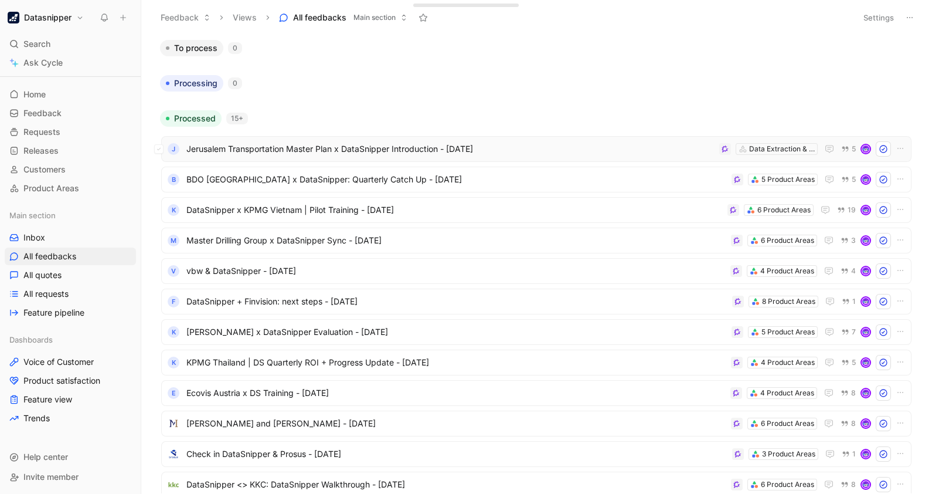
click at [423, 148] on span "Jerusalem Transportation Master Plan x DataSnipper Introduction - [DATE]" at bounding box center [450, 149] width 528 height 14
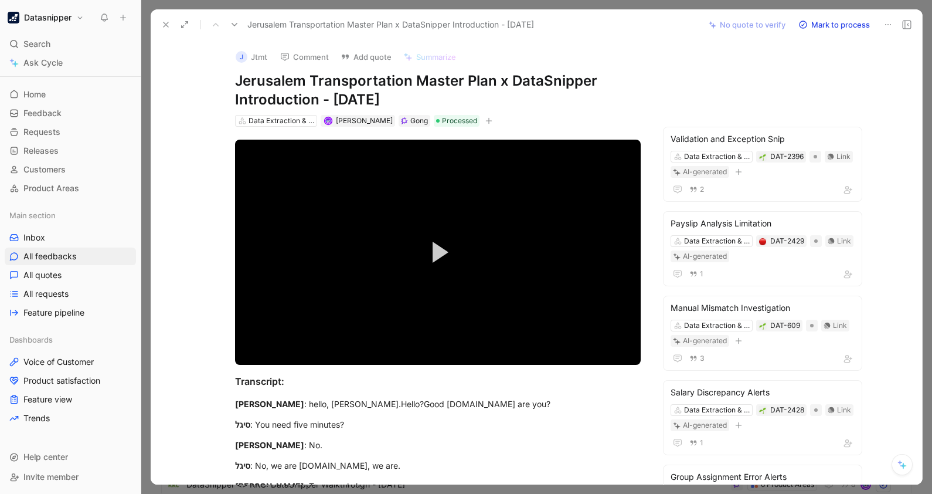
click at [885, 23] on icon at bounding box center [887, 24] width 9 height 9
click at [930, 68] on div at bounding box center [536, 247] width 791 height 494
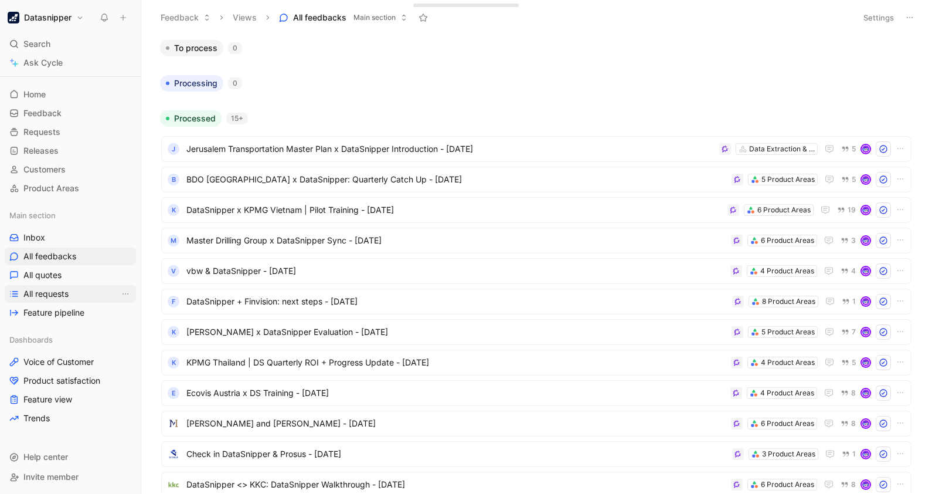
click at [52, 285] on link "All requests" at bounding box center [70, 294] width 131 height 18
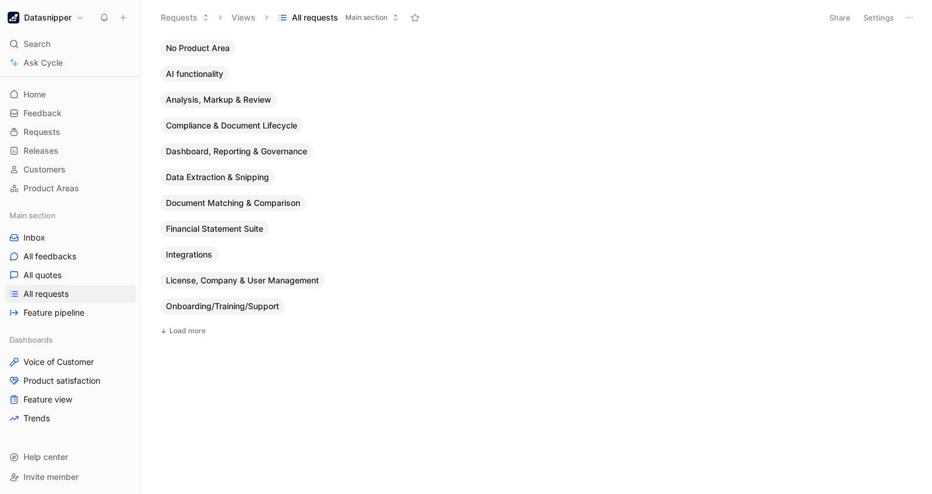
click at [845, 20] on button "Share" at bounding box center [840, 17] width 32 height 16
click at [616, 213] on html "Datasnipper Search Ctrl K Ask Cycle Workspace Home G then H Feedback G then F R…" at bounding box center [466, 247] width 932 height 494
click at [876, 19] on button "Settings" at bounding box center [878, 17] width 41 height 16
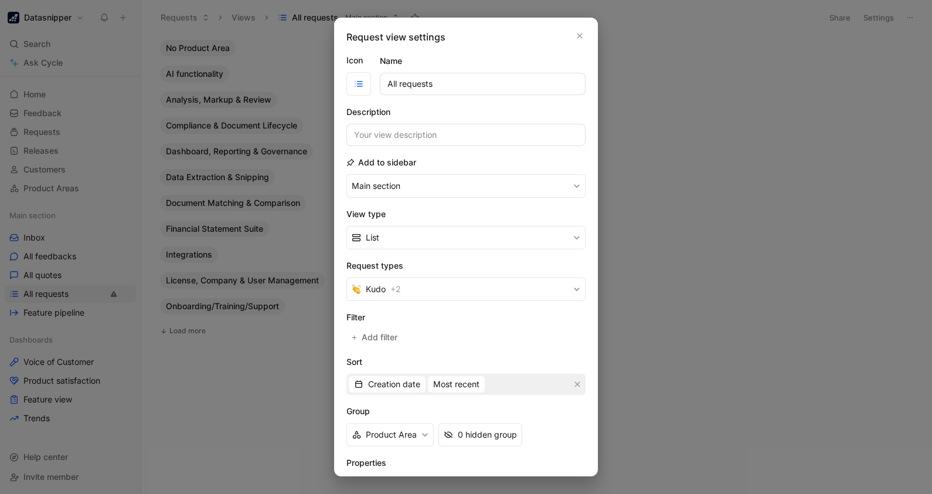
scroll to position [73, 0]
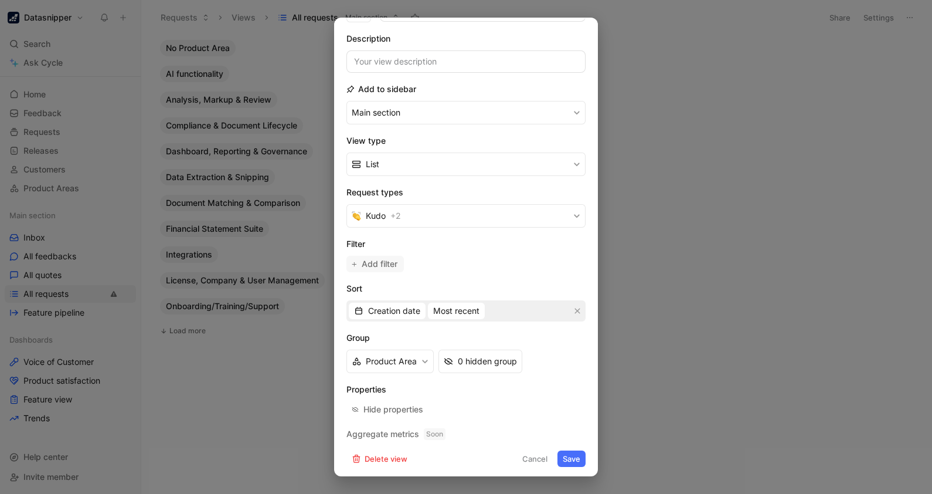
click at [380, 264] on span "Add filter" at bounding box center [380, 264] width 37 height 14
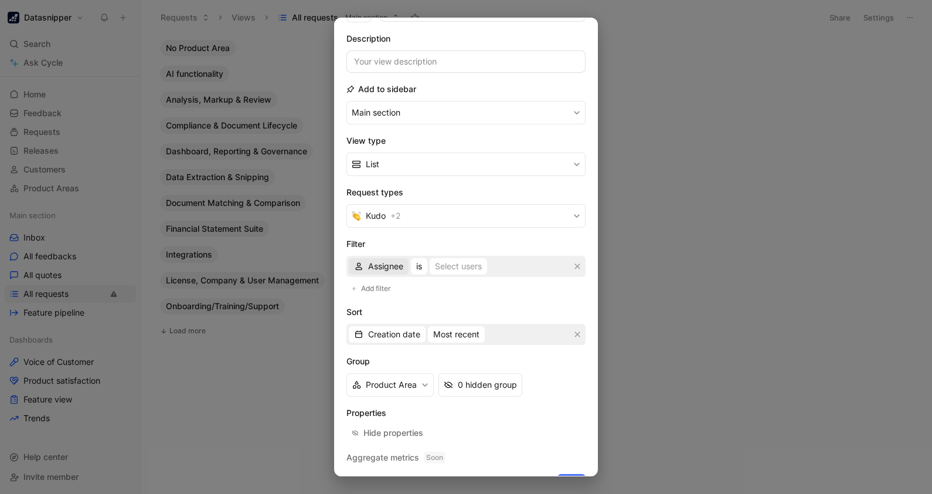
click at [379, 266] on span "Assignee" at bounding box center [385, 266] width 35 height 14
click at [378, 339] on span "Product Area" at bounding box center [393, 341] width 51 height 10
click at [430, 259] on button "is" at bounding box center [435, 266] width 16 height 16
click at [475, 259] on div "Selected Product Area" at bounding box center [494, 266] width 87 height 14
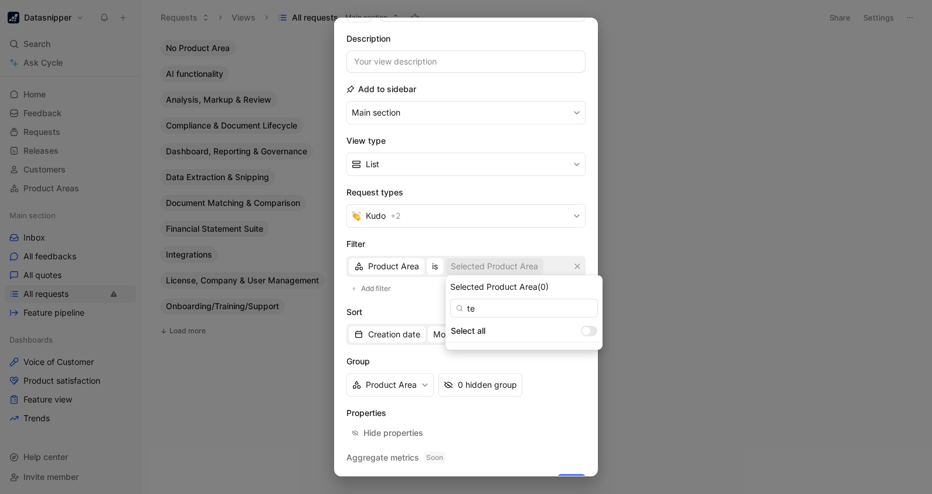
type input "t"
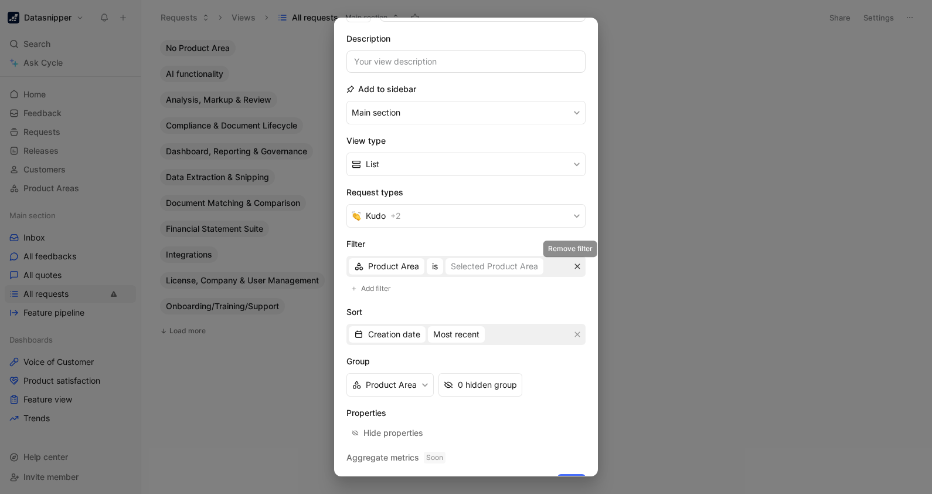
click at [574, 263] on icon "button" at bounding box center [577, 266] width 7 height 7
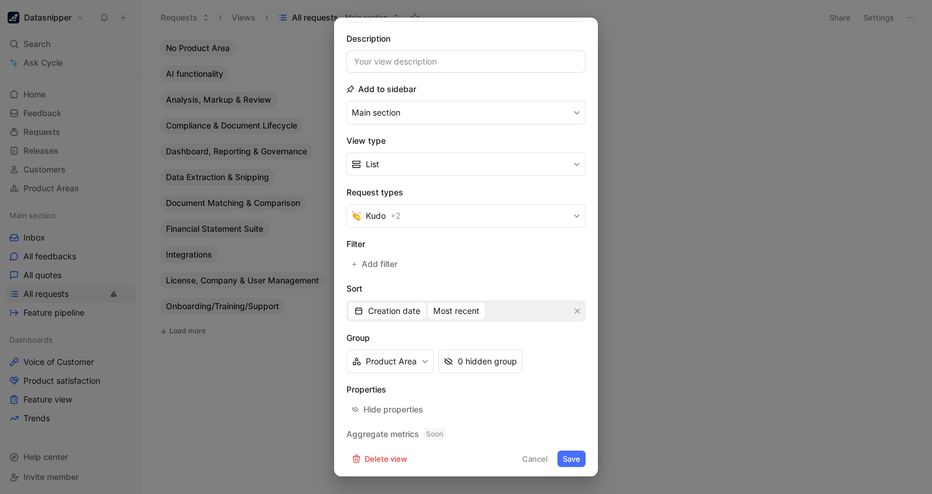
click at [226, 384] on div at bounding box center [466, 247] width 932 height 494
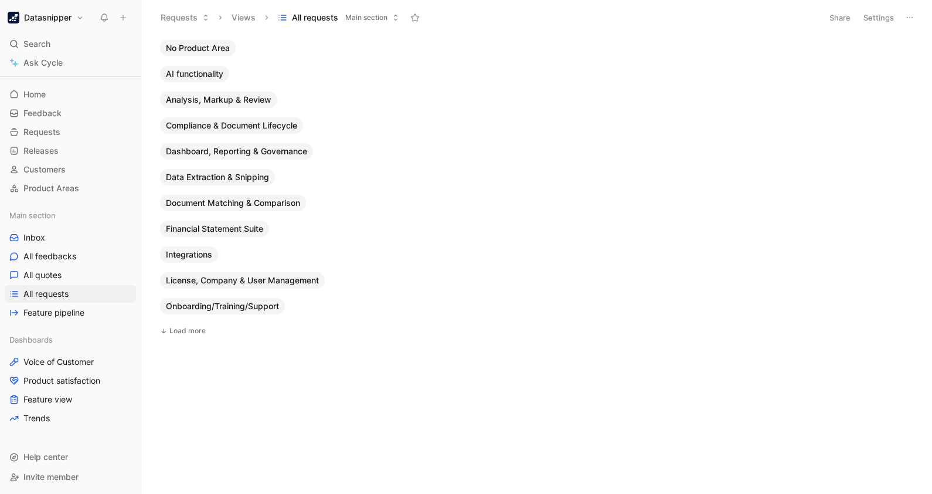
click at [63, 16] on h1 "Datasnipper" at bounding box center [47, 17] width 47 height 11
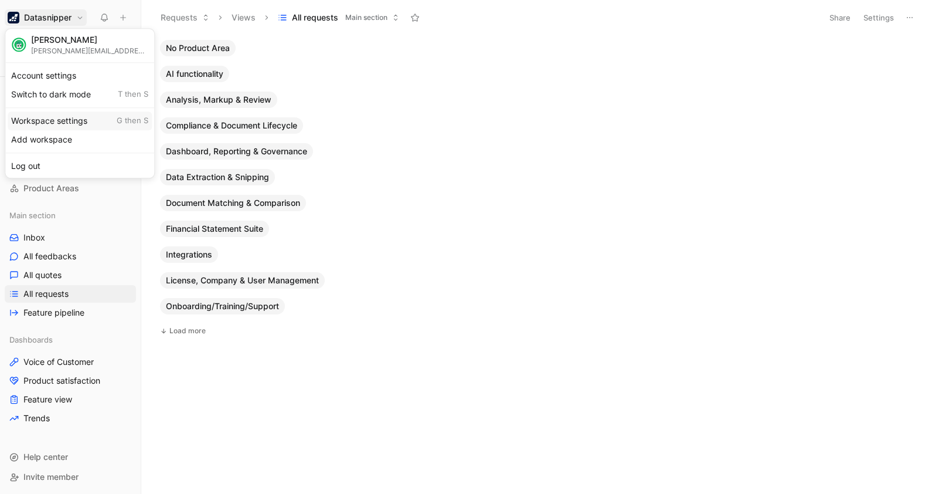
click at [60, 111] on div "Workspace settings G then S" at bounding box center [80, 120] width 144 height 19
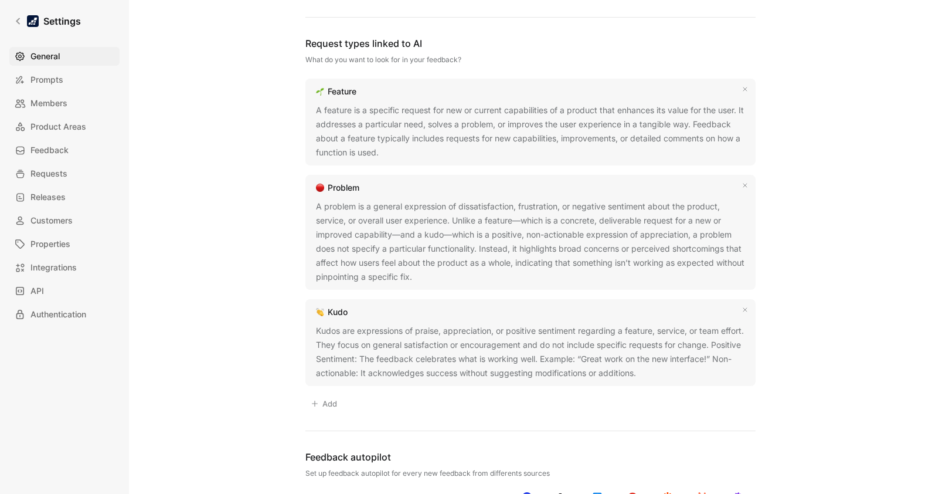
scroll to position [733, 0]
click at [12, 18] on link "Settings" at bounding box center [47, 20] width 76 height 23
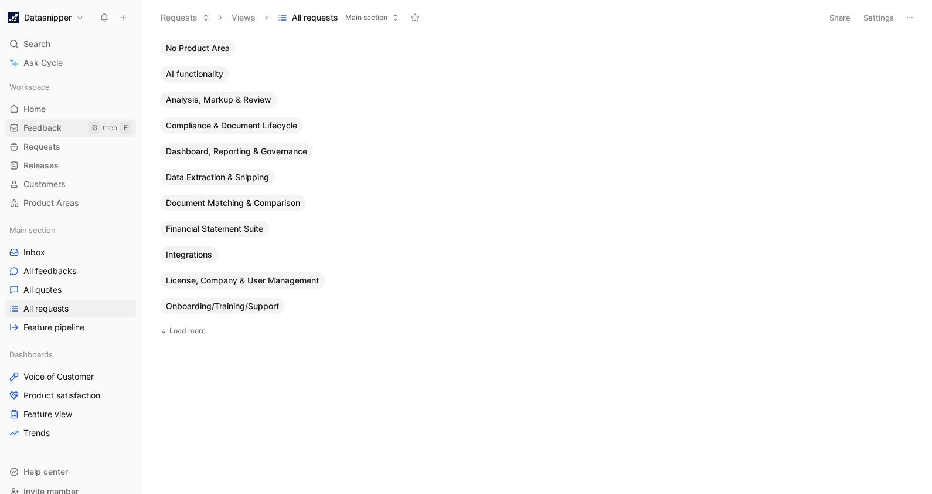
click at [41, 131] on span "Feedback" at bounding box center [42, 128] width 38 height 12
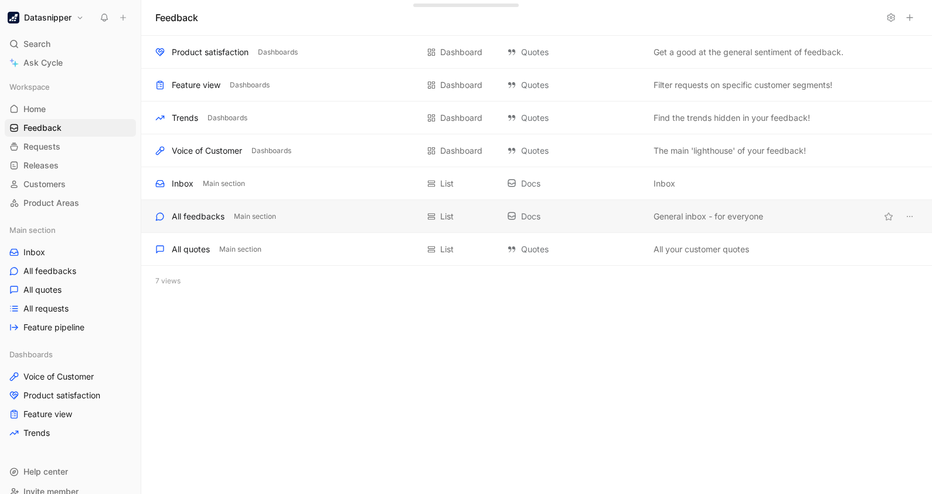
click at [281, 223] on div "All feedbacks Main section List Docs General inbox - for everyone" at bounding box center [536, 216] width 791 height 33
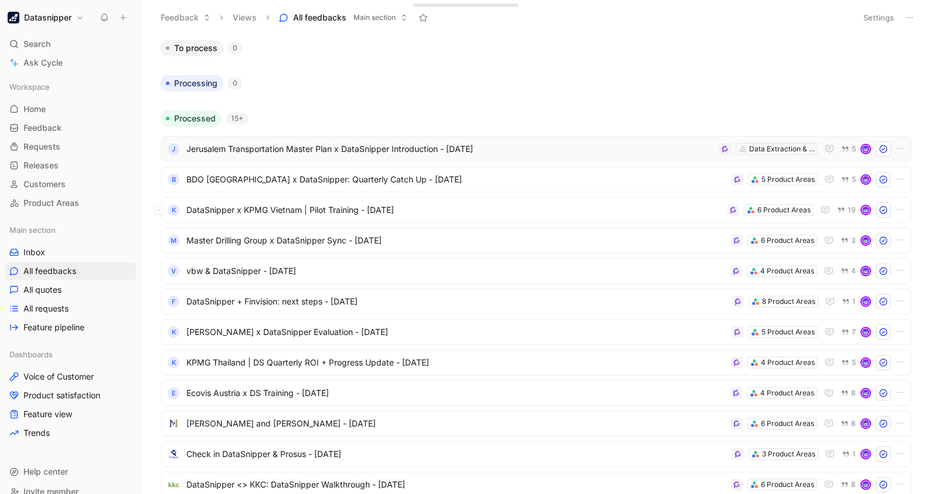
drag, startPoint x: 482, startPoint y: 220, endPoint x: 748, endPoint y: 138, distance: 278.5
click at [770, 176] on div "5 Product Areas" at bounding box center [787, 180] width 53 height 12
click at [307, 176] on span "BDO [GEOGRAPHIC_DATA] x DataSnipper: Quarterly Catch Up - [DATE]" at bounding box center [456, 179] width 540 height 14
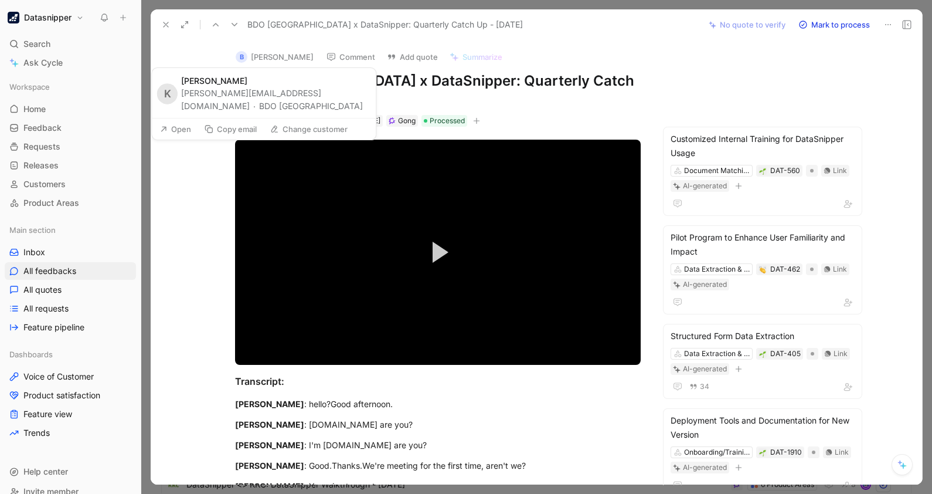
click at [259, 103] on button "BDO Mauritius" at bounding box center [311, 106] width 104 height 14
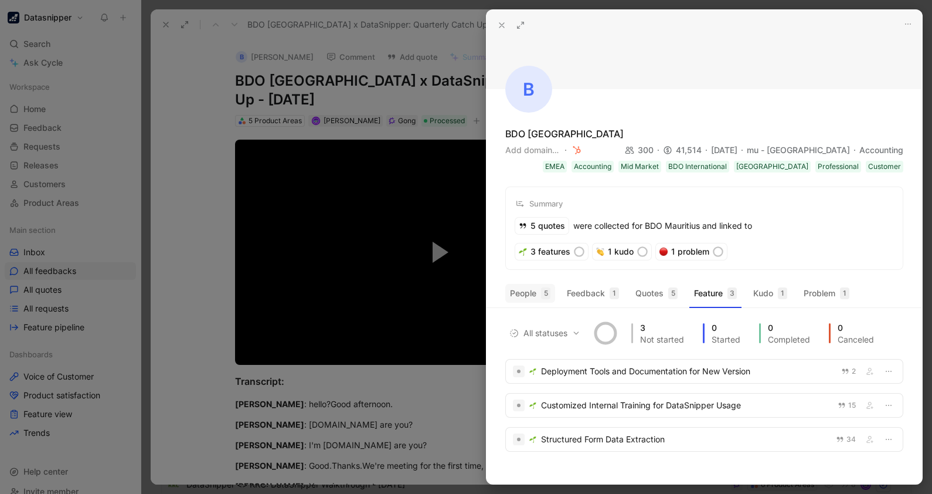
click at [529, 296] on button "People 5" at bounding box center [530, 293] width 50 height 19
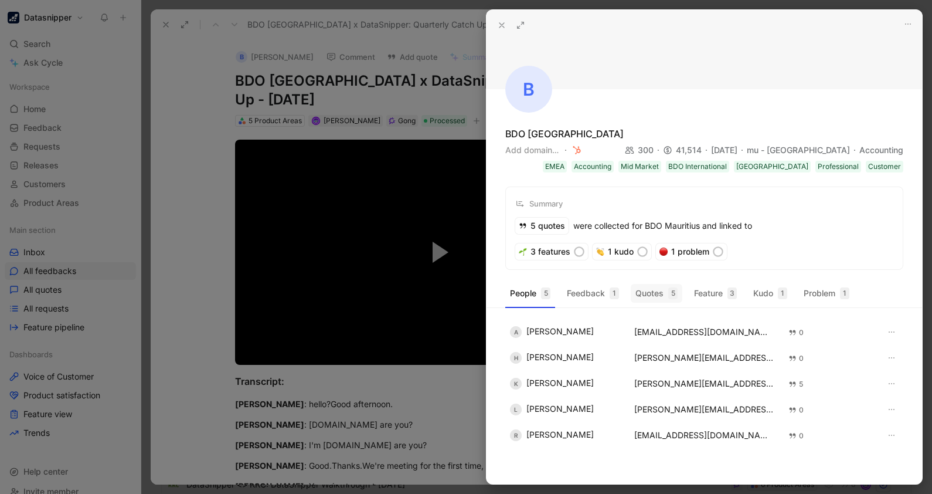
click at [657, 302] on button "Quotes 5" at bounding box center [657, 293] width 52 height 19
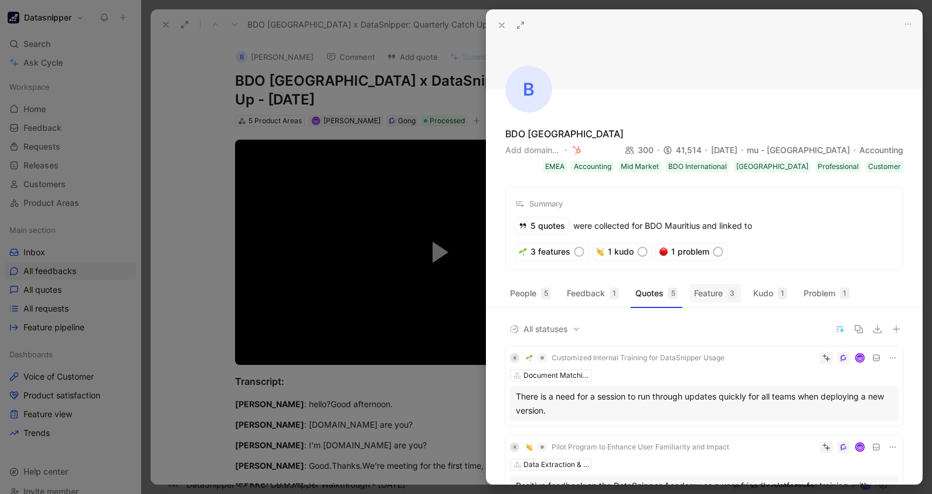
click at [712, 294] on button "Feature 3" at bounding box center [715, 293] width 52 height 19
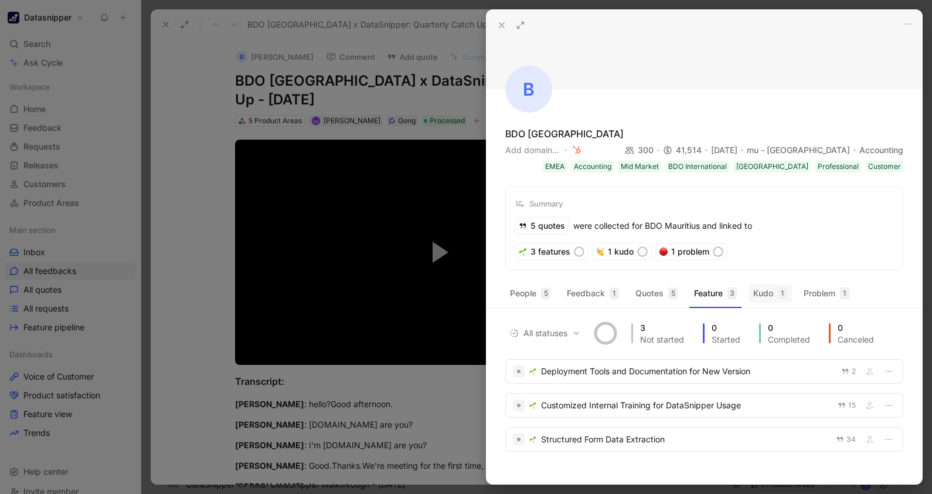
click at [769, 284] on button "Kudo 1" at bounding box center [770, 293] width 43 height 19
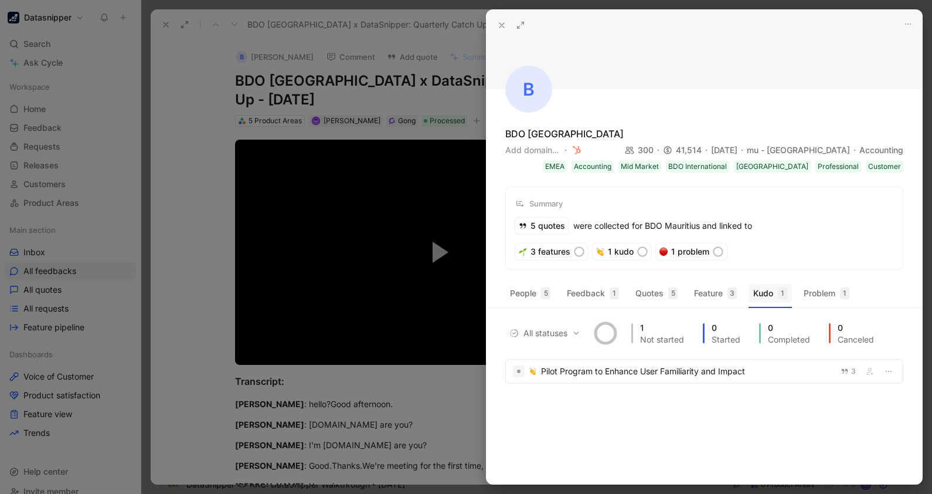
click at [775, 290] on button "Kudo 1" at bounding box center [770, 293] width 43 height 19
click at [664, 372] on div "Pilot Program to Enhance User Familiarity and Impact" at bounding box center [687, 371] width 293 height 14
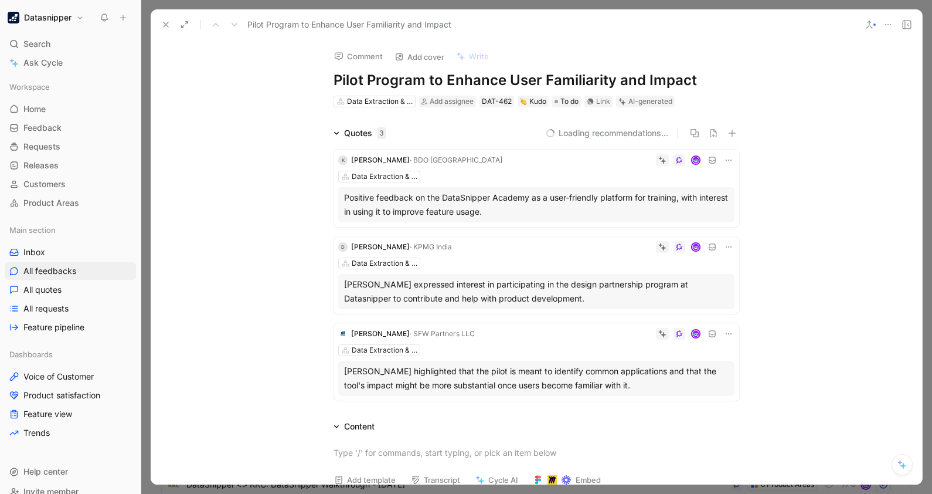
click at [168, 26] on use at bounding box center [166, 24] width 5 height 5
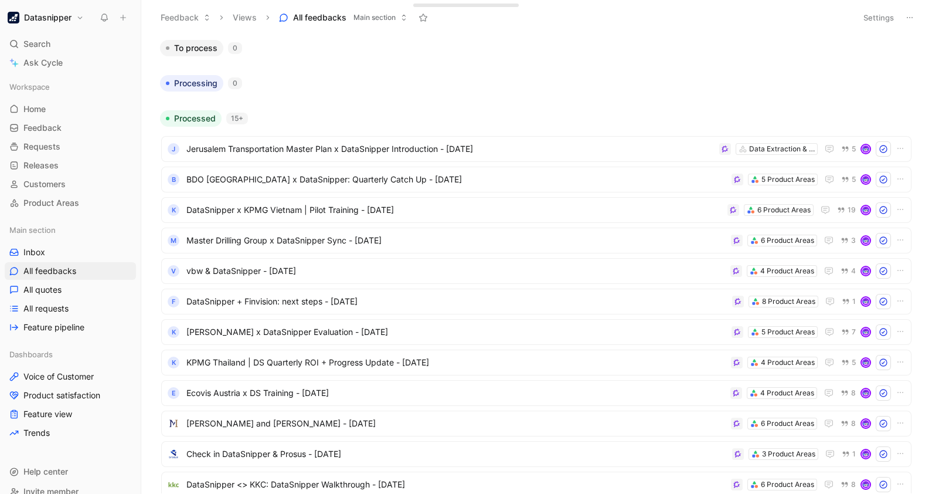
click at [871, 6] on header "Feedback Views All feedbacks Main section Settings" at bounding box center [536, 17] width 791 height 35
click at [871, 9] on button "Settings" at bounding box center [878, 17] width 41 height 16
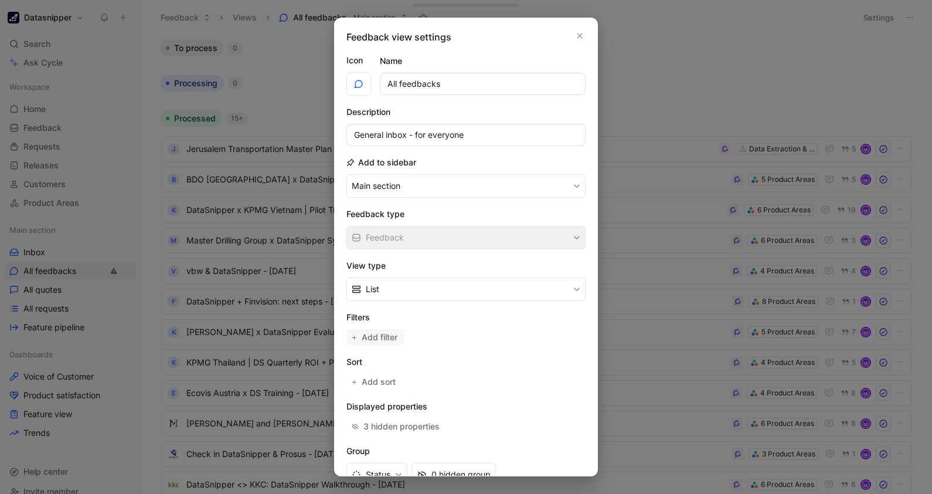
click at [383, 331] on span "Add filter" at bounding box center [380, 337] width 37 height 14
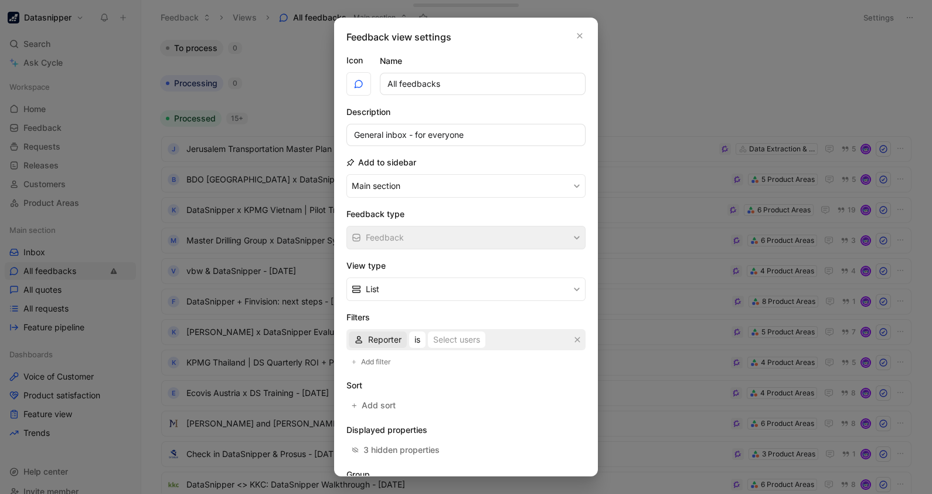
click at [373, 339] on span "Reporter" at bounding box center [384, 339] width 33 height 14
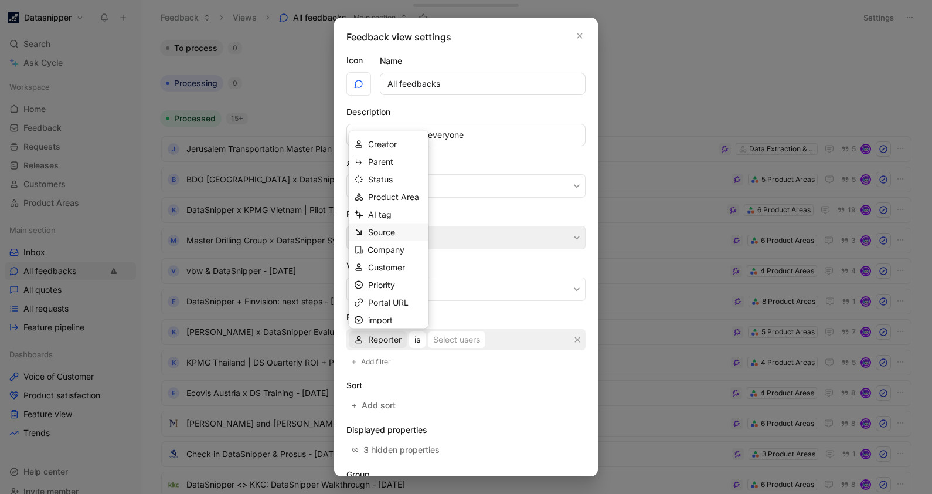
click at [383, 227] on span "Source" at bounding box center [381, 232] width 27 height 10
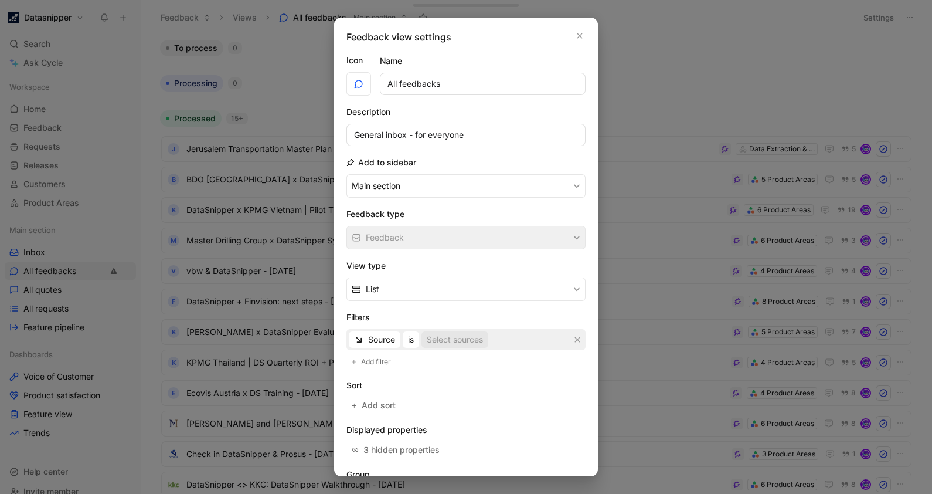
click at [471, 331] on button "Select sources" at bounding box center [454, 339] width 67 height 16
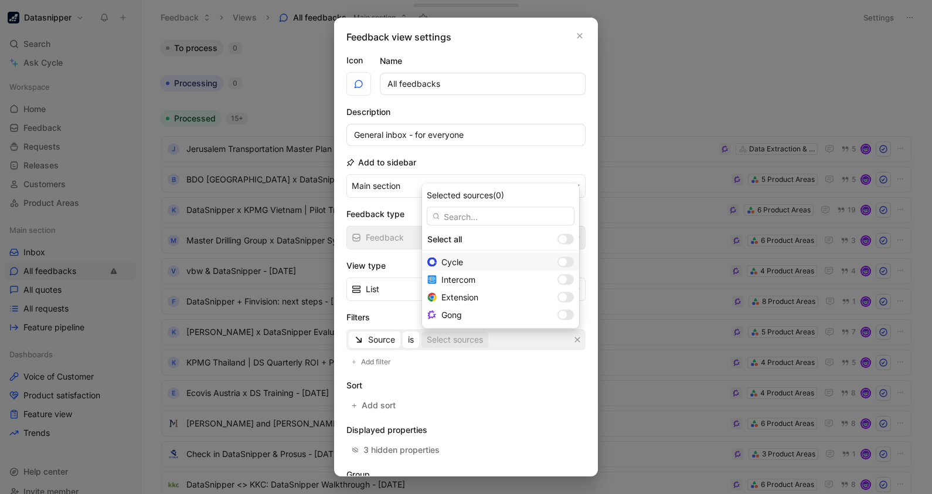
click at [495, 264] on div "Cycle" at bounding box center [496, 262] width 111 height 14
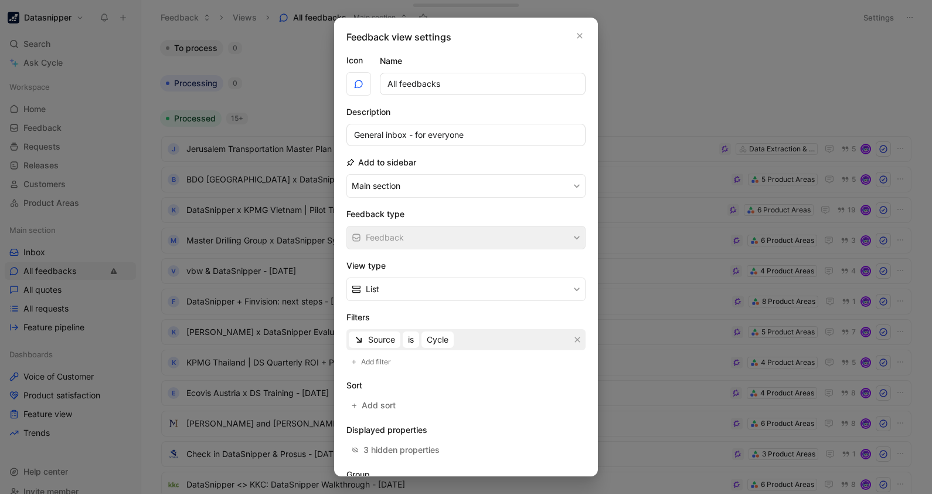
scroll to position [92, 0]
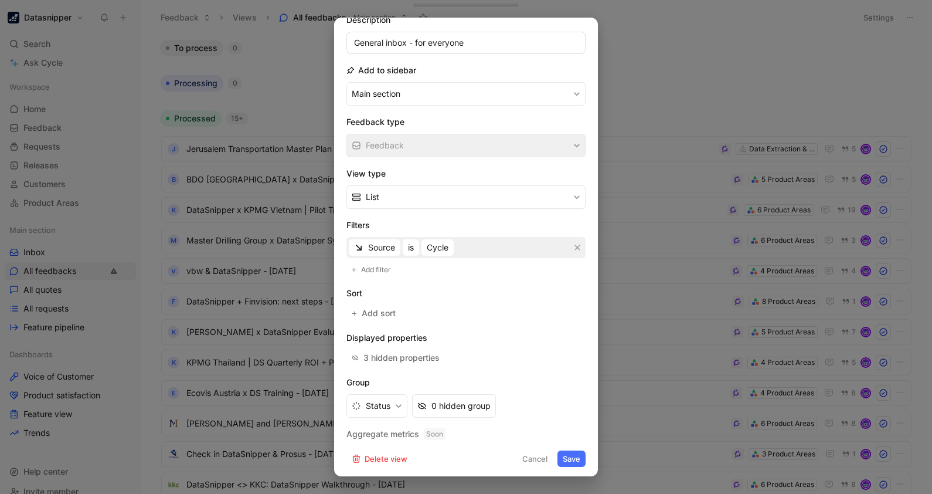
click at [566, 457] on button "Save" at bounding box center [571, 458] width 28 height 16
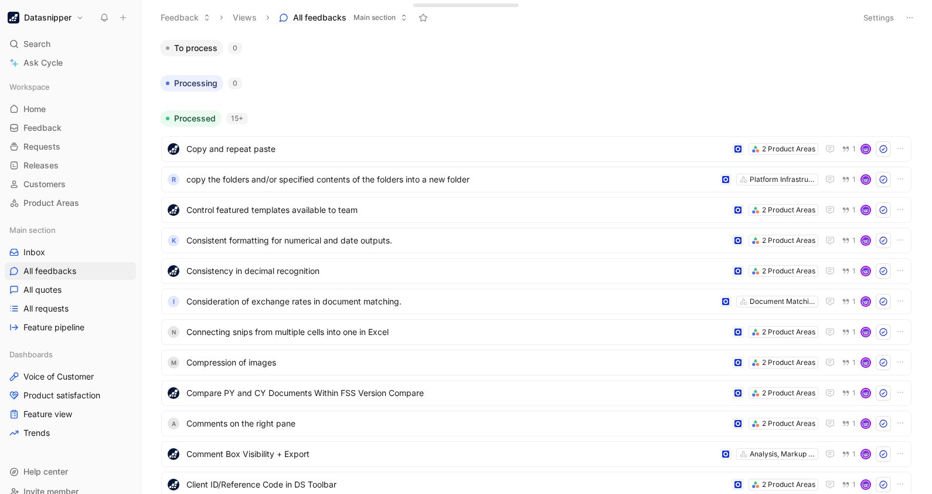
click at [879, 73] on body "Datasnipper Search Ctrl K Ask Cycle Workspace Home G then H Feedback G then F R…" at bounding box center [466, 247] width 932 height 494
click at [325, 147] on span "Copy and repeat paste" at bounding box center [456, 149] width 541 height 14
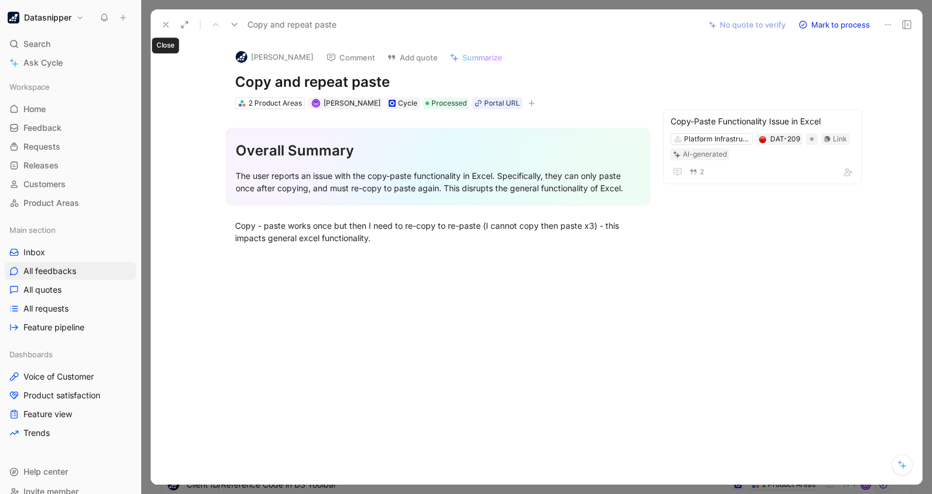
click at [161, 26] on icon at bounding box center [165, 24] width 9 height 9
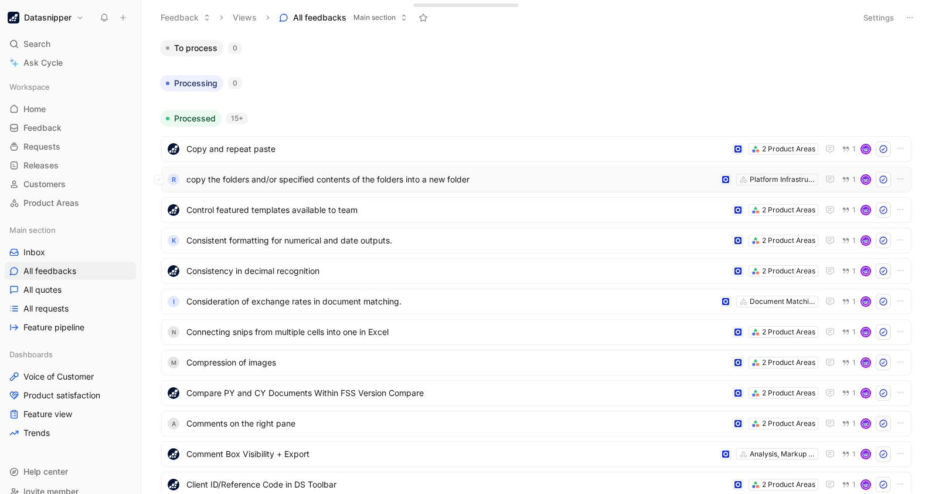
click at [516, 181] on span "copy the folders and/or specified contents of the folders into a new folder" at bounding box center [450, 179] width 529 height 14
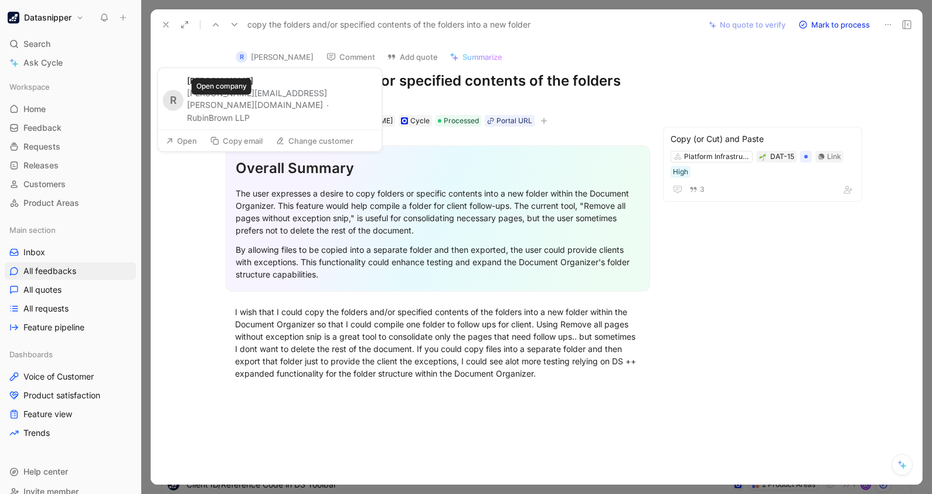
click at [217, 111] on button "RubinBrown LLP" at bounding box center [218, 118] width 63 height 14
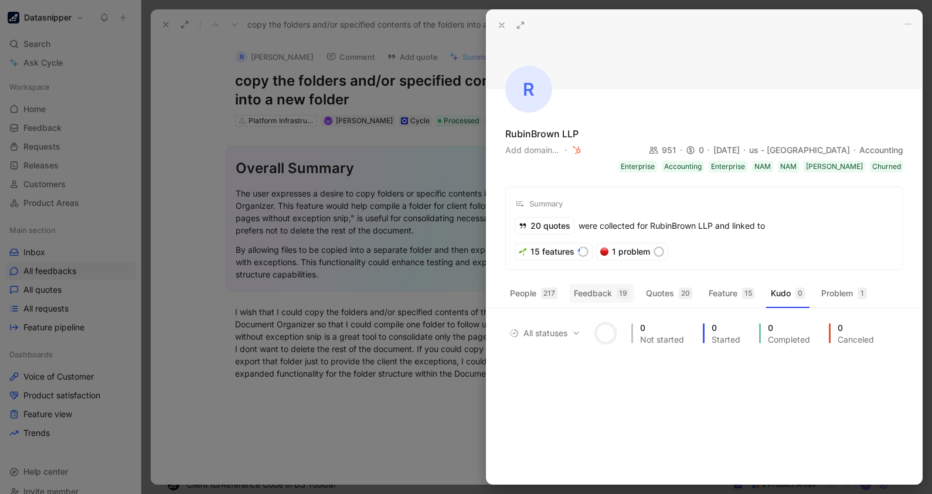
click at [603, 291] on button "Feedback 19" at bounding box center [601, 293] width 65 height 19
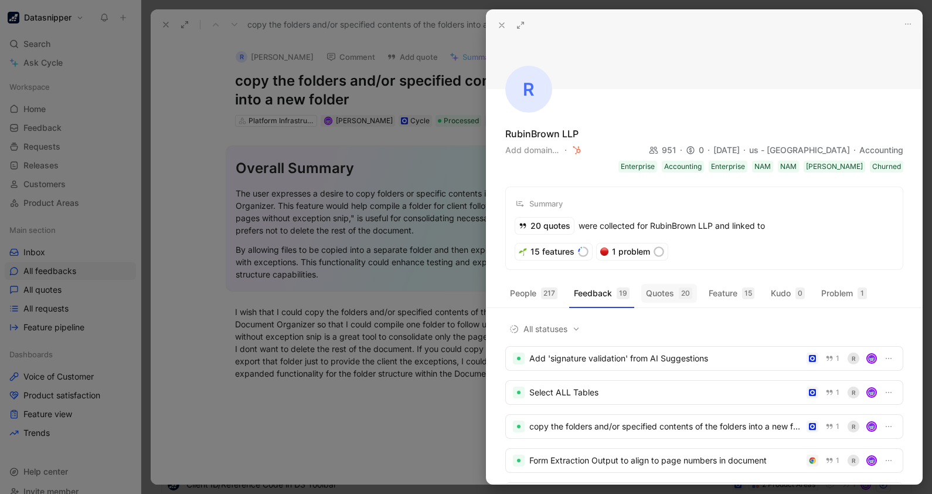
click at [666, 293] on button "Quotes 20" at bounding box center [669, 293] width 56 height 19
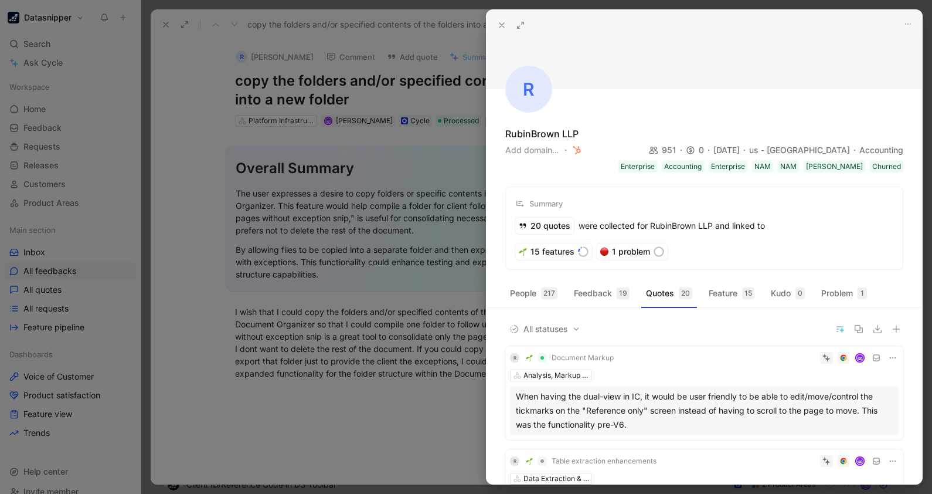
click at [506, 26] on icon at bounding box center [501, 25] width 9 height 9
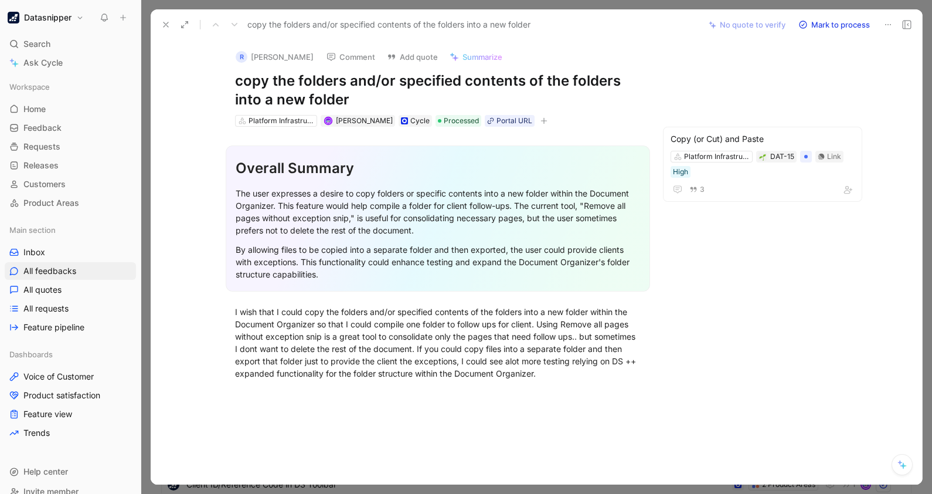
click at [871, 191] on div "R Rachel Leininger Comment Add quote Summarize copy the folders and/or specifie…" at bounding box center [536, 262] width 771 height 444
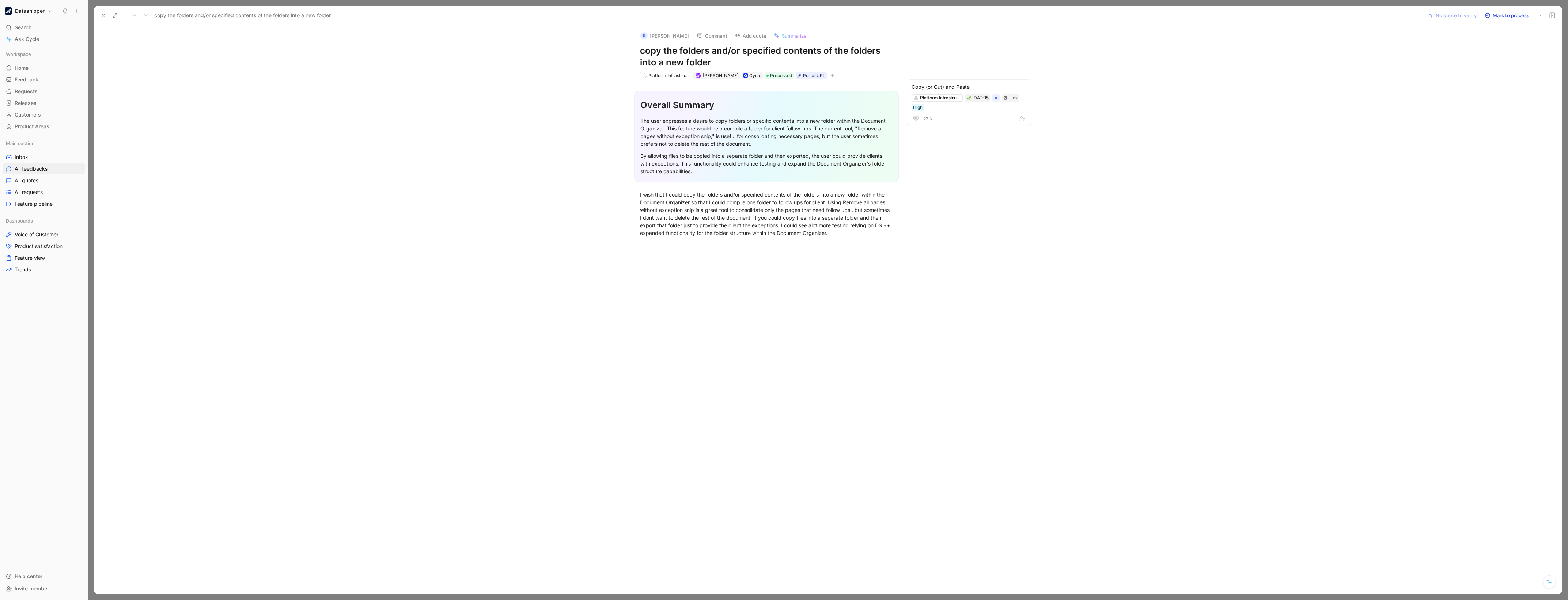
click at [36, 11] on h1 "Datasnipper" at bounding box center [29, 11] width 29 height 7
click at [33, 75] on div "Workspace settings G then S" at bounding box center [50, 75] width 90 height 12
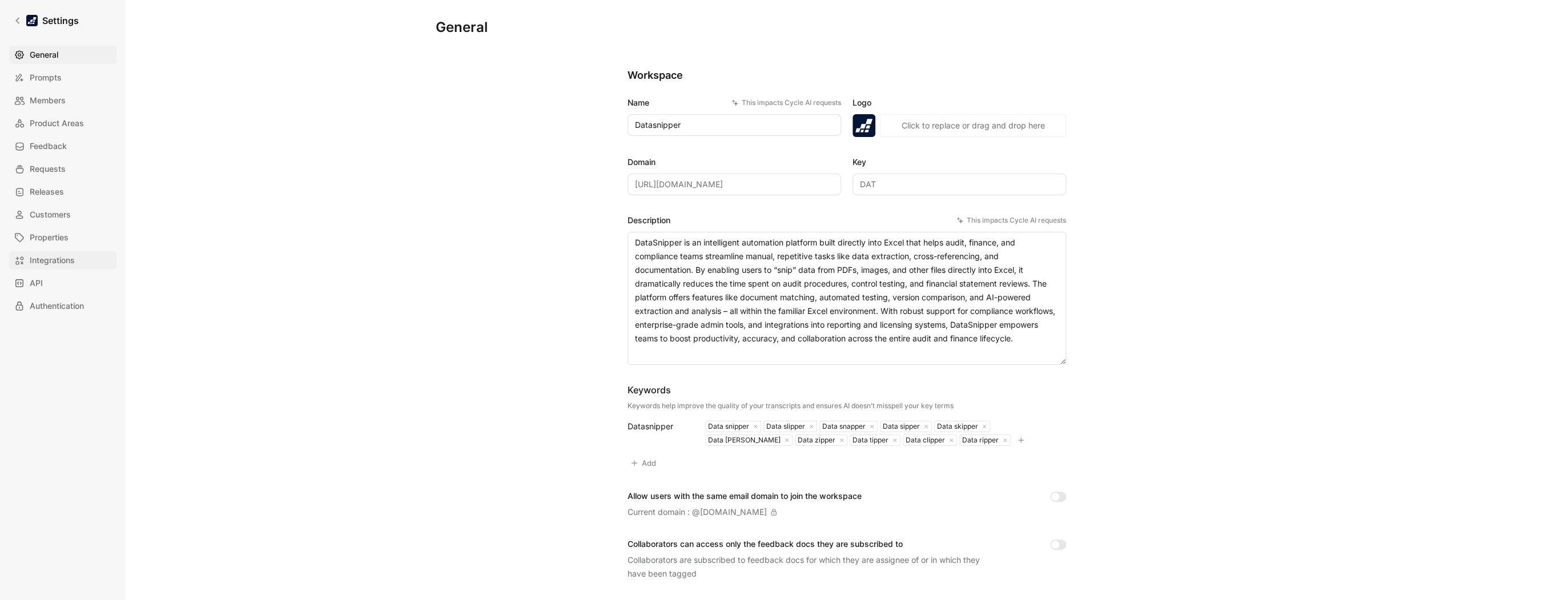
click at [61, 253] on span "Integrations" at bounding box center [52, 260] width 45 height 14
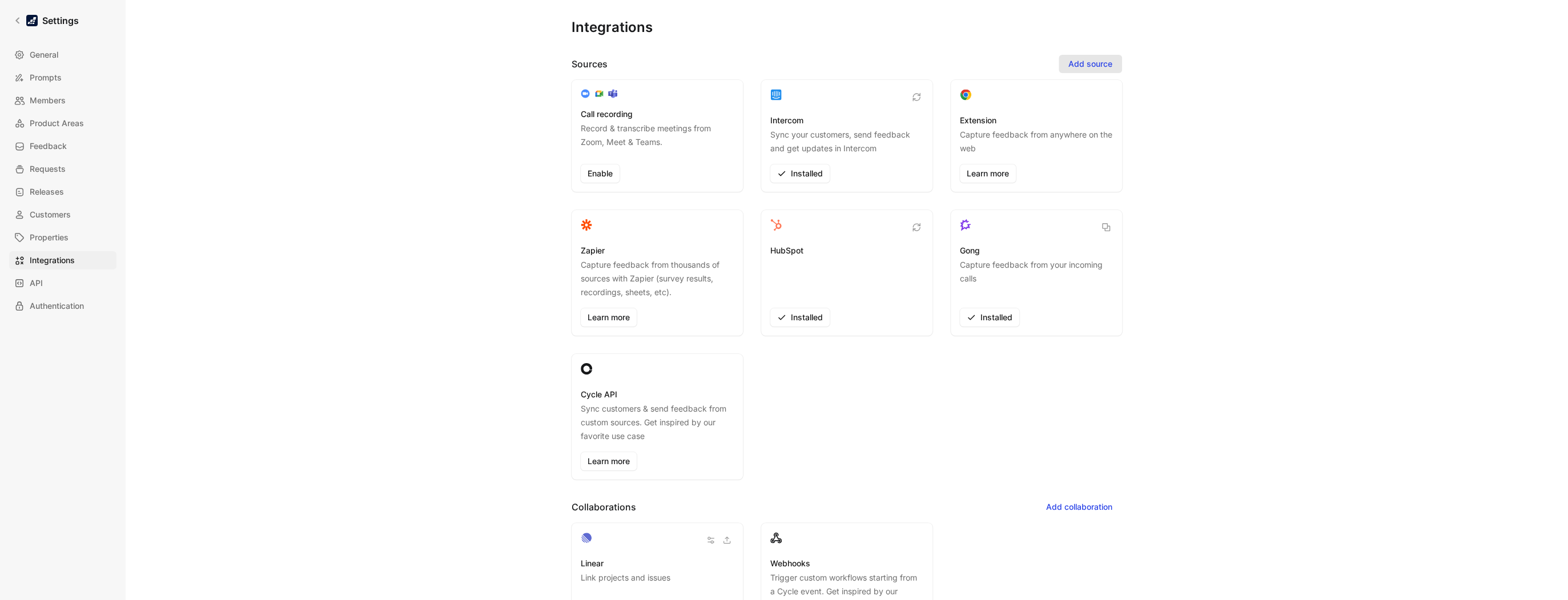
click at [907, 68] on span "Add source" at bounding box center [1090, 64] width 44 height 14
click at [907, 91] on div "Slack" at bounding box center [1078, 89] width 35 height 14
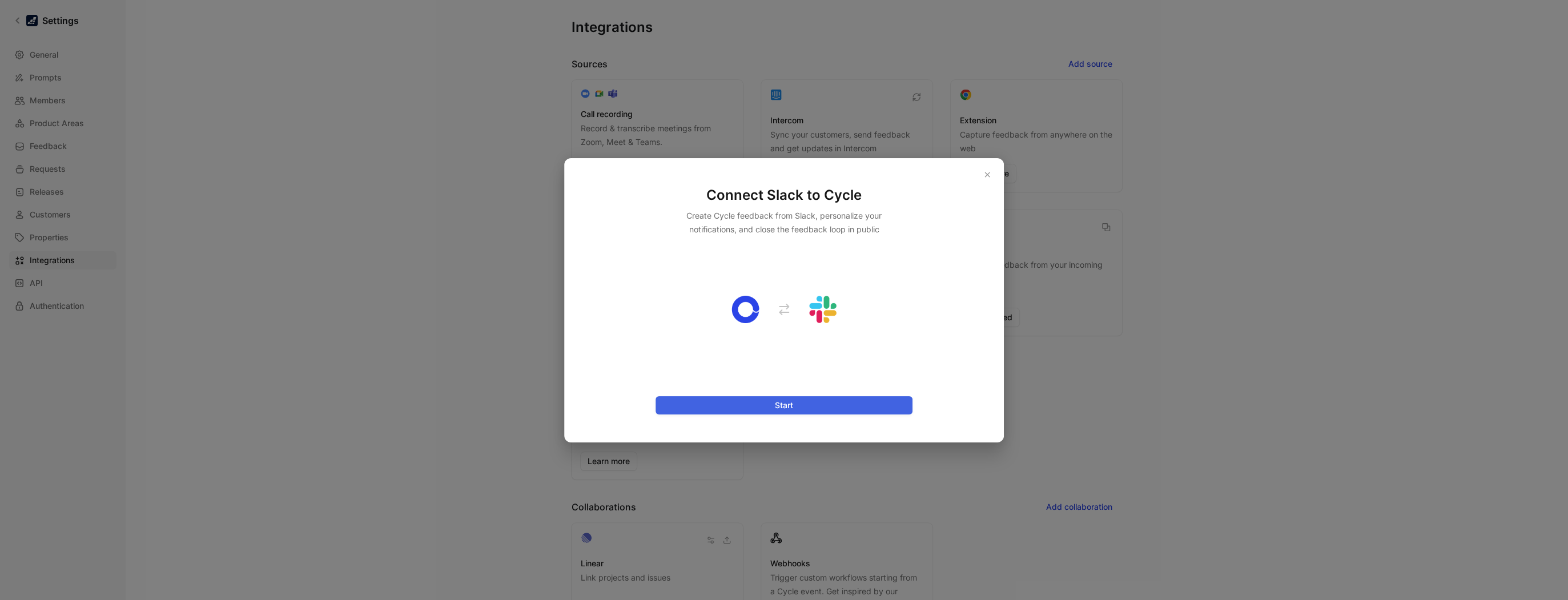
click at [834, 401] on span "Start" at bounding box center [784, 405] width 238 height 14
click at [907, 172] on icon "button" at bounding box center [987, 174] width 7 height 7
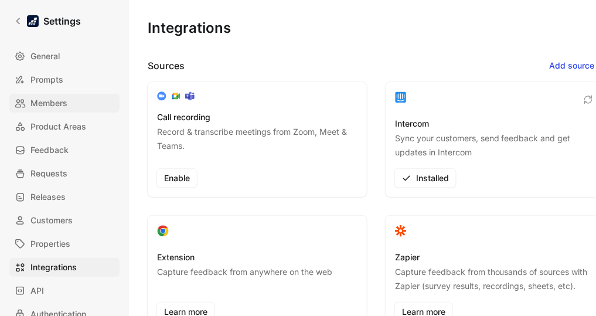
click at [63, 102] on span "Members" at bounding box center [48, 103] width 37 height 14
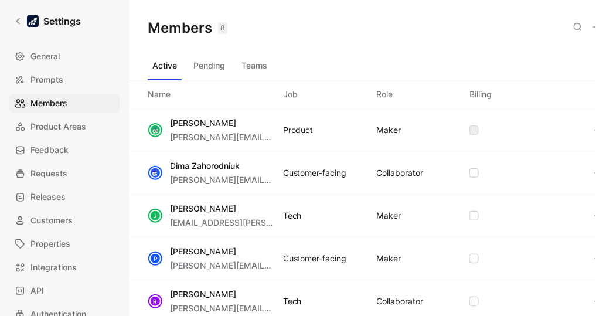
scroll to position [0, 27]
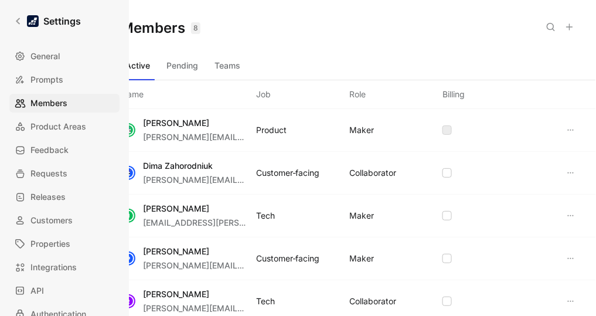
click at [574, 29] on icon at bounding box center [569, 26] width 9 height 9
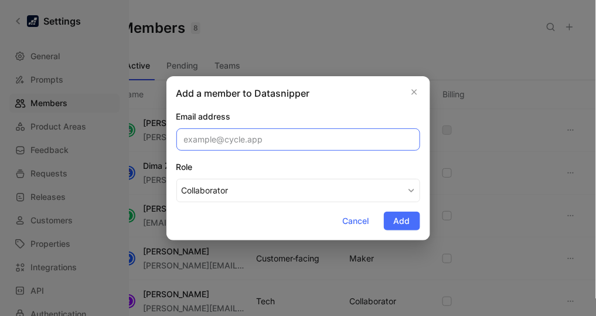
click at [249, 137] on input "email" at bounding box center [298, 139] width 244 height 22
paste input "gregory.grigoriadis@datasnipper.com"
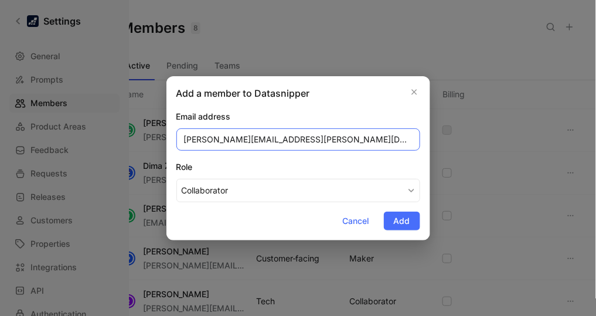
type input "gregory.grigoriadis@datasnipper.com"
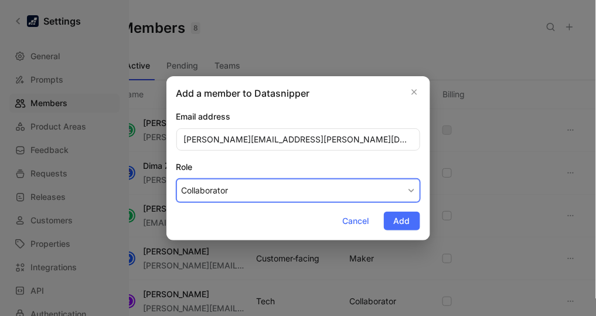
click at [363, 179] on button "Collaborator" at bounding box center [298, 190] width 244 height 23
click at [231, 211] on div "Maker" at bounding box center [215, 218] width 69 height 14
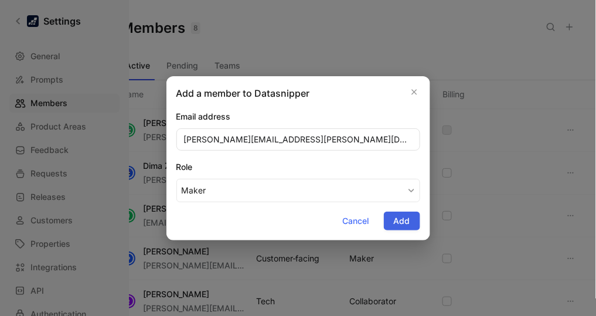
click at [407, 219] on span "Add" at bounding box center [402, 221] width 16 height 14
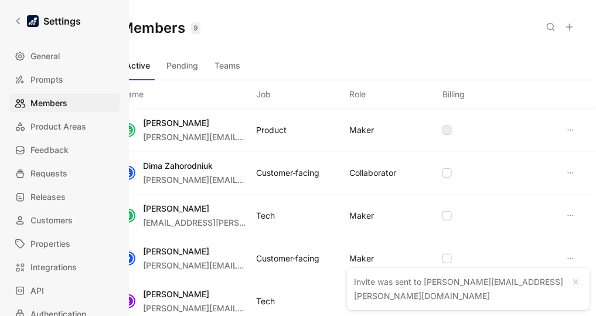
scroll to position [0, 0]
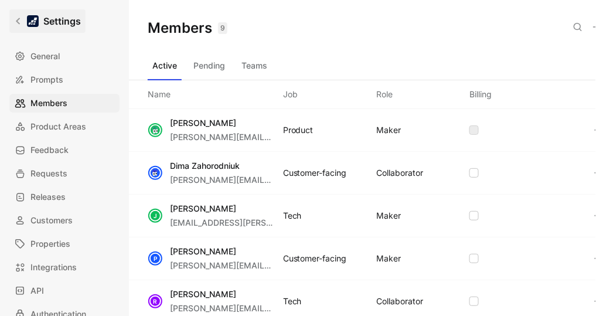
click at [23, 17] on link "Settings" at bounding box center [47, 20] width 76 height 23
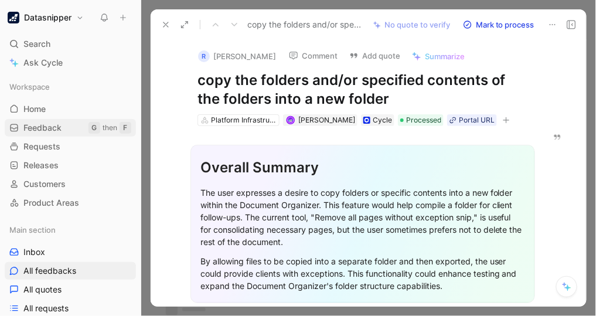
click at [60, 124] on span "Feedback" at bounding box center [42, 128] width 38 height 12
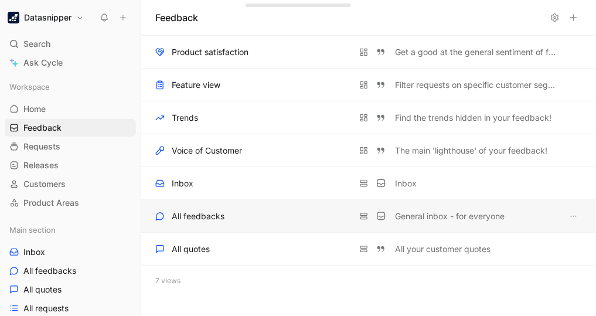
click at [212, 221] on div "All feedbacks" at bounding box center [198, 216] width 53 height 14
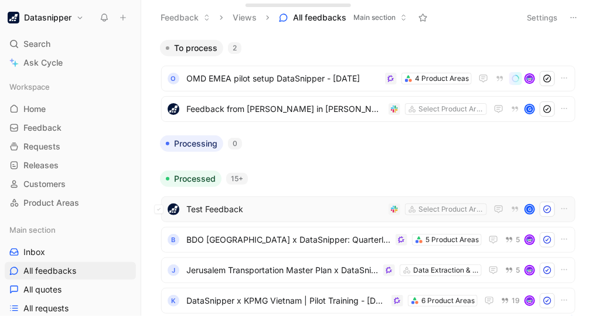
click at [290, 202] on span "Test Feedback" at bounding box center [285, 209] width 198 height 14
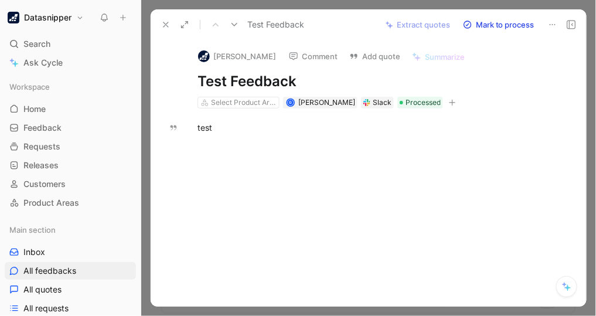
click at [321, 57] on button "Comment" at bounding box center [313, 56] width 59 height 16
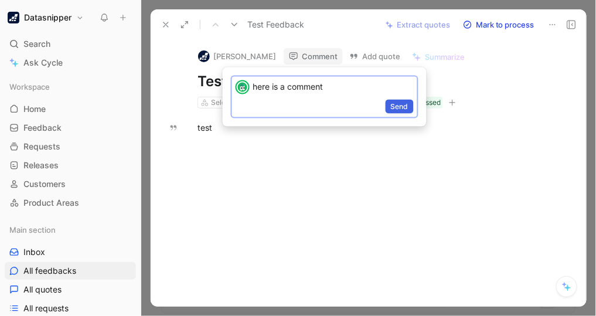
click at [403, 110] on span "Send" at bounding box center [400, 107] width 18 height 12
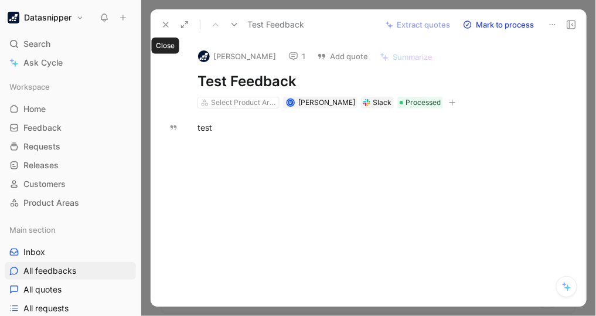
click at [166, 23] on use at bounding box center [166, 24] width 5 height 5
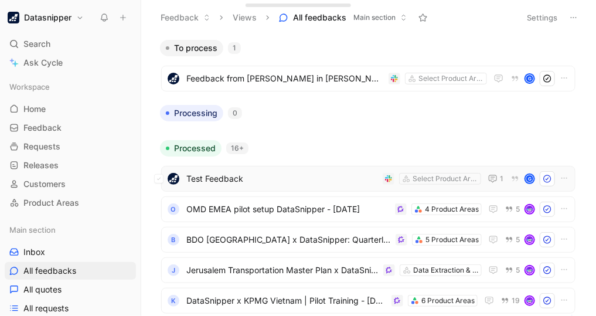
click at [263, 185] on span "Test Feedback" at bounding box center [282, 179] width 192 height 14
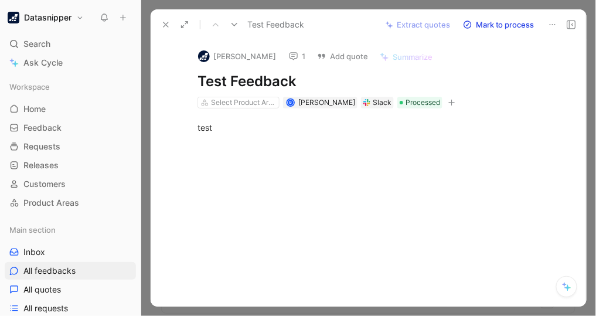
click at [167, 28] on icon at bounding box center [165, 24] width 9 height 9
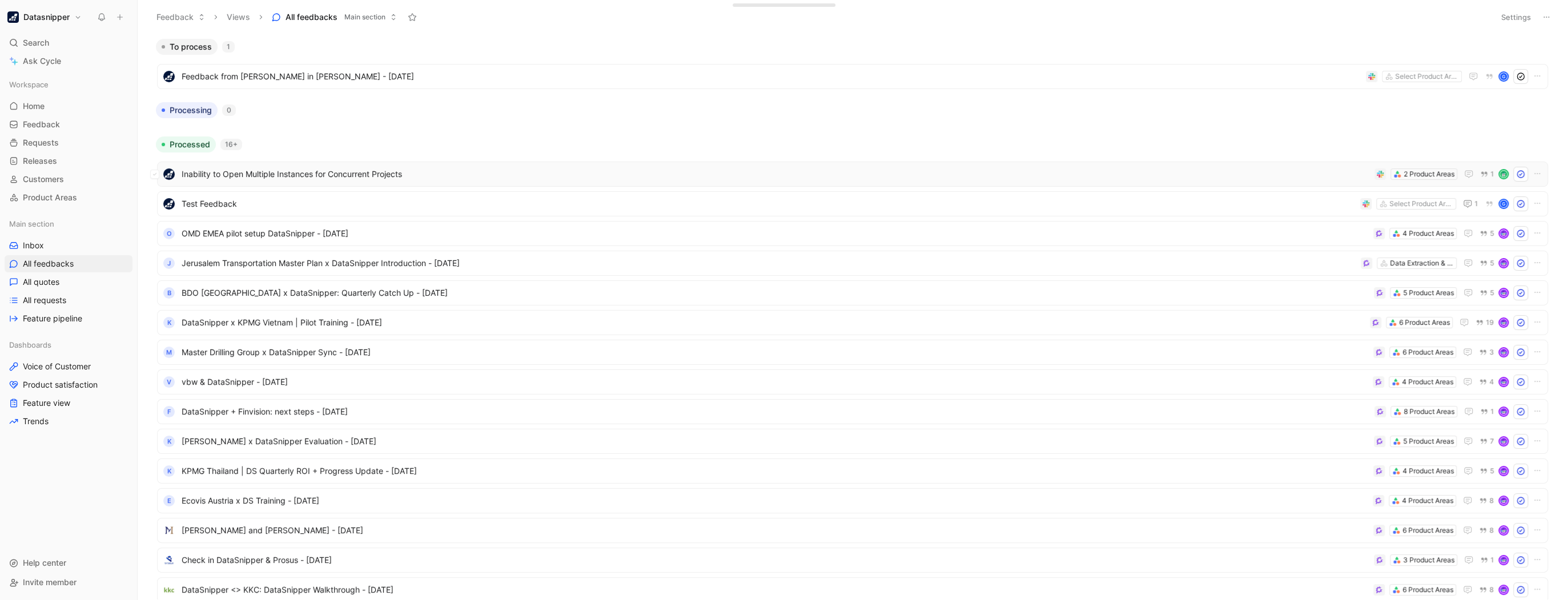
click at [458, 181] on div "Inability to Open Multiple Instances for Concurrent Projects 2 Product Areas 1" at bounding box center [852, 174] width 1391 height 25
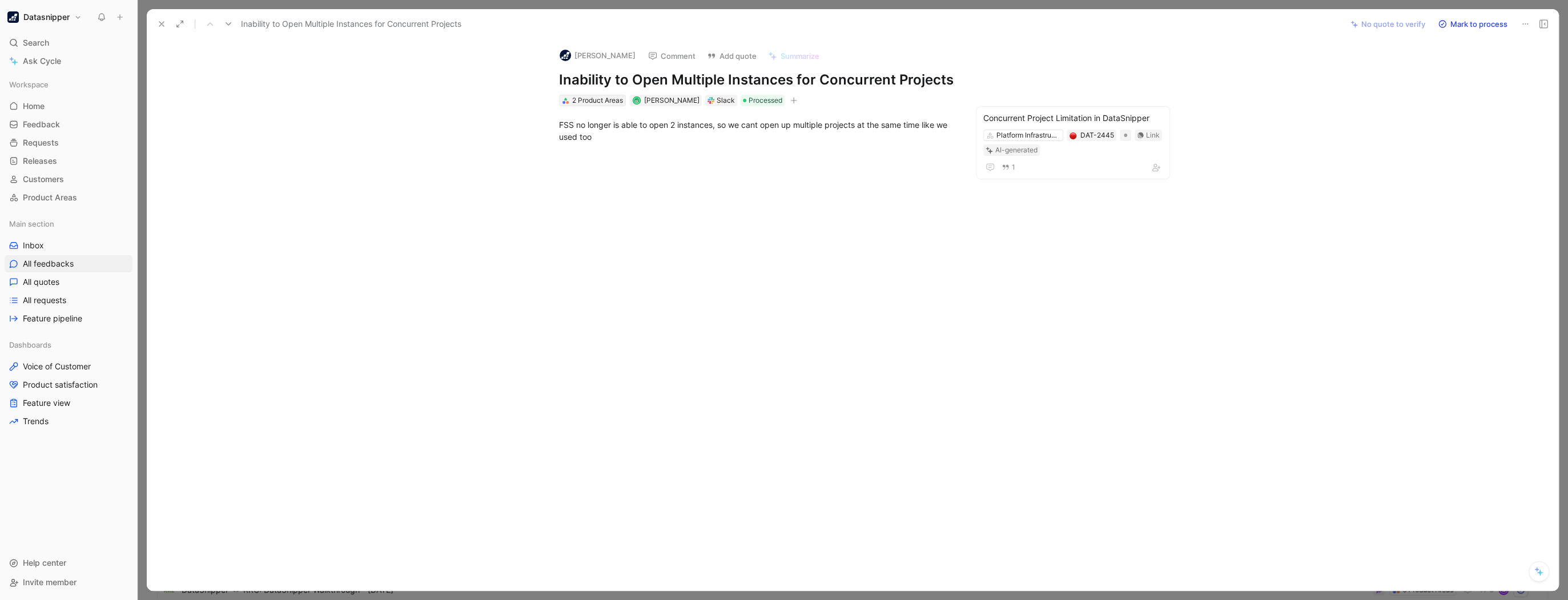
click at [580, 103] on div "2 Product Areas" at bounding box center [597, 100] width 51 height 12
click at [580, 49] on button "Comment" at bounding box center [671, 56] width 57 height 16
